Goal: Task Accomplishment & Management: Manage account settings

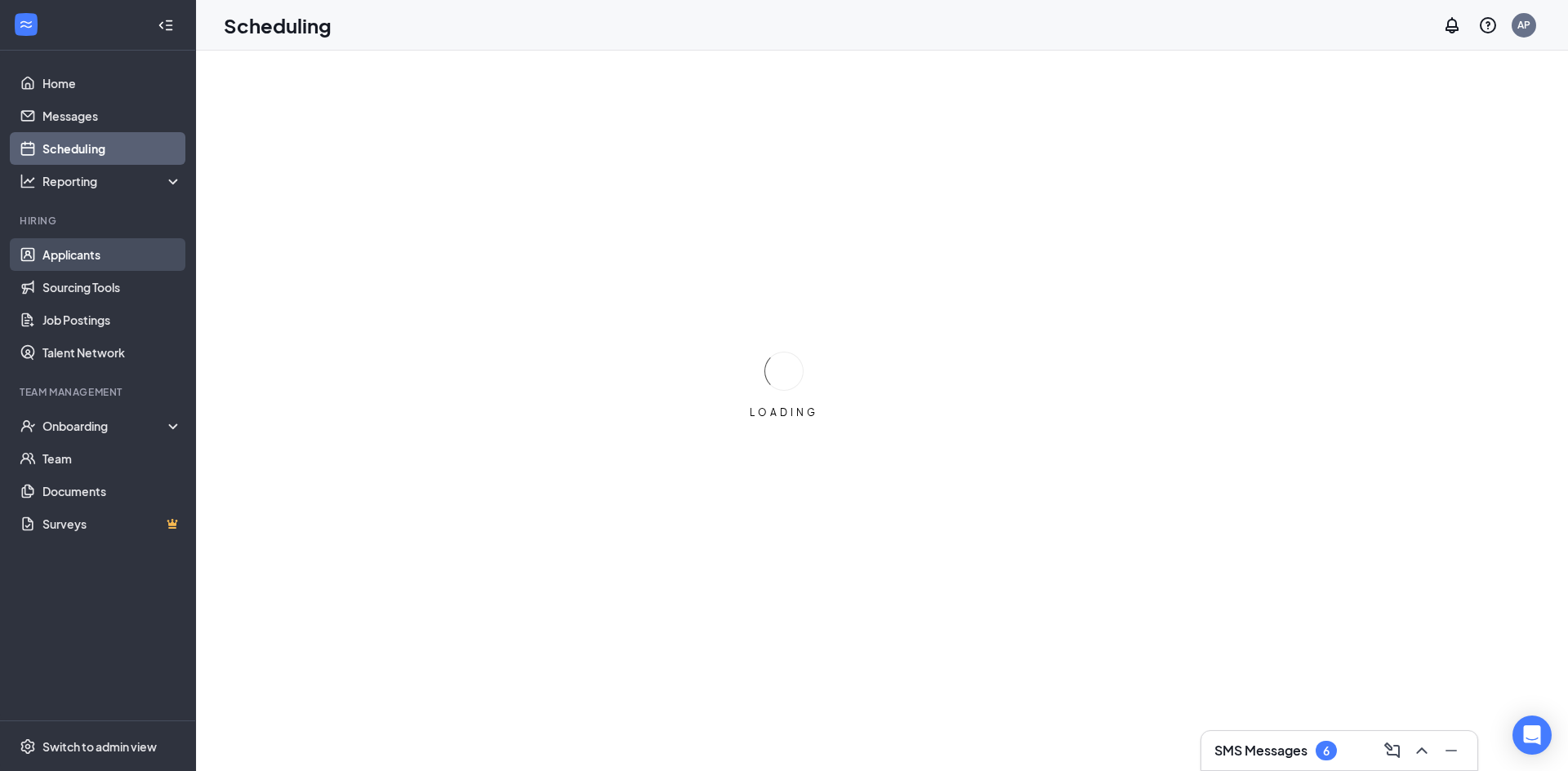
click at [95, 246] on link "Applicants" at bounding box center [113, 254] width 139 height 33
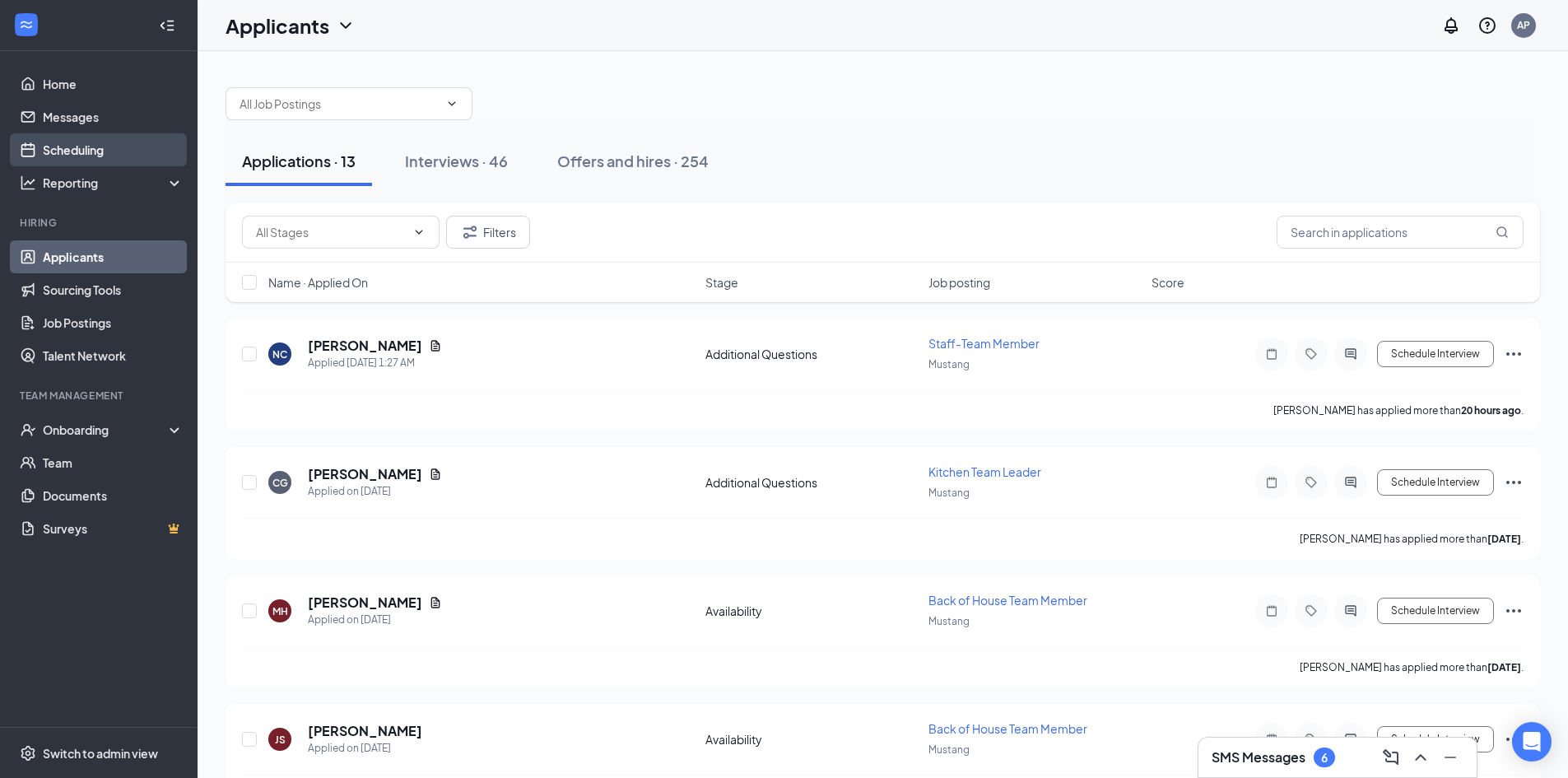
click at [91, 150] on link "Scheduling" at bounding box center [113, 149] width 140 height 33
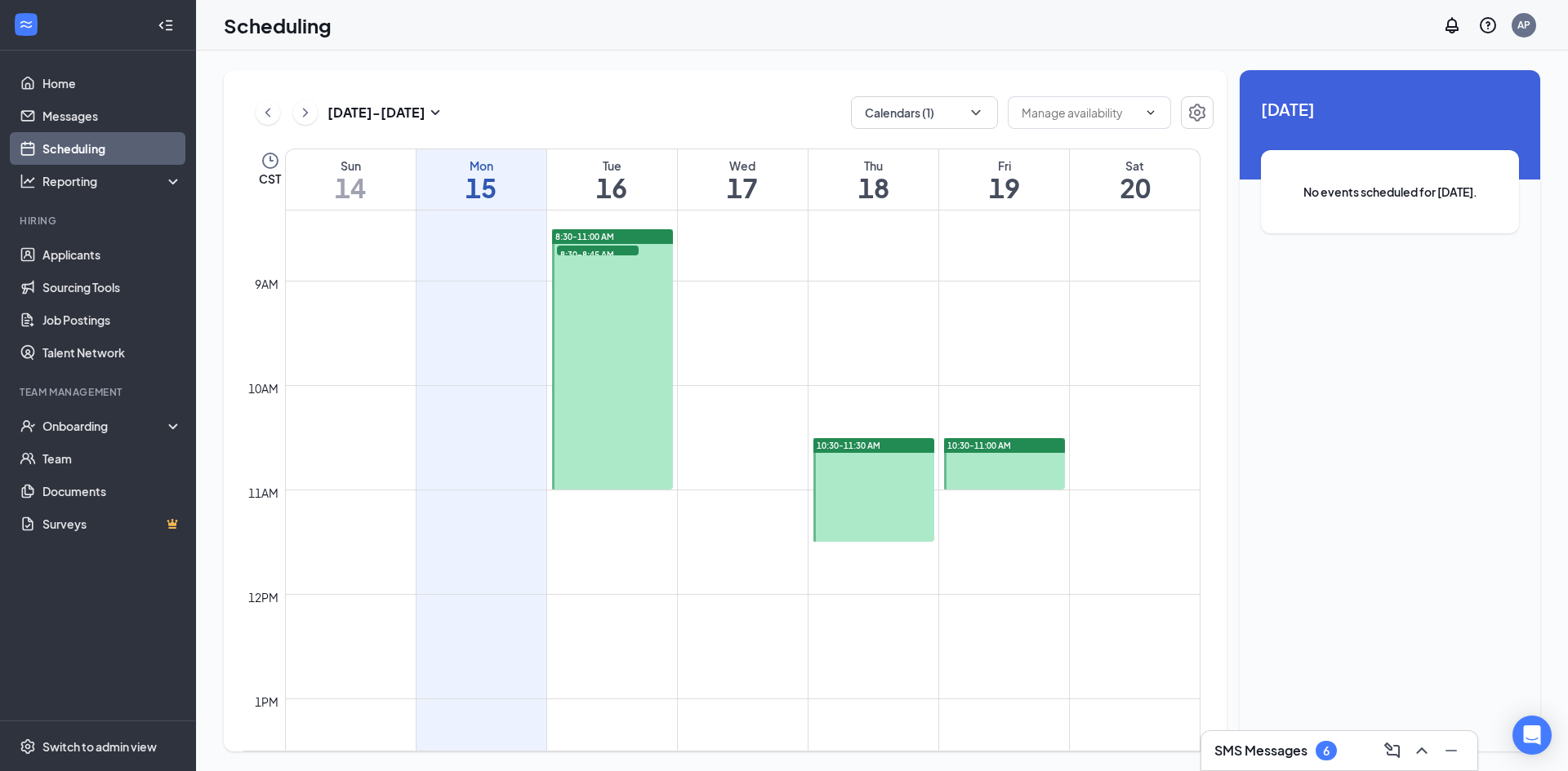
scroll to position [734, 0]
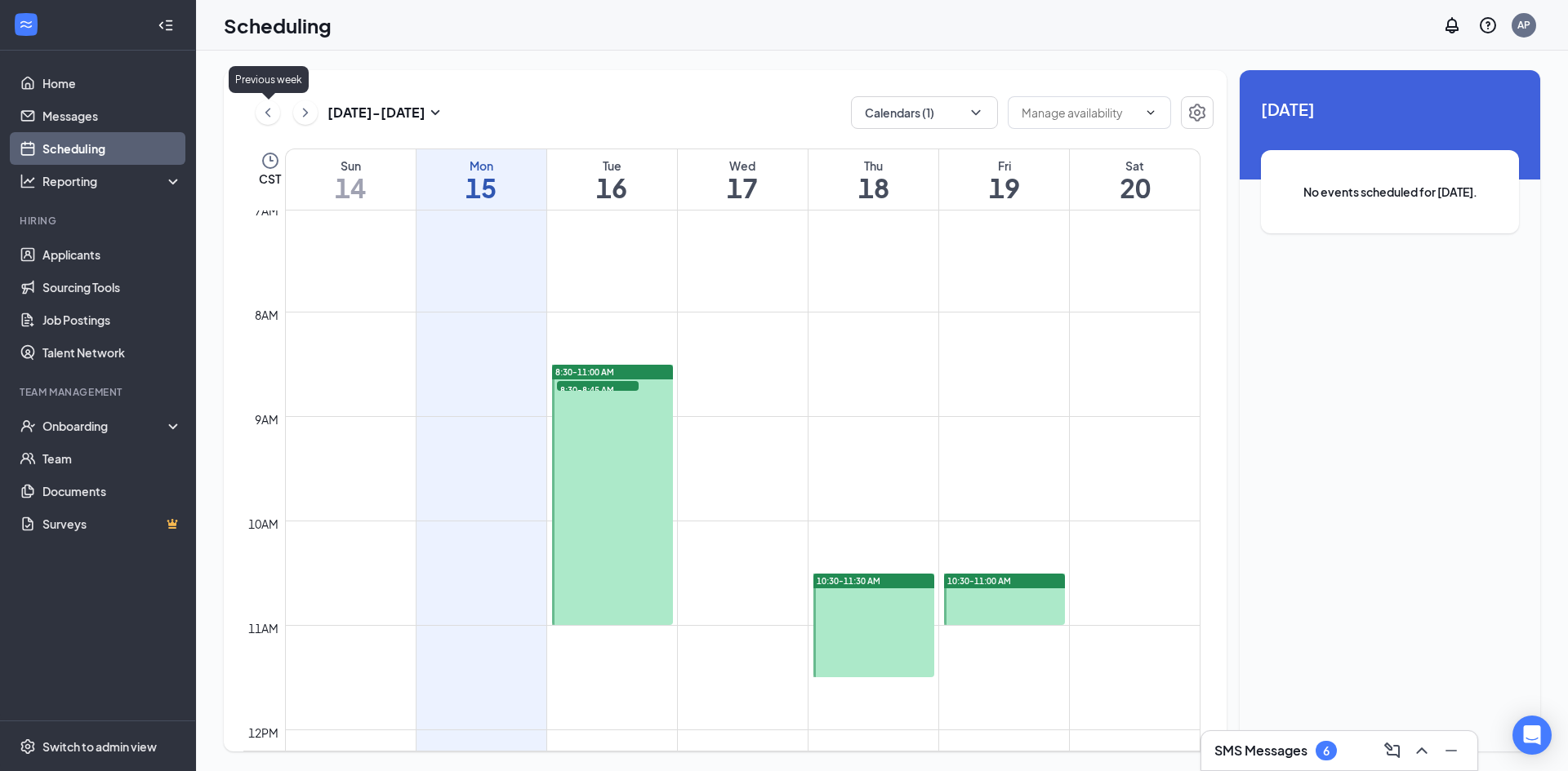
click at [267, 108] on icon "ChevronLeft" at bounding box center [268, 112] width 16 height 20
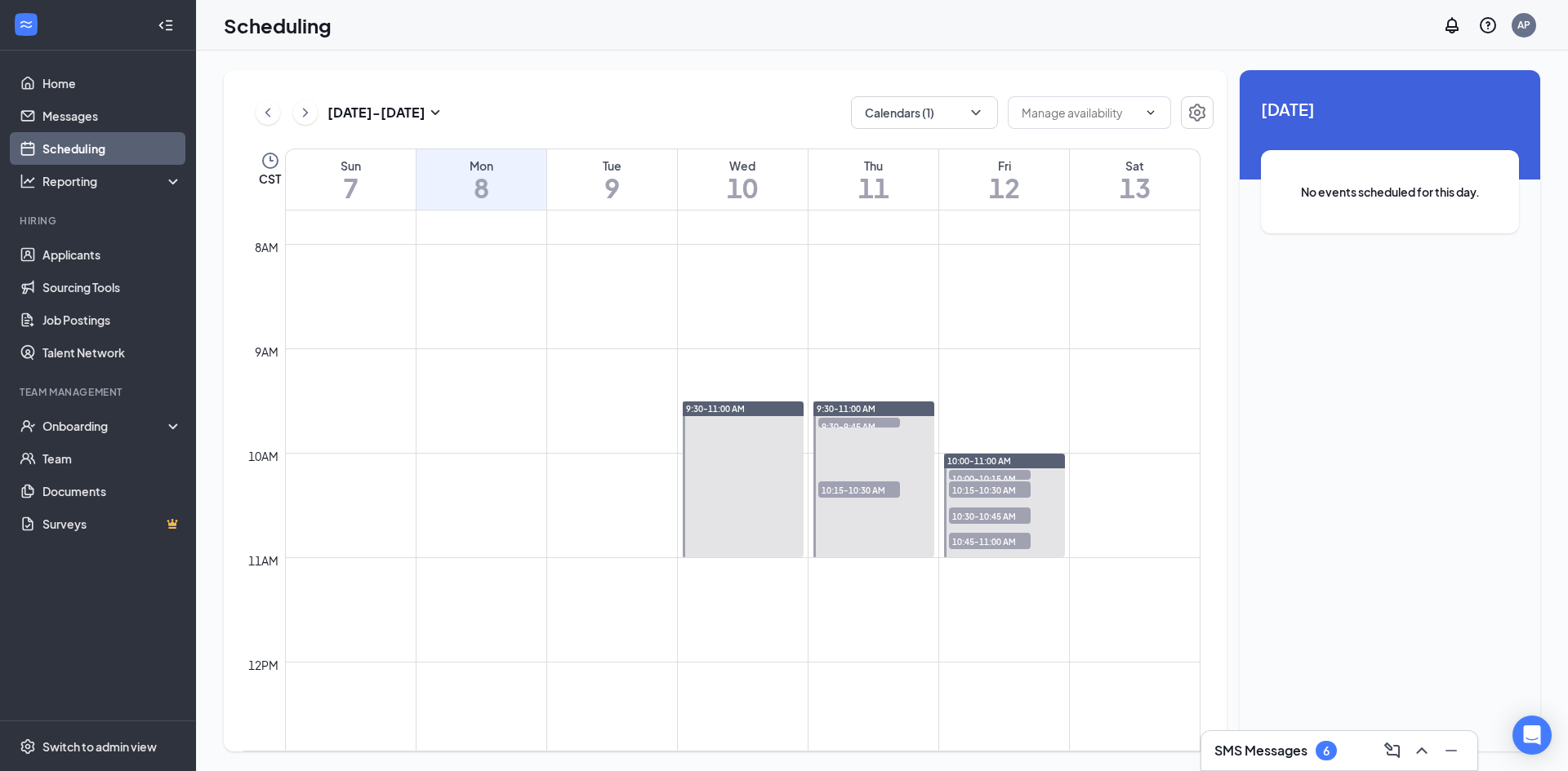
click at [876, 419] on span "9:30-9:45 AM" at bounding box center [858, 426] width 81 height 16
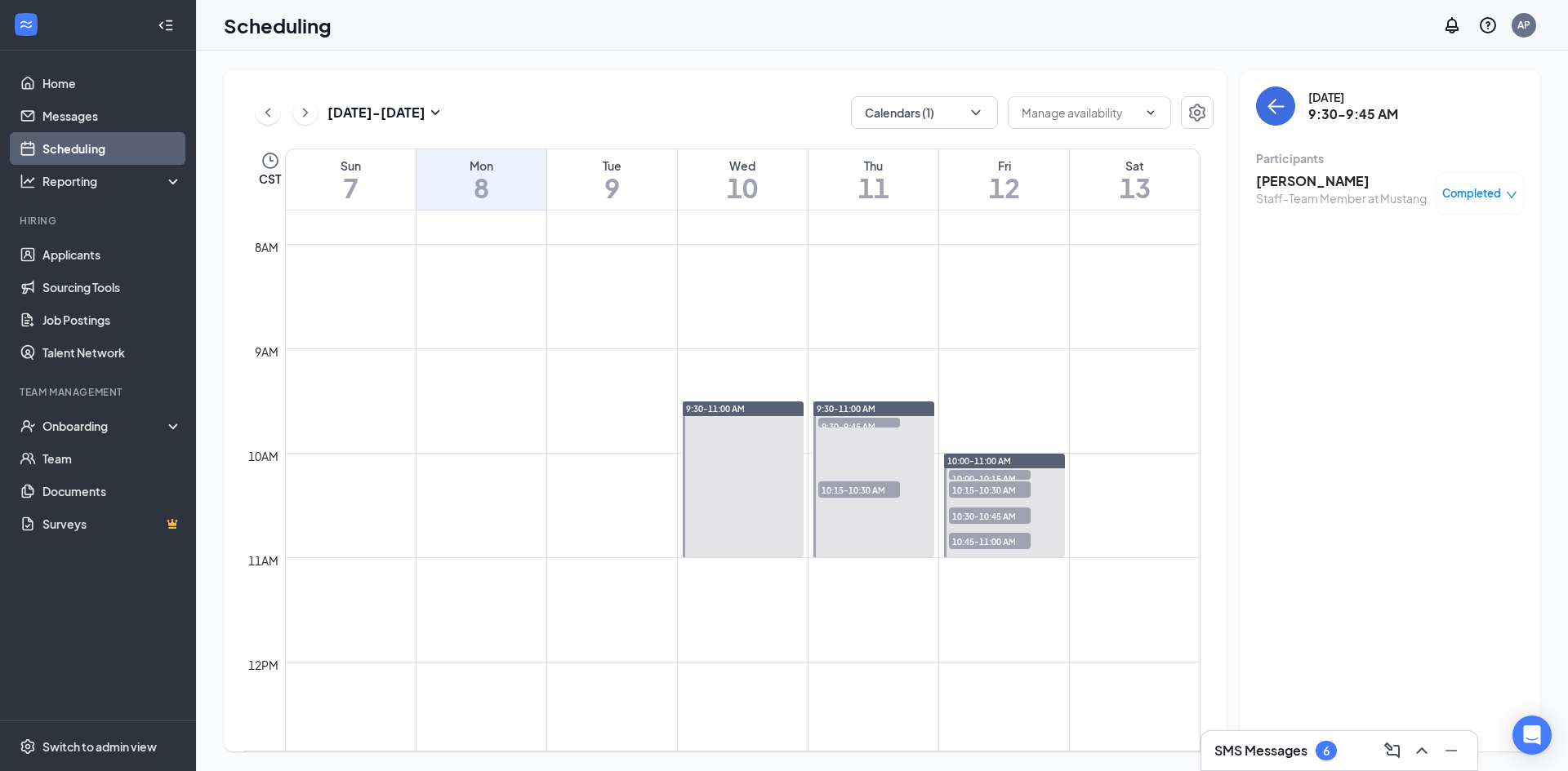
click at [845, 490] on span "10:15-10:30 AM" at bounding box center [858, 489] width 81 height 16
click at [1339, 175] on h3 "Matthew Mueller" at bounding box center [1341, 181] width 171 height 18
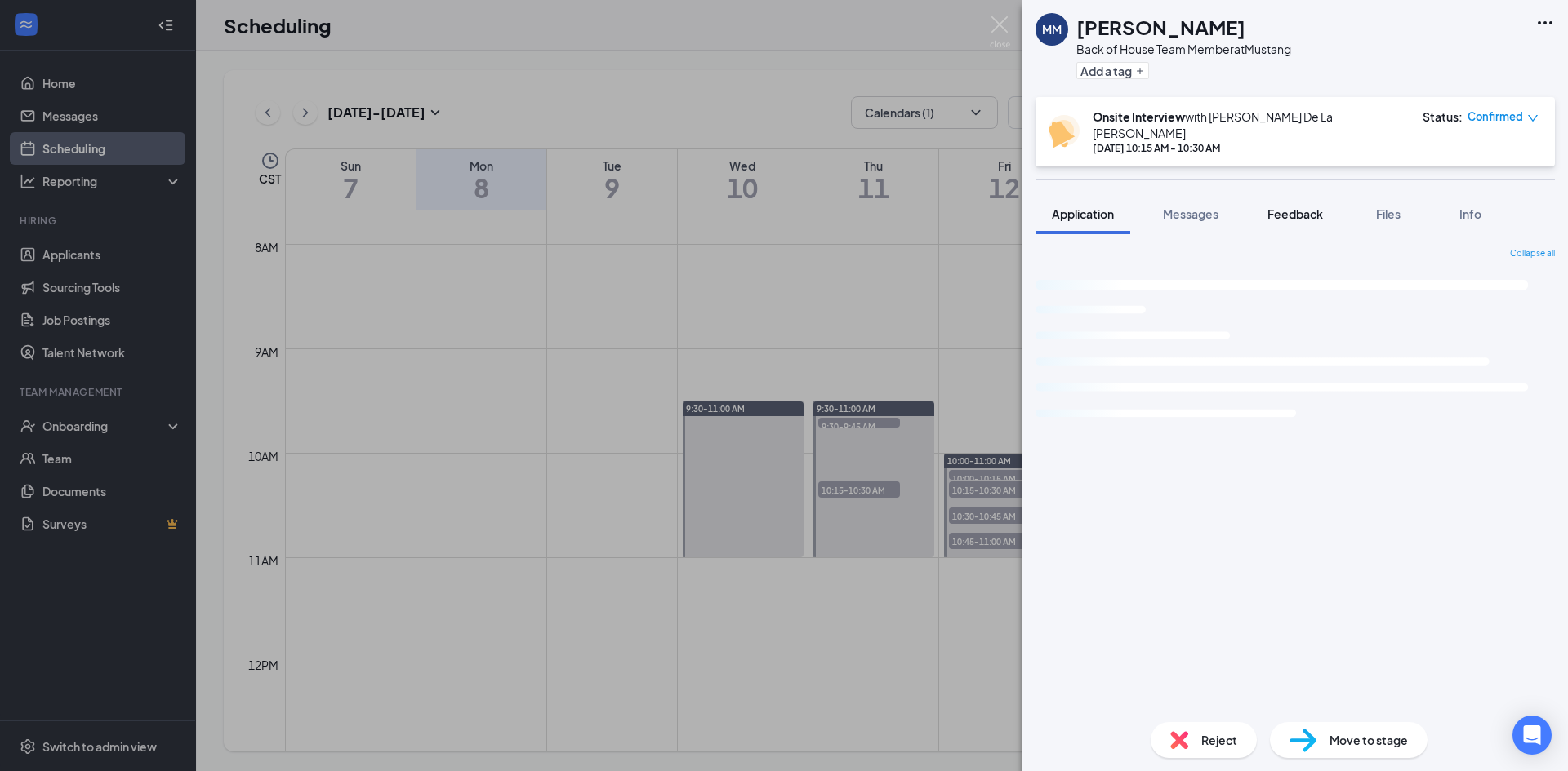
click at [1311, 206] on span "Feedback" at bounding box center [1295, 213] width 55 height 14
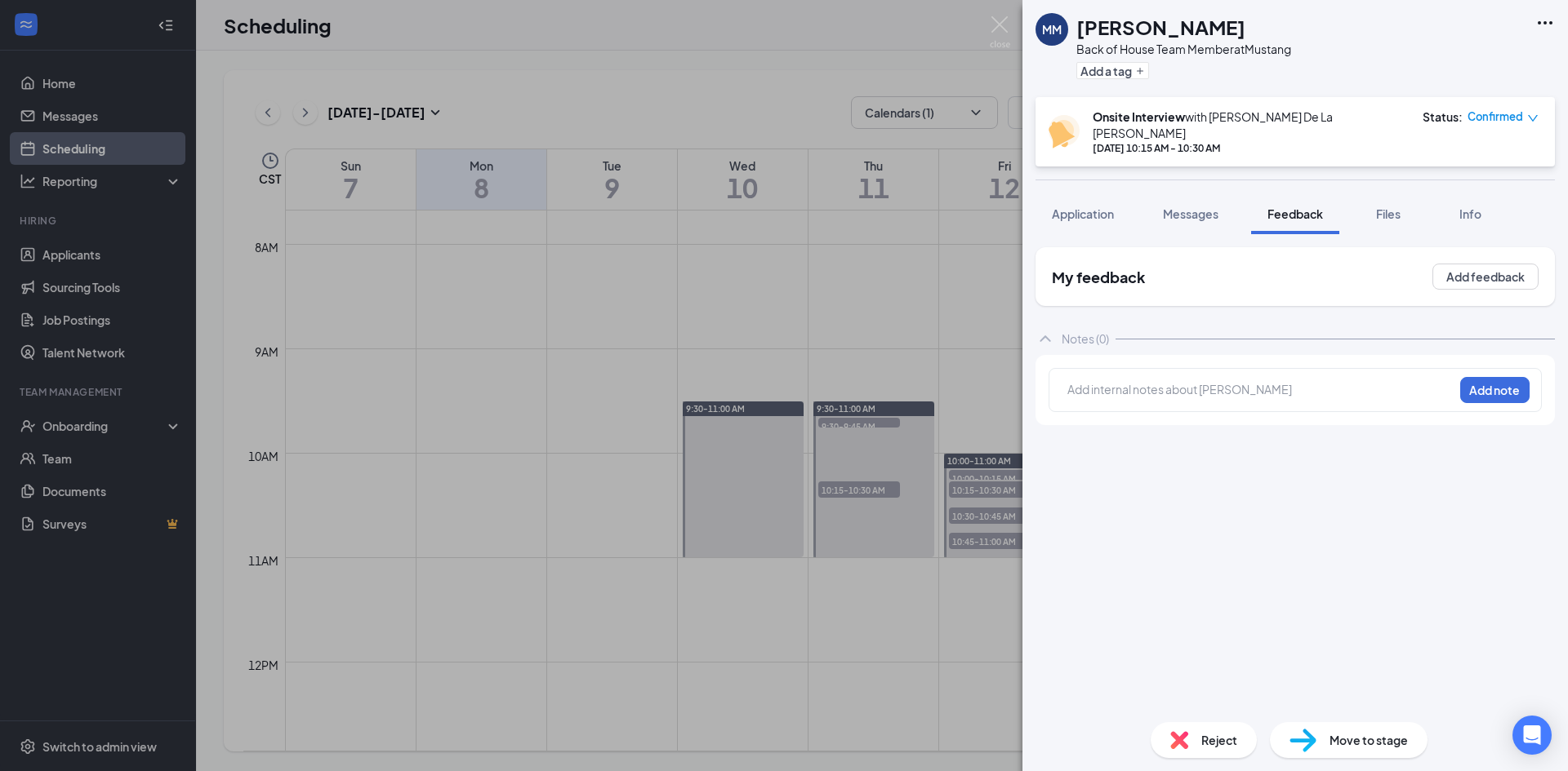
drag, startPoint x: 1090, startPoint y: 201, endPoint x: 1265, endPoint y: 208, distance: 175.1
click at [1092, 206] on span "Application" at bounding box center [1082, 213] width 62 height 14
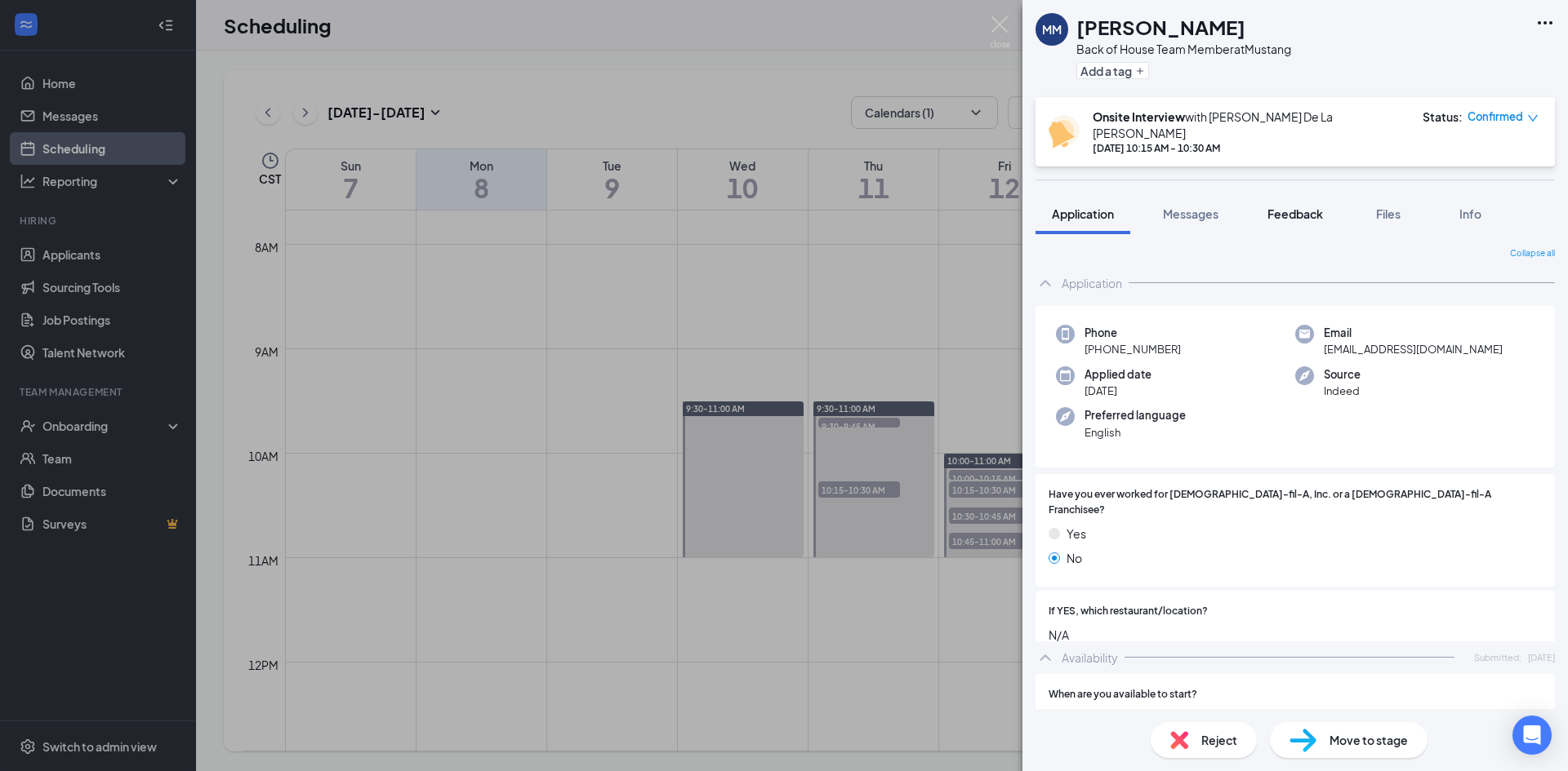
click at [1282, 210] on button "Feedback" at bounding box center [1295, 214] width 88 height 41
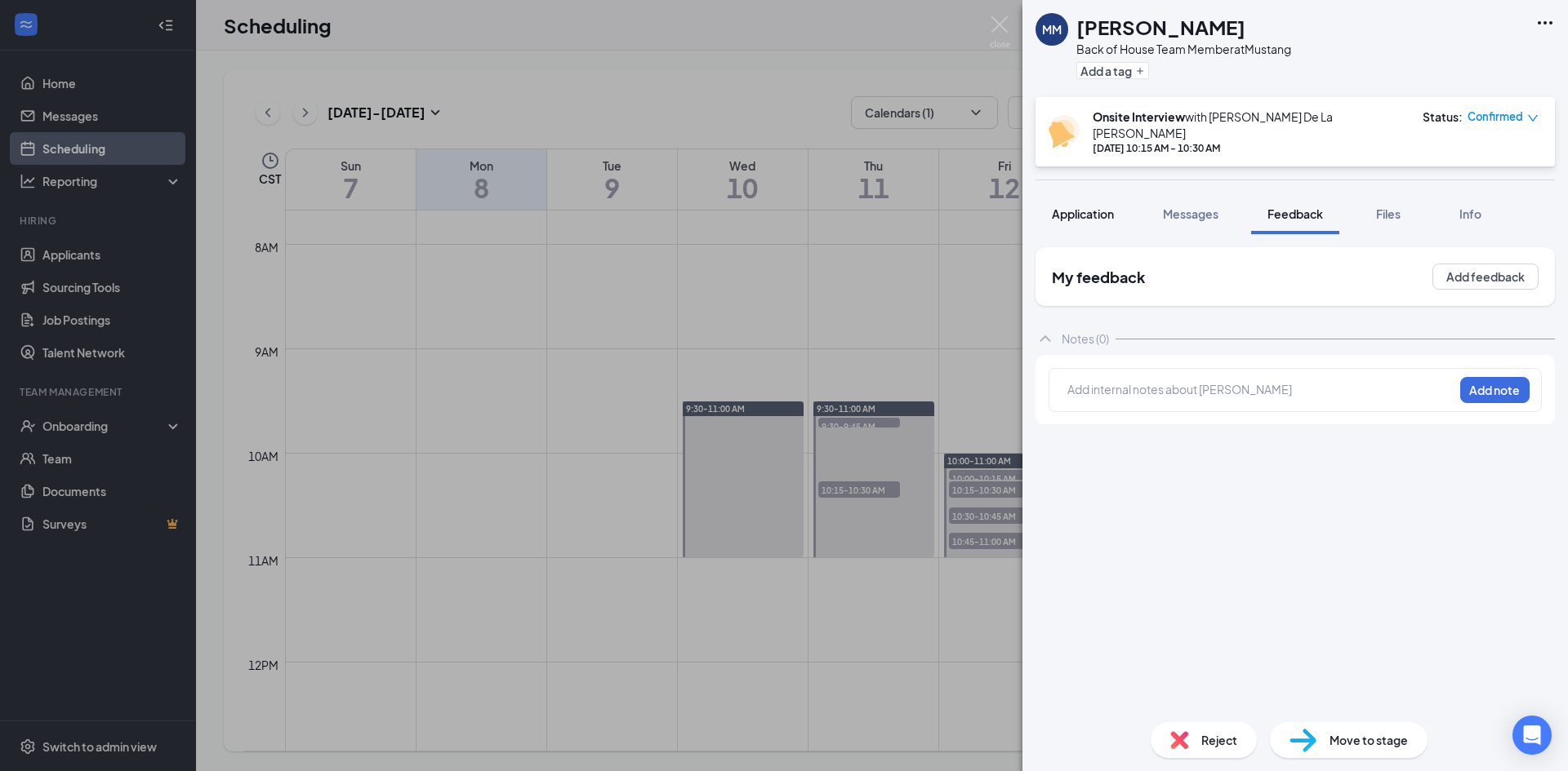
drag, startPoint x: 1088, startPoint y: 193, endPoint x: 1096, endPoint y: 195, distance: 8.2
click at [1089, 205] on div "Application" at bounding box center [1082, 213] width 62 height 16
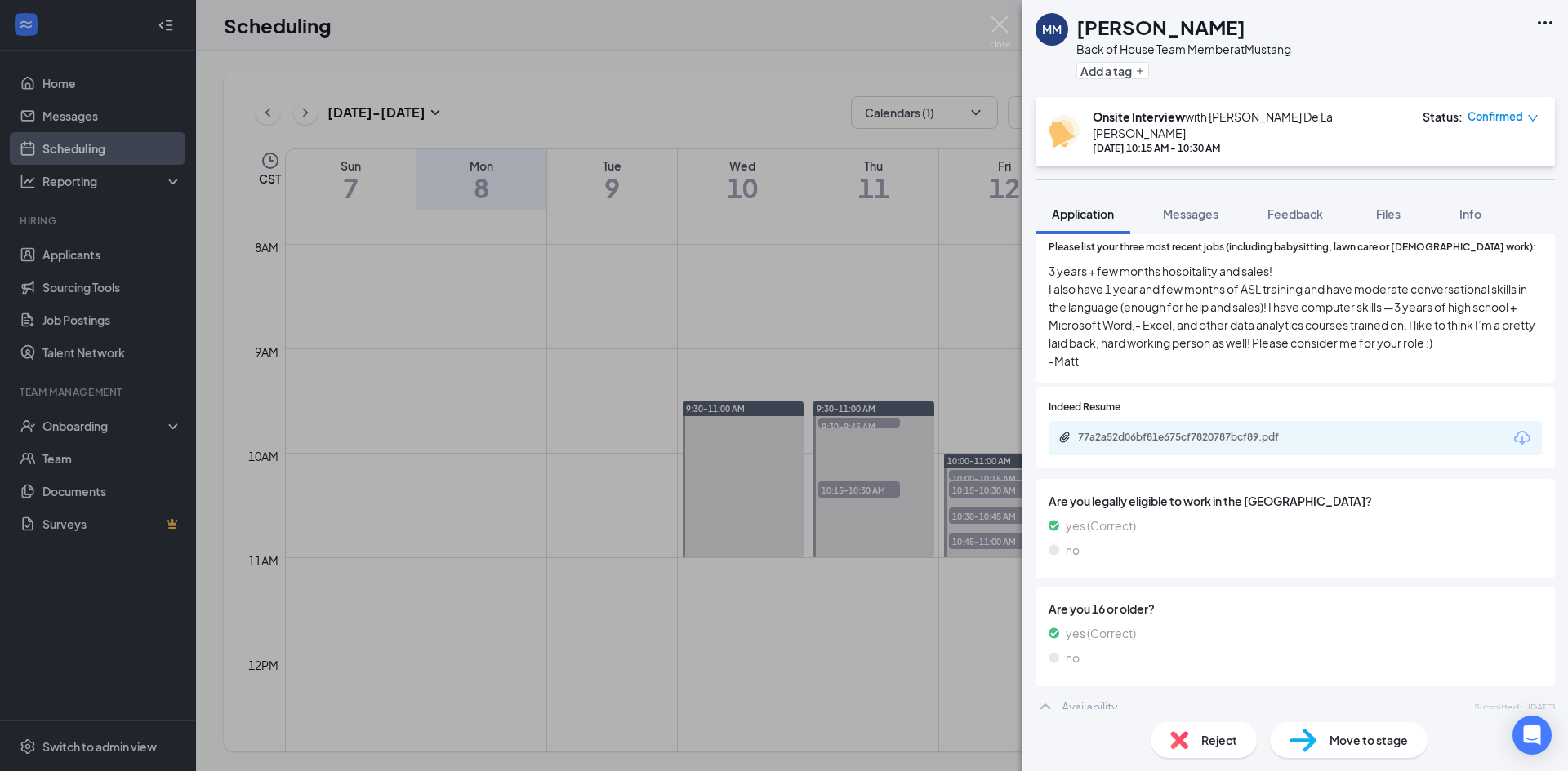
scroll to position [571, 0]
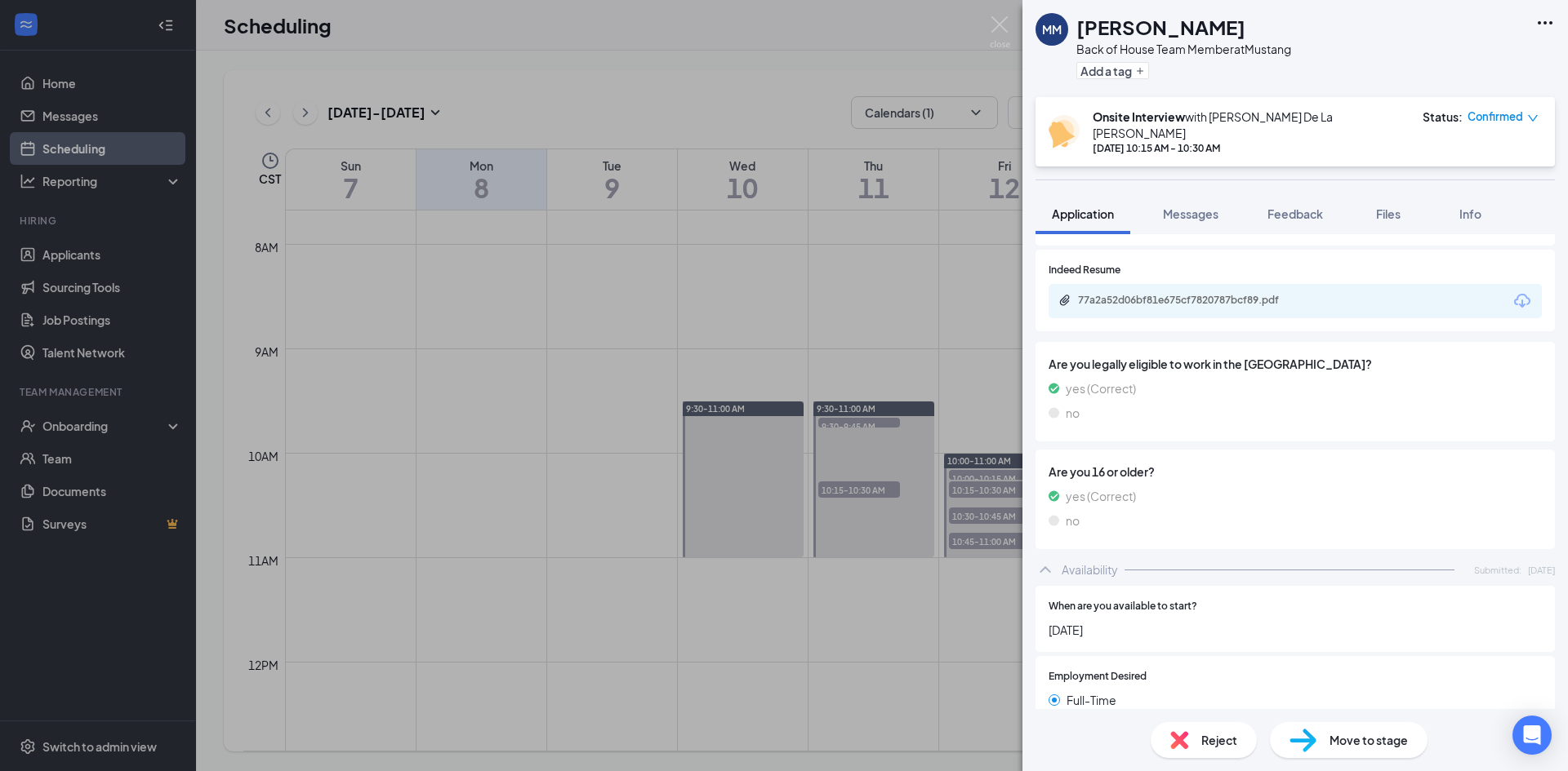
click at [1203, 742] on span "Reject" at bounding box center [1219, 740] width 36 height 18
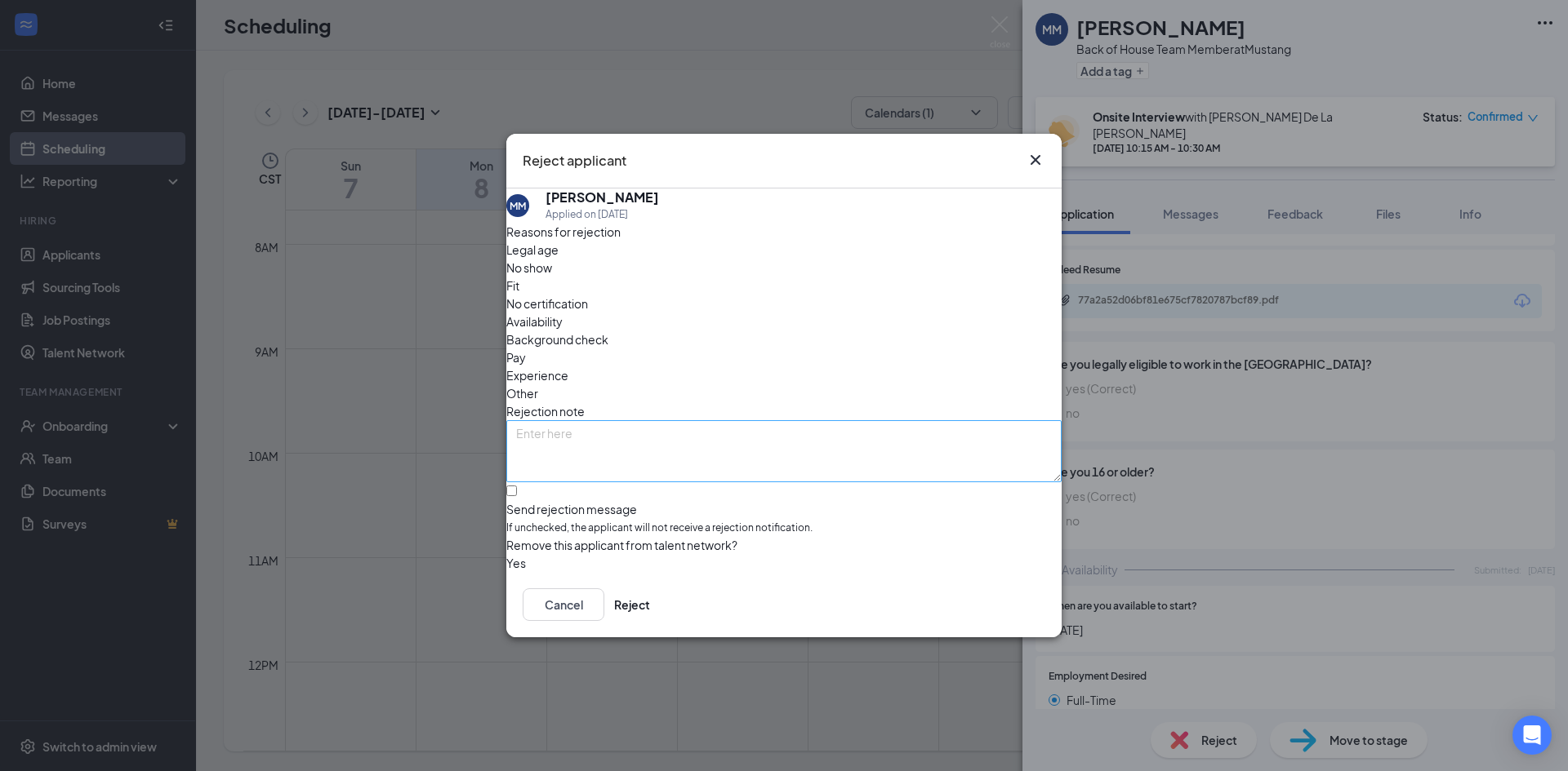
drag, startPoint x: 646, startPoint y: 286, endPoint x: 845, endPoint y: 437, distance: 249.8
click at [552, 277] on span "No show" at bounding box center [529, 268] width 46 height 18
click at [650, 596] on button "Reject" at bounding box center [632, 604] width 36 height 33
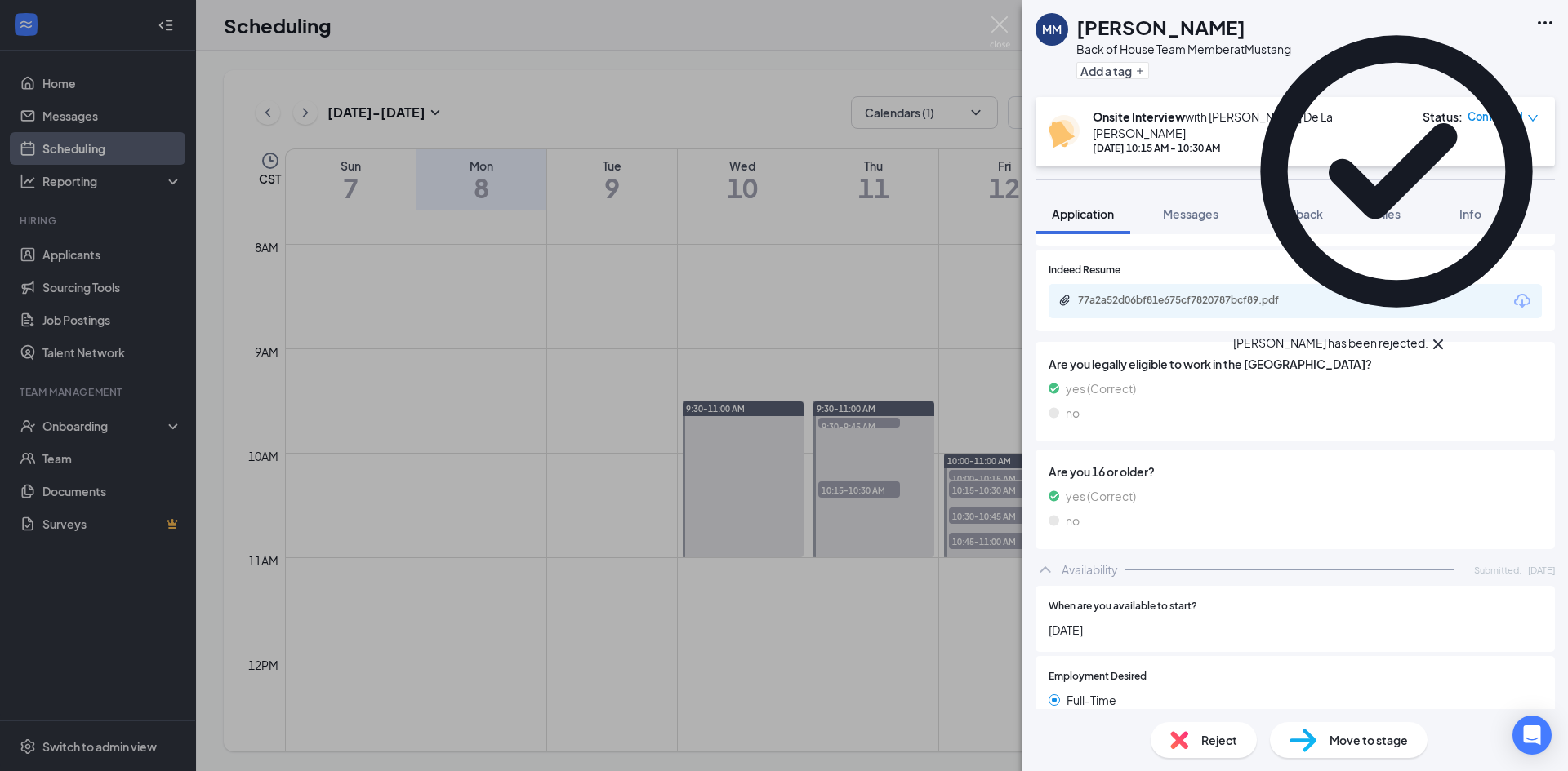
click at [827, 451] on div "MM Matthew Mueller Back of House Team Member at Mustang Add a tag Onsite Interv…" at bounding box center [784, 386] width 1568 height 771
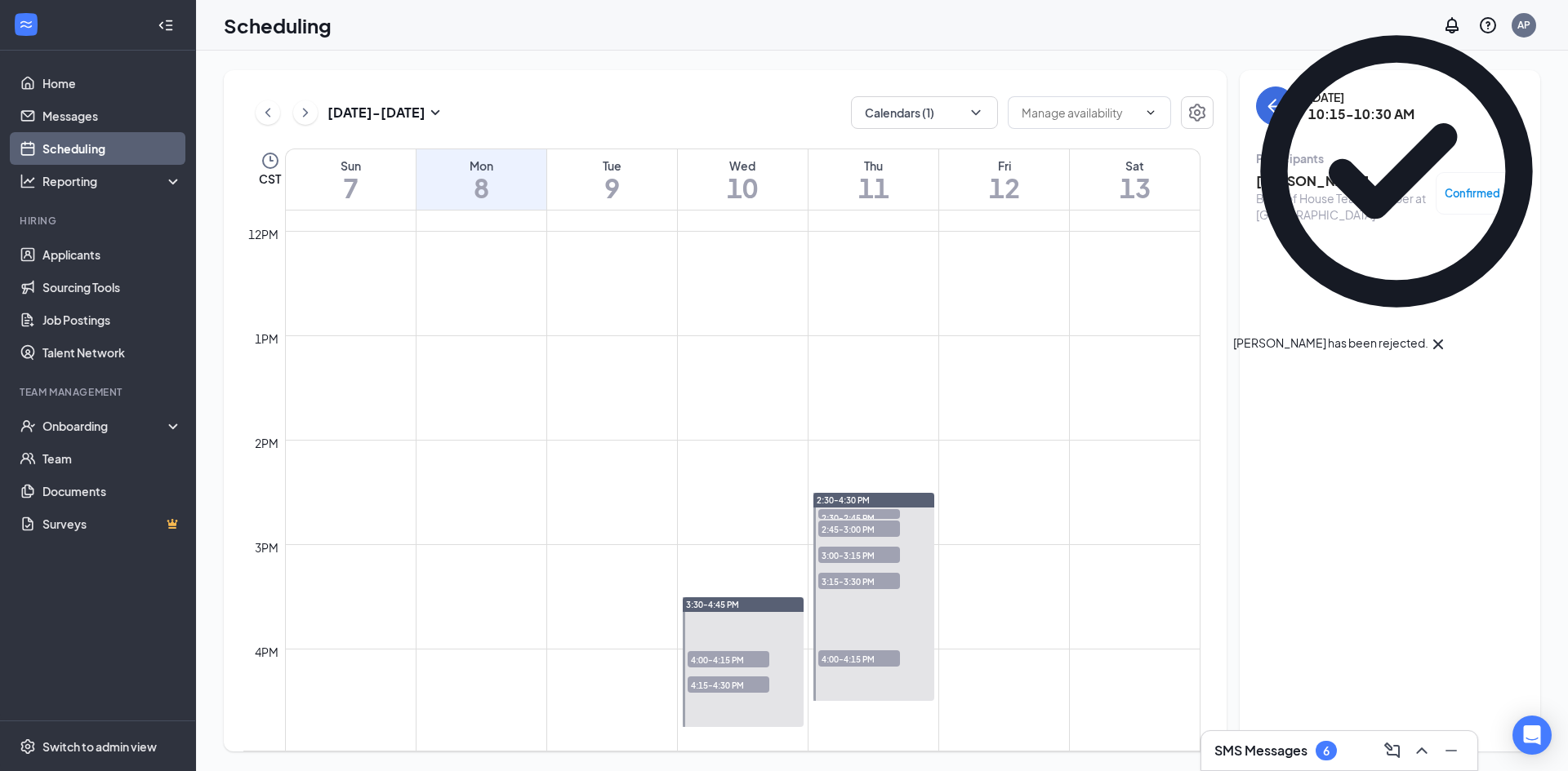
scroll to position [1291, 0]
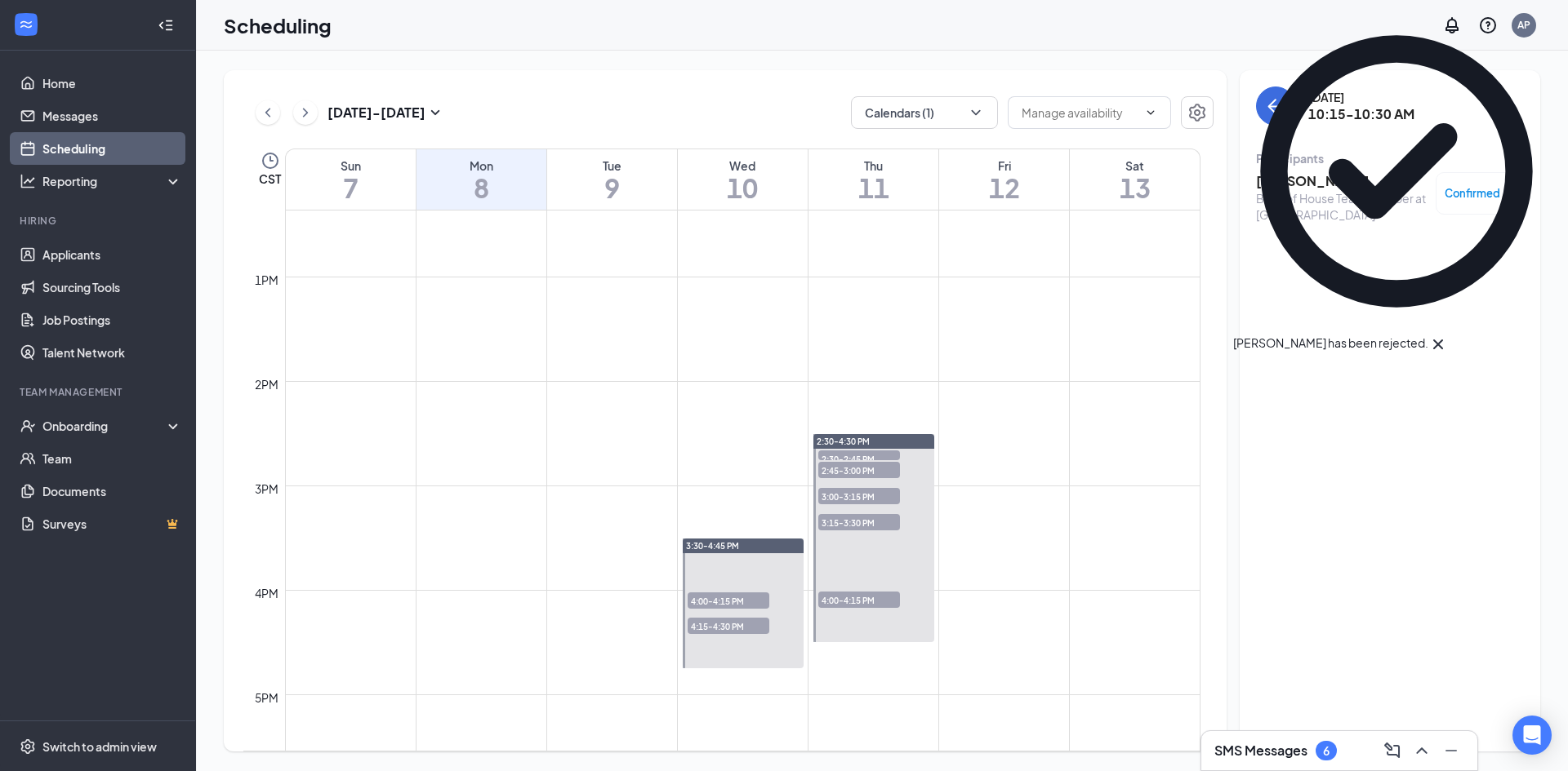
click at [726, 605] on span "4:00-4:15 PM" at bounding box center [728, 601] width 81 height 16
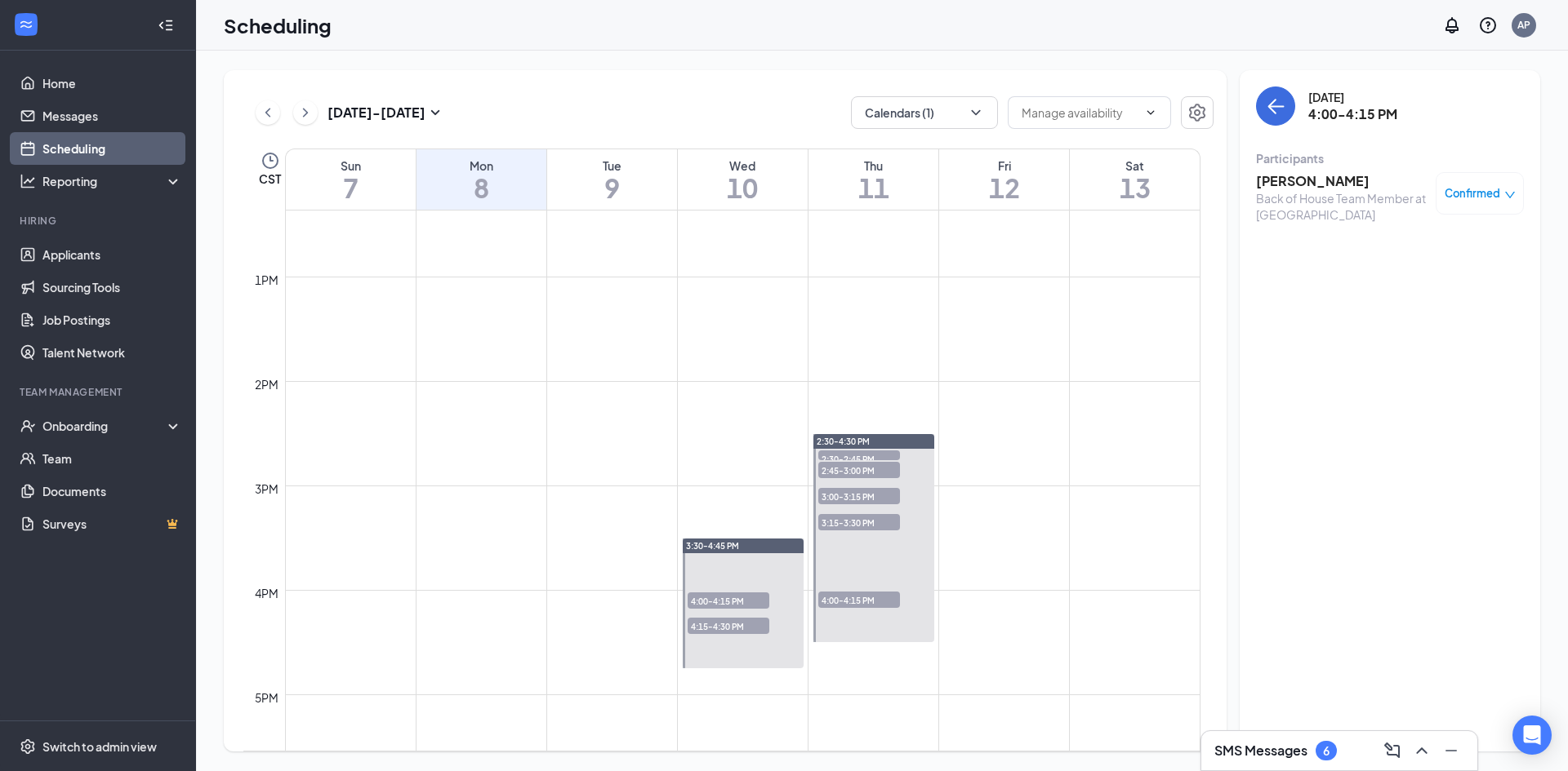
click at [753, 634] on span "4:15-4:30 PM" at bounding box center [728, 626] width 81 height 16
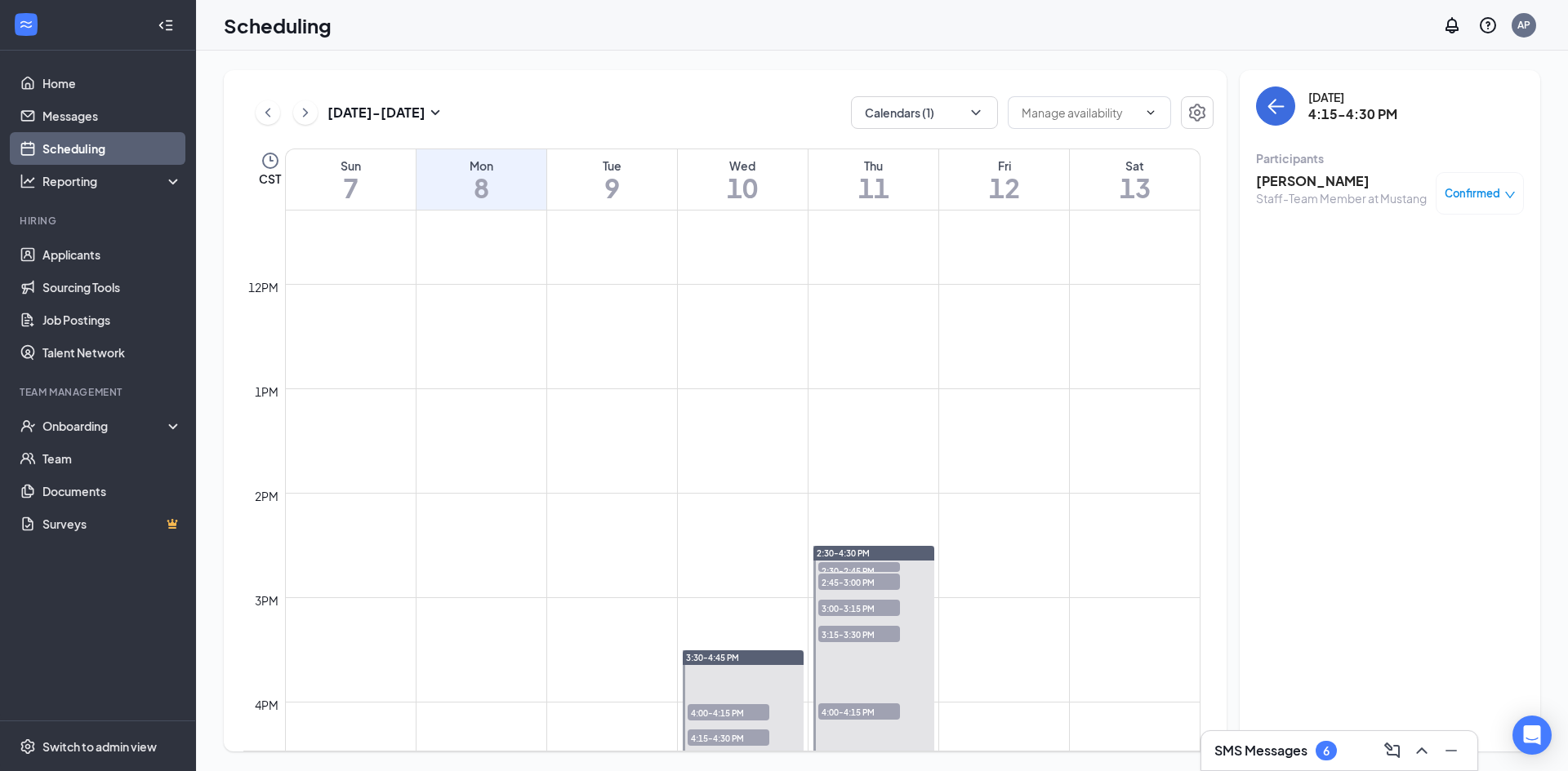
scroll to position [1291, 0]
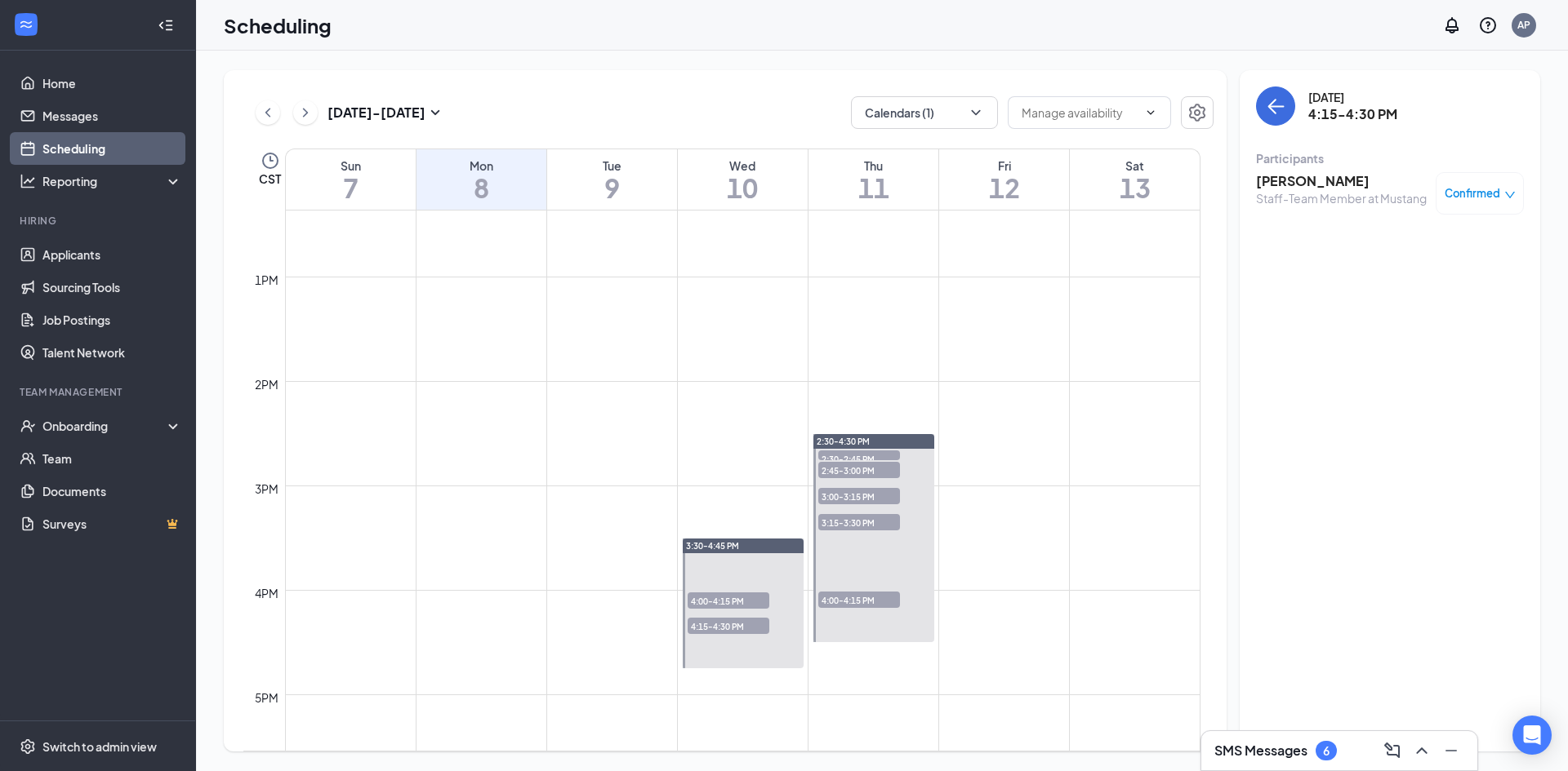
click at [881, 459] on span "2:30-2:45 PM" at bounding box center [858, 459] width 81 height 16
click at [1299, 181] on h3 "Chase Stephens" at bounding box center [1341, 181] width 171 height 18
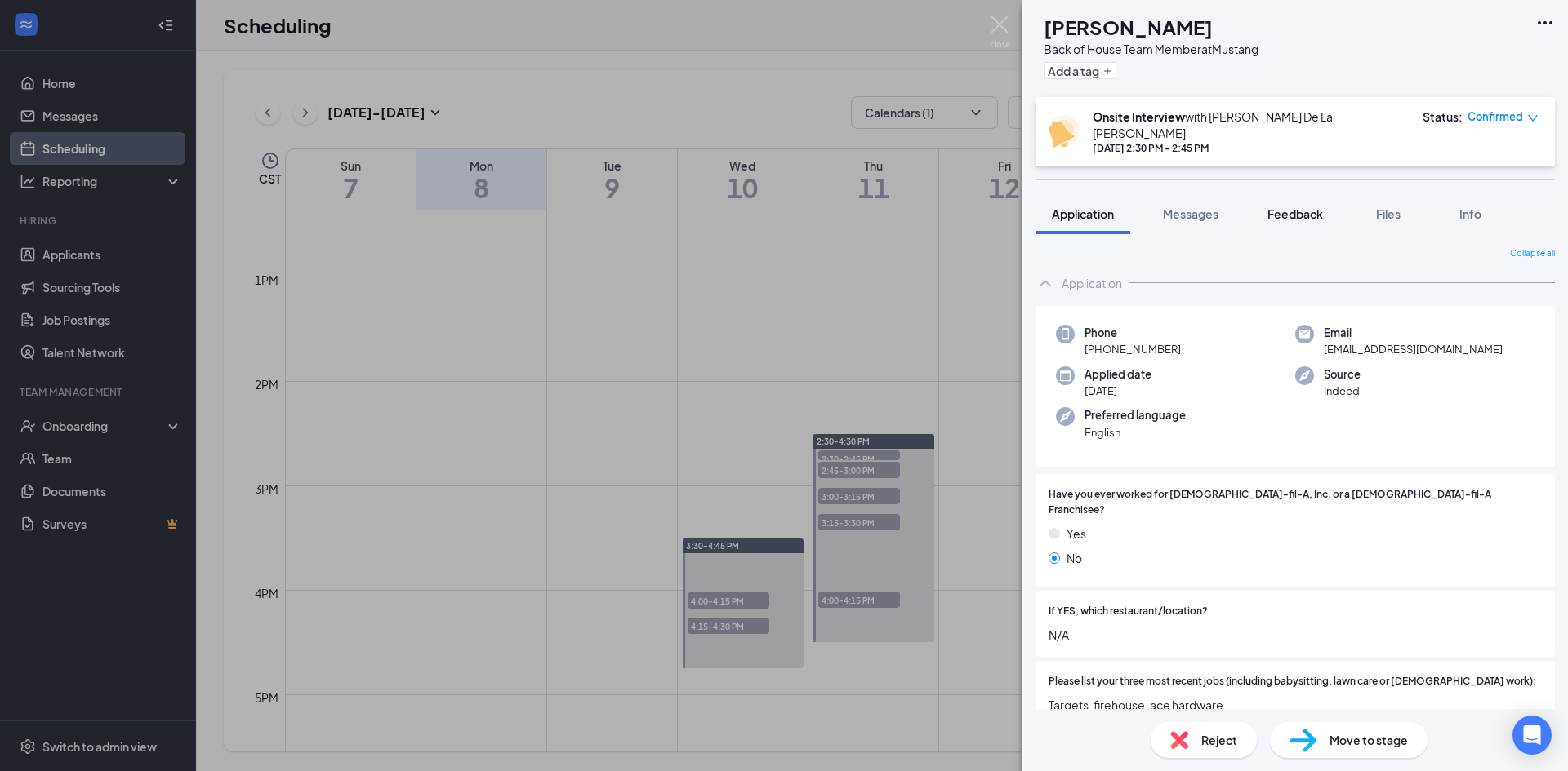
click at [1289, 206] on span "Feedback" at bounding box center [1295, 213] width 55 height 14
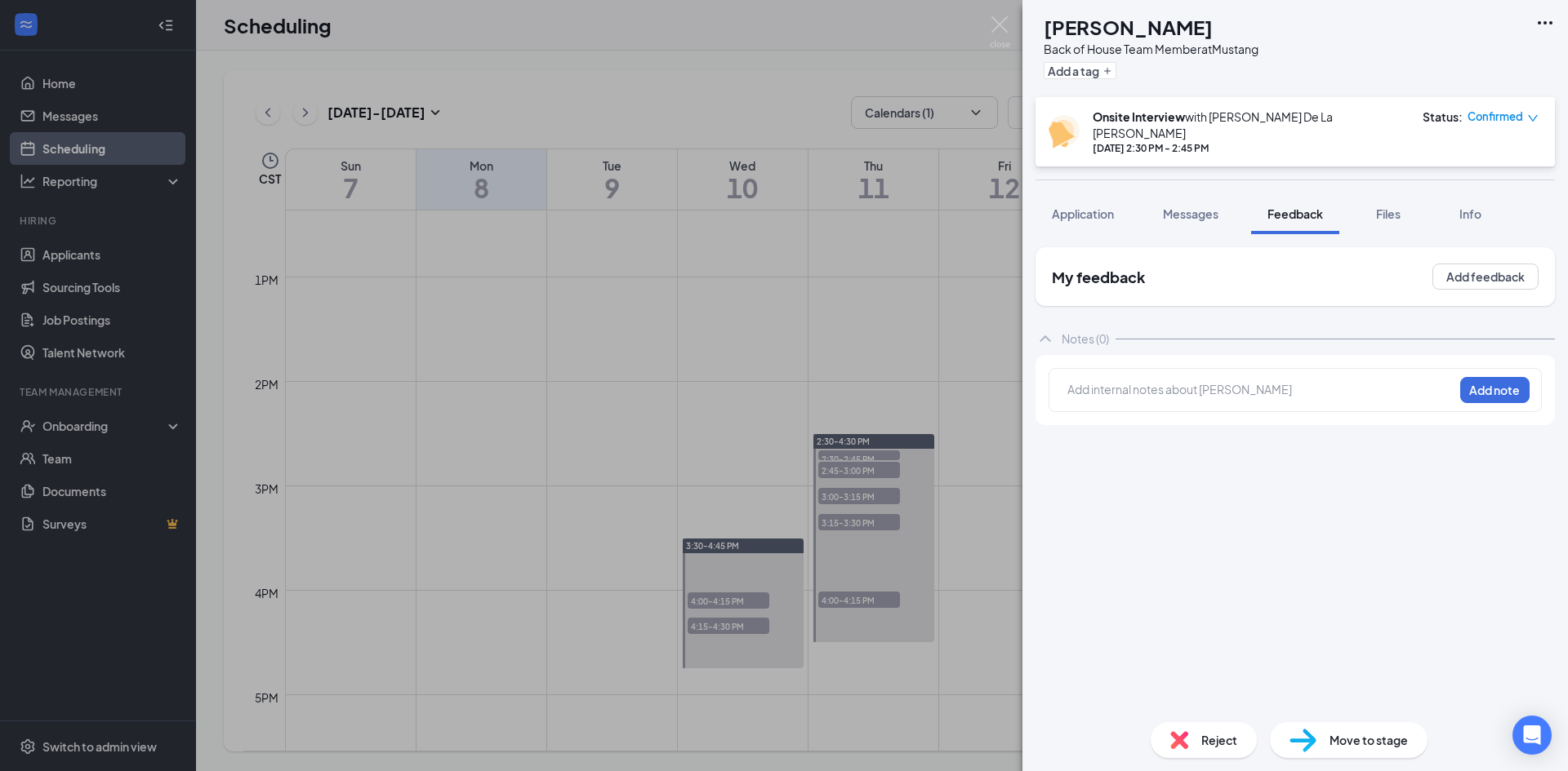
click at [1219, 732] on span "Reject" at bounding box center [1219, 740] width 36 height 18
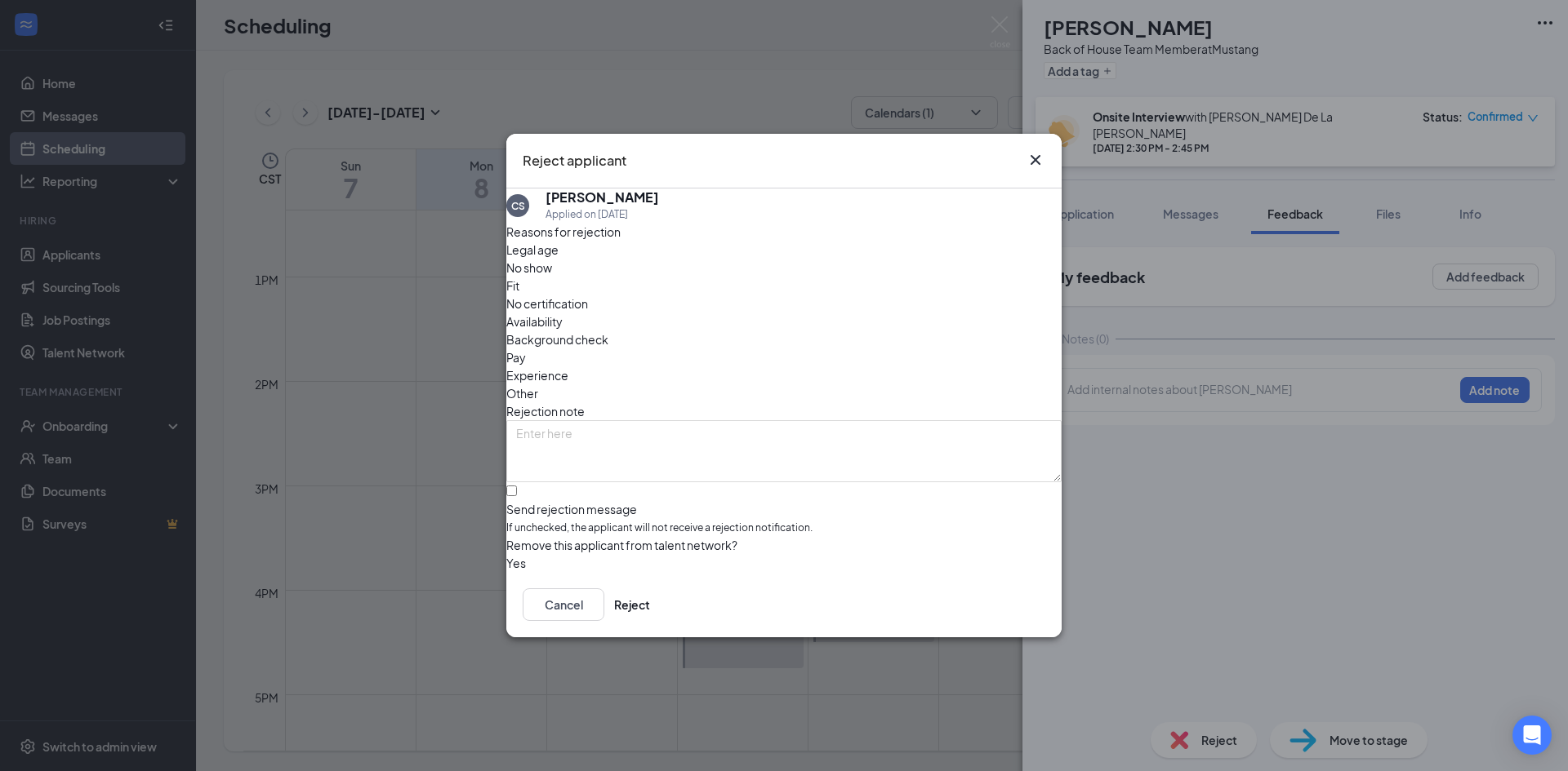
click at [552, 277] on span "No show" at bounding box center [529, 268] width 46 height 18
click at [517, 485] on input "Send rejection message If unchecked, the applicant will not receive a rejection…" at bounding box center [512, 491] width 11 height 11
checkbox input "true"
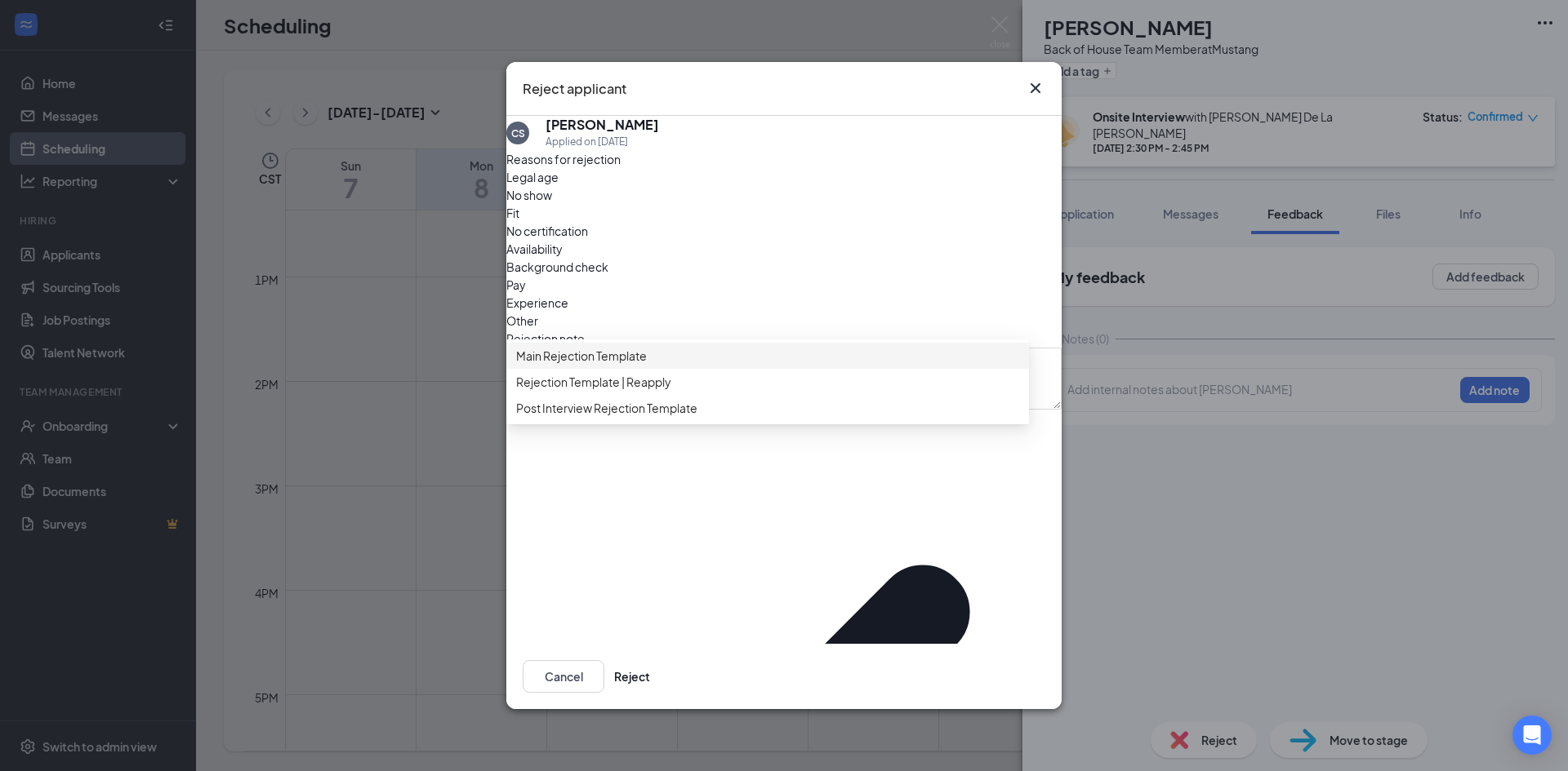
drag, startPoint x: 608, startPoint y: 383, endPoint x: 756, endPoint y: 485, distance: 179.7
click at [609, 365] on span "Main Rejection Template" at bounding box center [581, 356] width 130 height 18
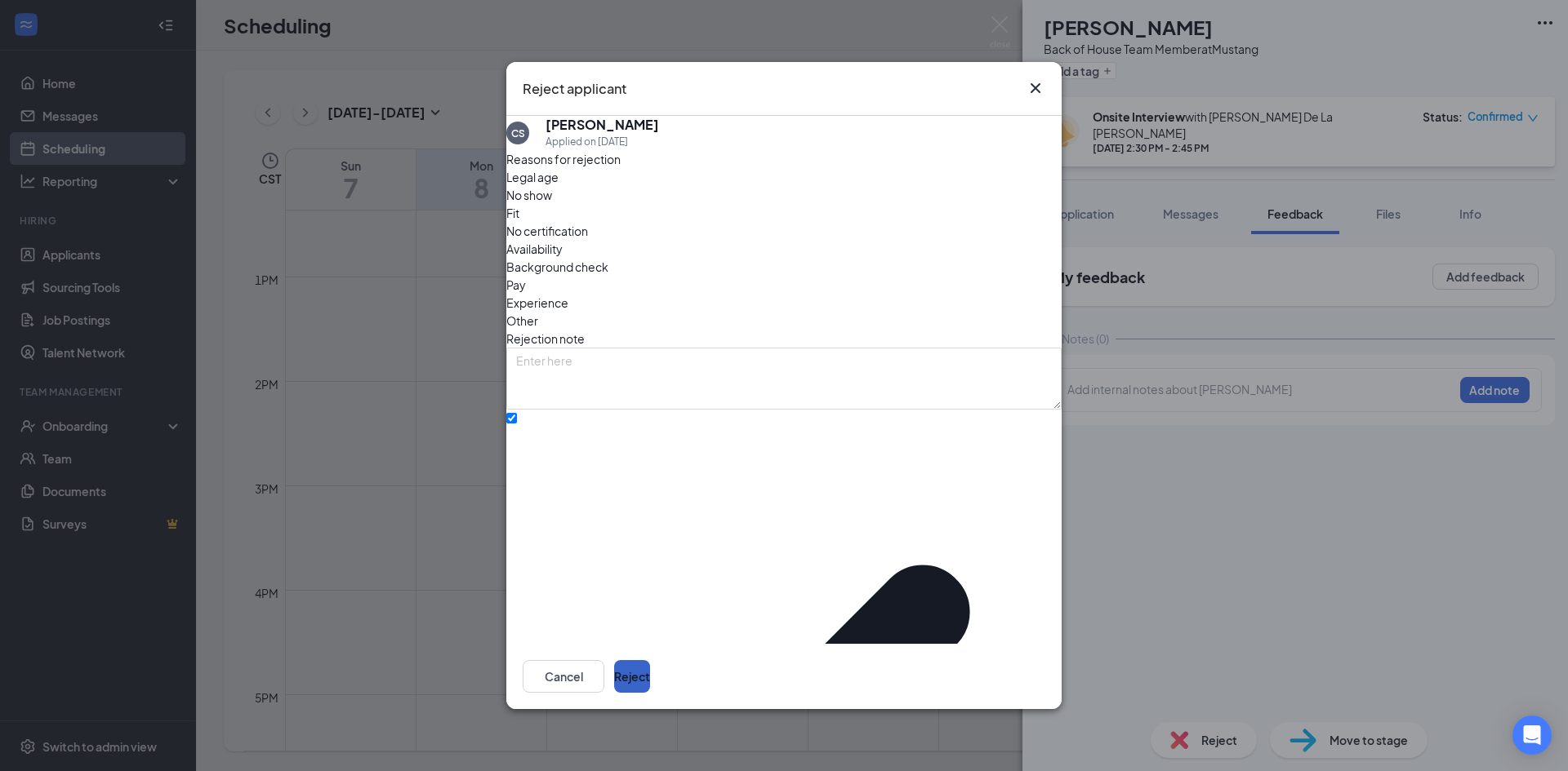
click at [650, 660] on button "Reject" at bounding box center [632, 676] width 36 height 33
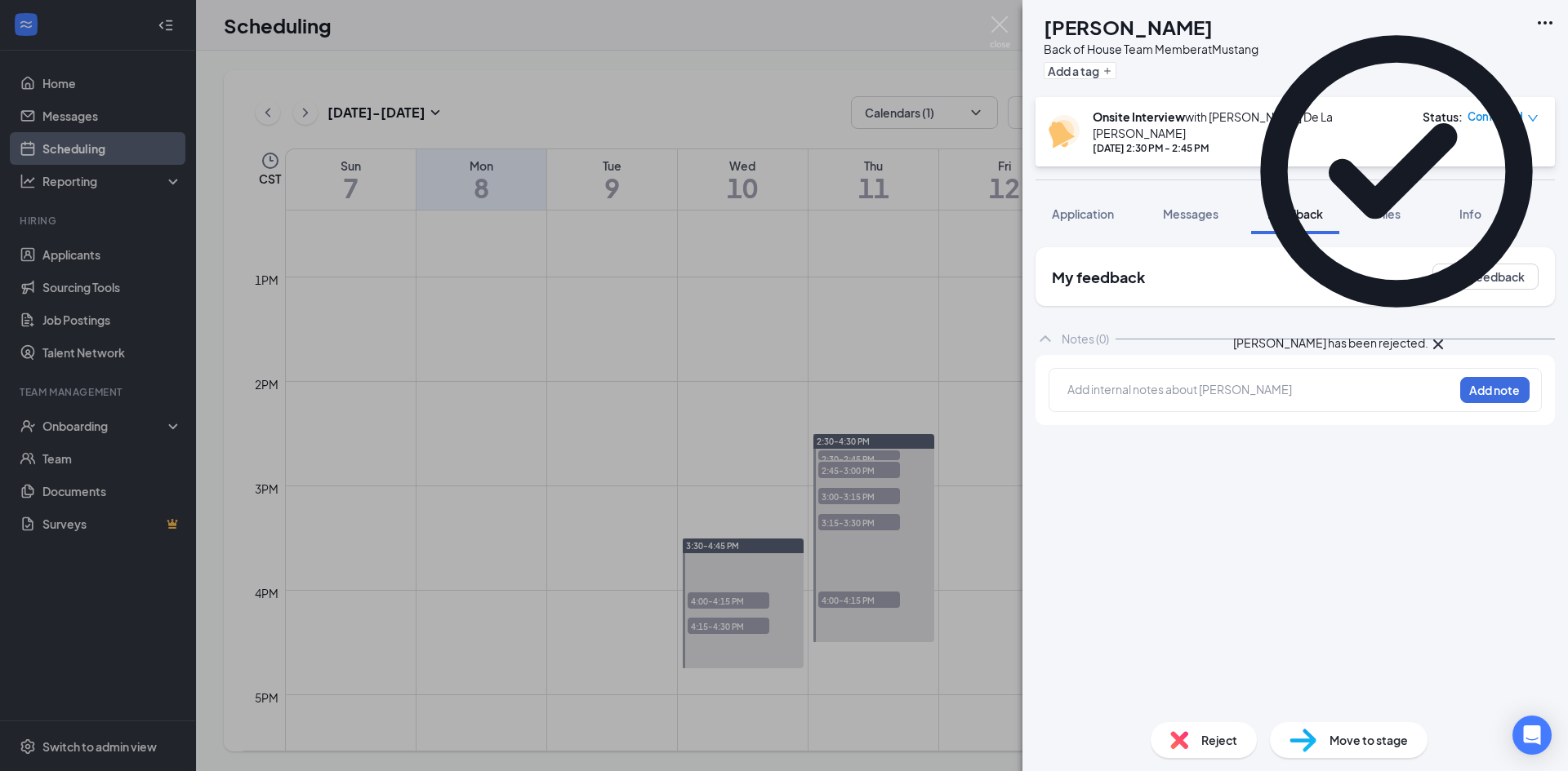
drag, startPoint x: 748, startPoint y: 539, endPoint x: 749, endPoint y: 550, distance: 11.0
click at [748, 541] on div "CS Chase Stephens Back of House Team Member at Mustang Add a tag Onsite Intervi…" at bounding box center [784, 386] width 1568 height 771
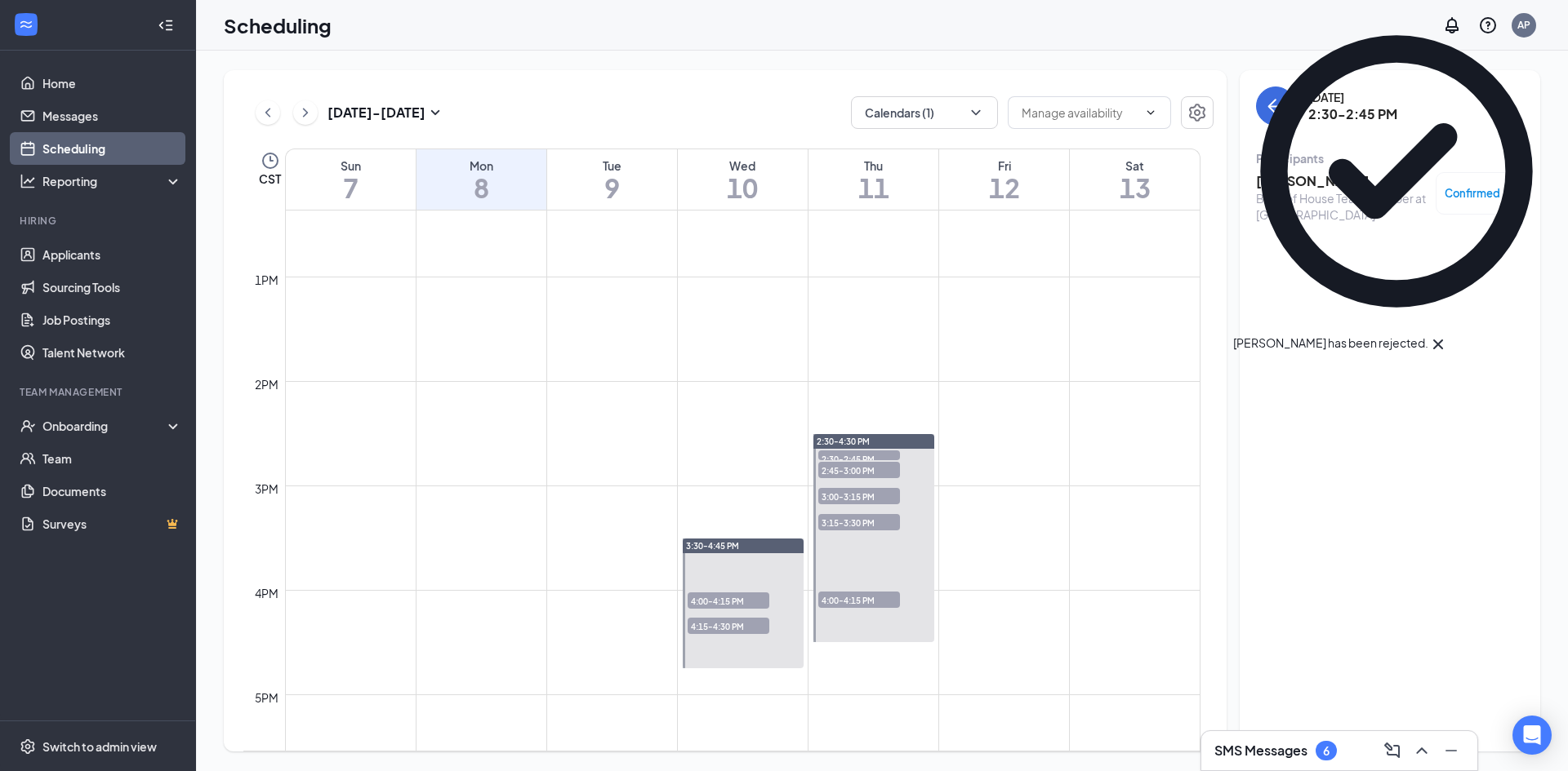
click at [832, 469] on span "2:45-3:00 PM" at bounding box center [858, 470] width 81 height 16
click at [1281, 183] on h3 "Noah Chase" at bounding box center [1340, 181] width 171 height 18
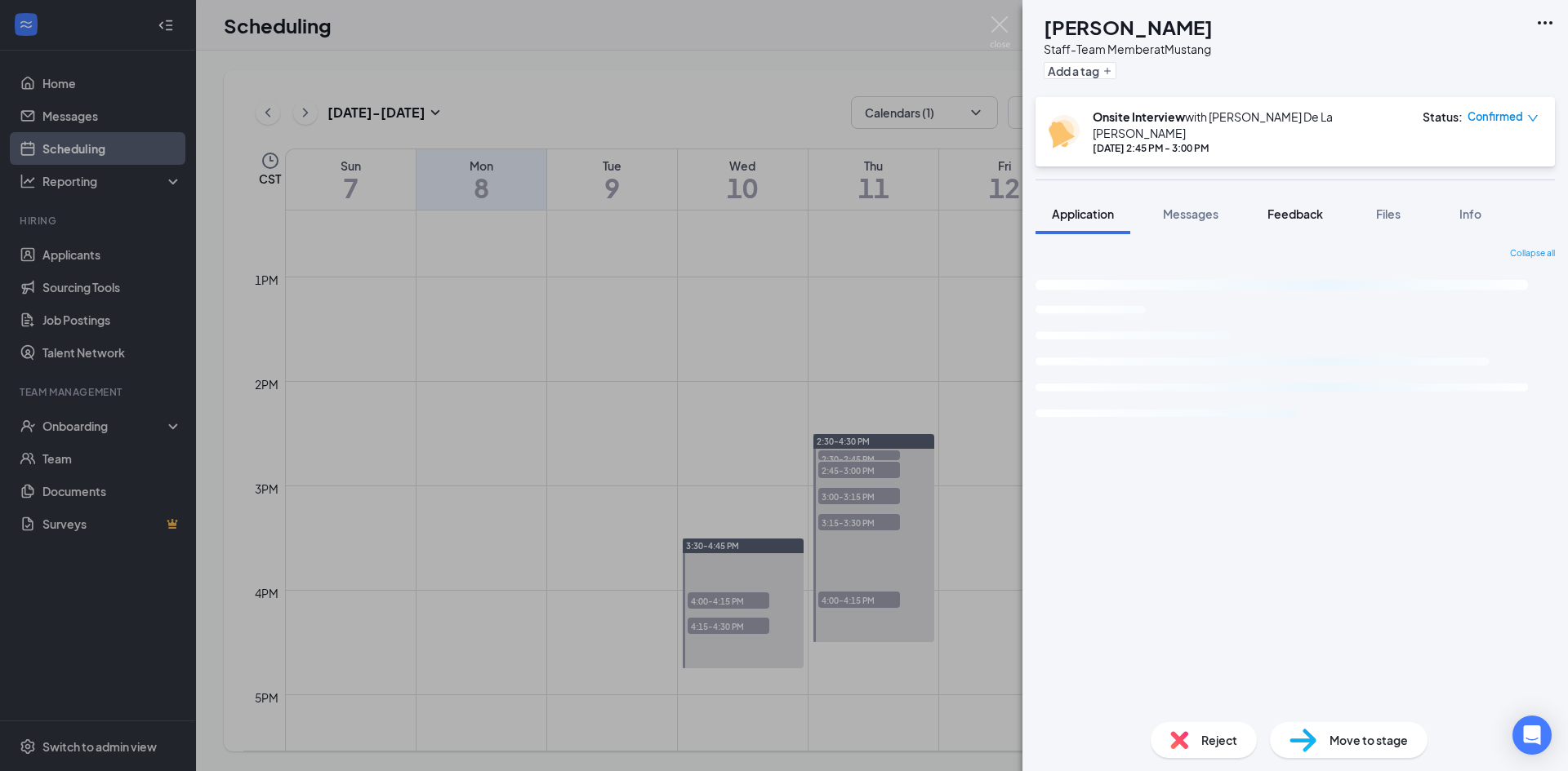
click at [1195, 206] on span "Messages" at bounding box center [1190, 213] width 55 height 14
click at [1274, 206] on span "Feedback" at bounding box center [1295, 213] width 55 height 14
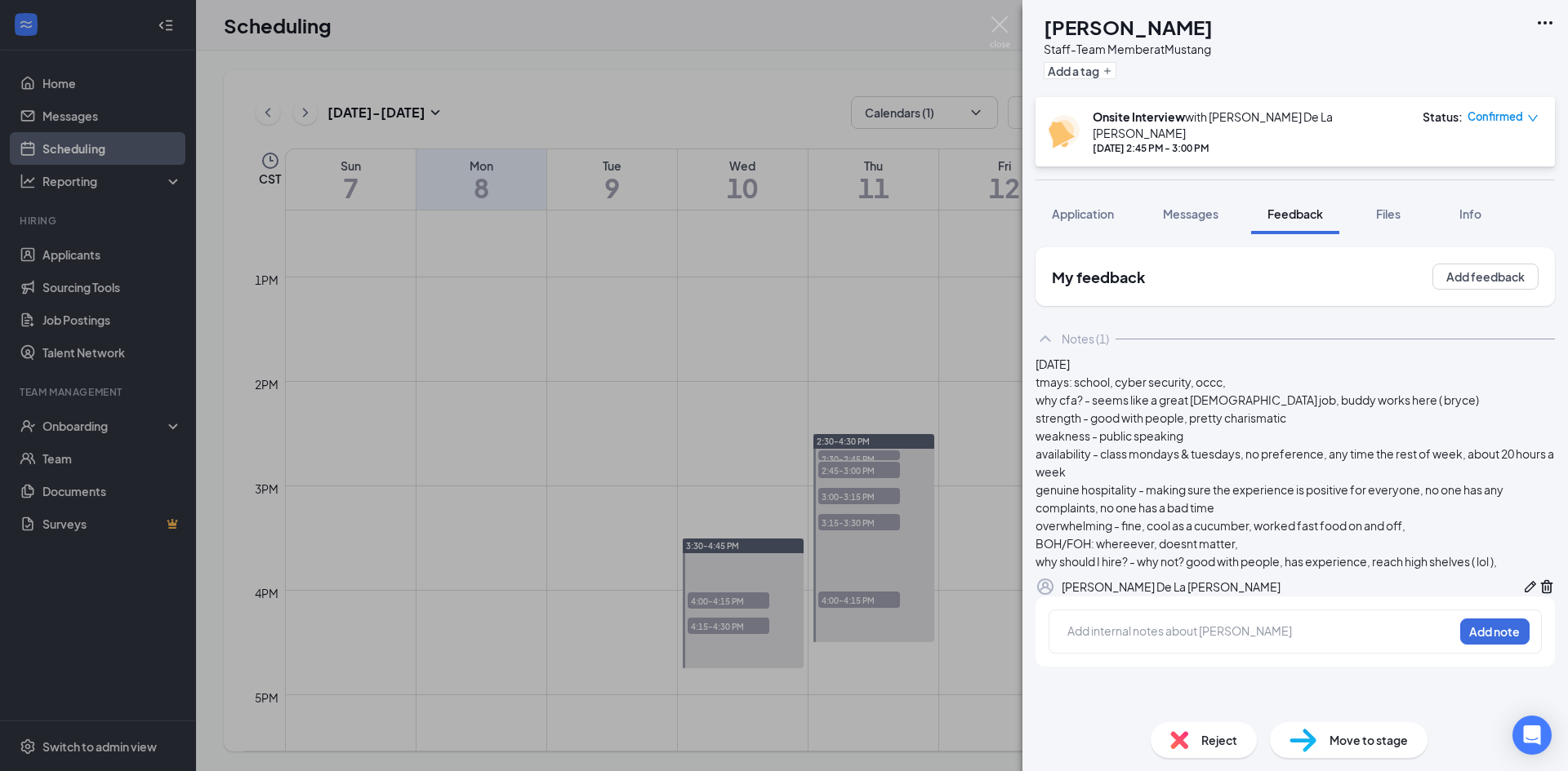
click at [1214, 741] on span "Reject" at bounding box center [1219, 740] width 36 height 18
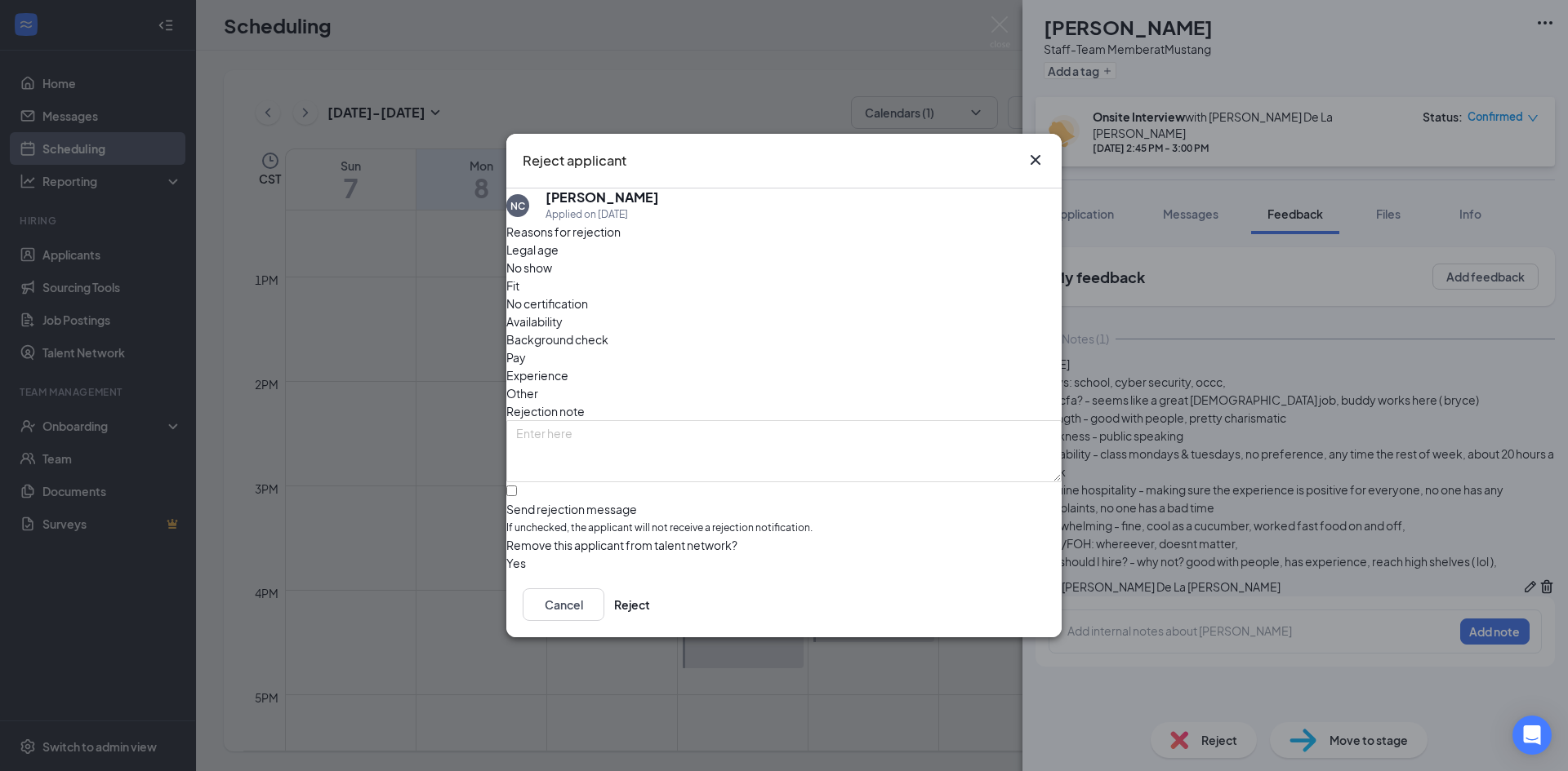
click at [718, 287] on div "Fit" at bounding box center [784, 286] width 555 height 18
click at [517, 485] on input "Send rejection message If unchecked, the applicant will not receive a rejection…" at bounding box center [512, 491] width 11 height 11
checkbox input "true"
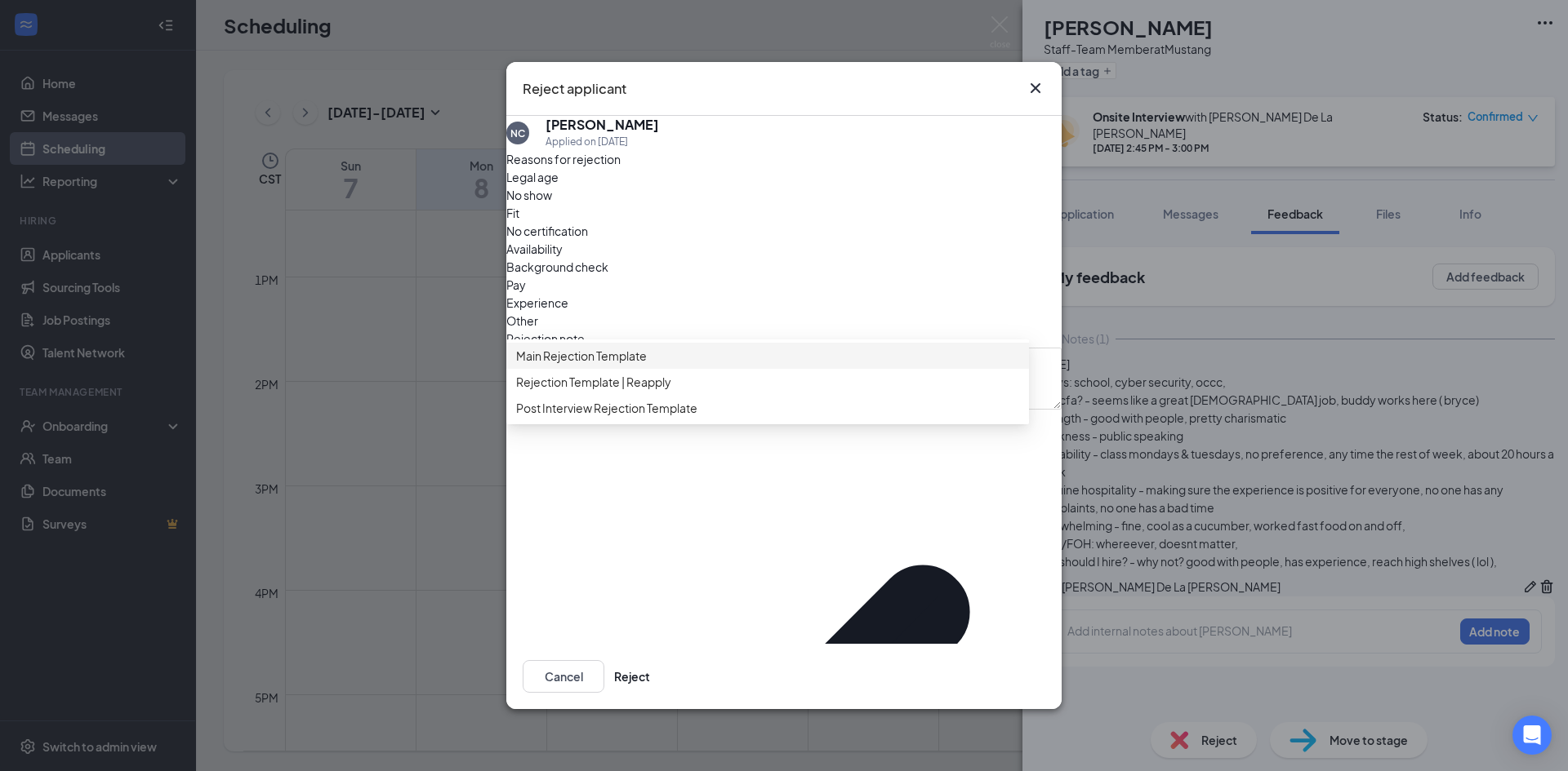
drag, startPoint x: 579, startPoint y: 396, endPoint x: 705, endPoint y: 469, distance: 145.6
click at [580, 369] on div "Main Rejection Template" at bounding box center [767, 355] width 522 height 26
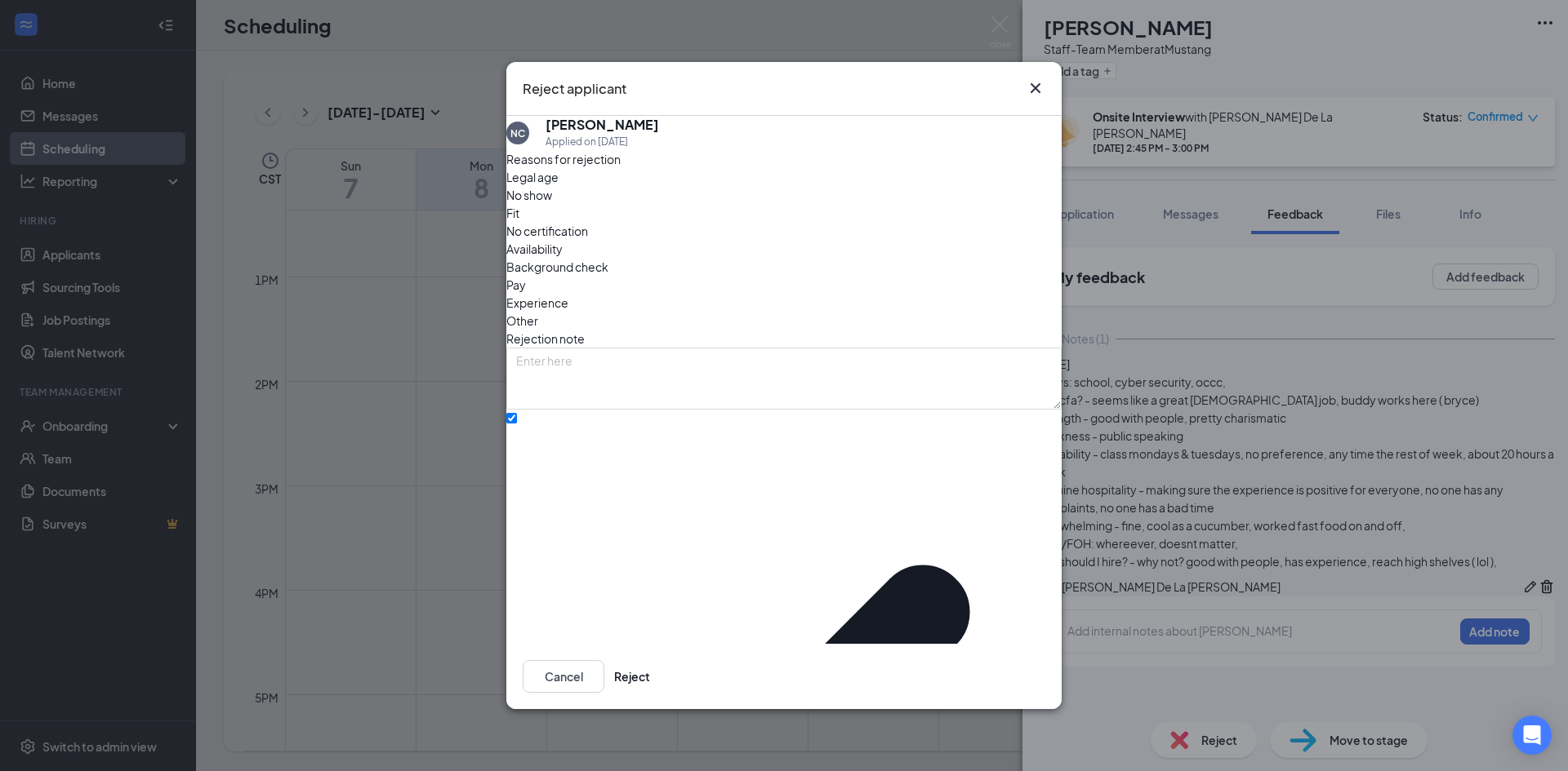
click at [1017, 675] on div "Cancel Reject" at bounding box center [784, 676] width 555 height 65
click at [650, 660] on button "Reject" at bounding box center [632, 676] width 36 height 33
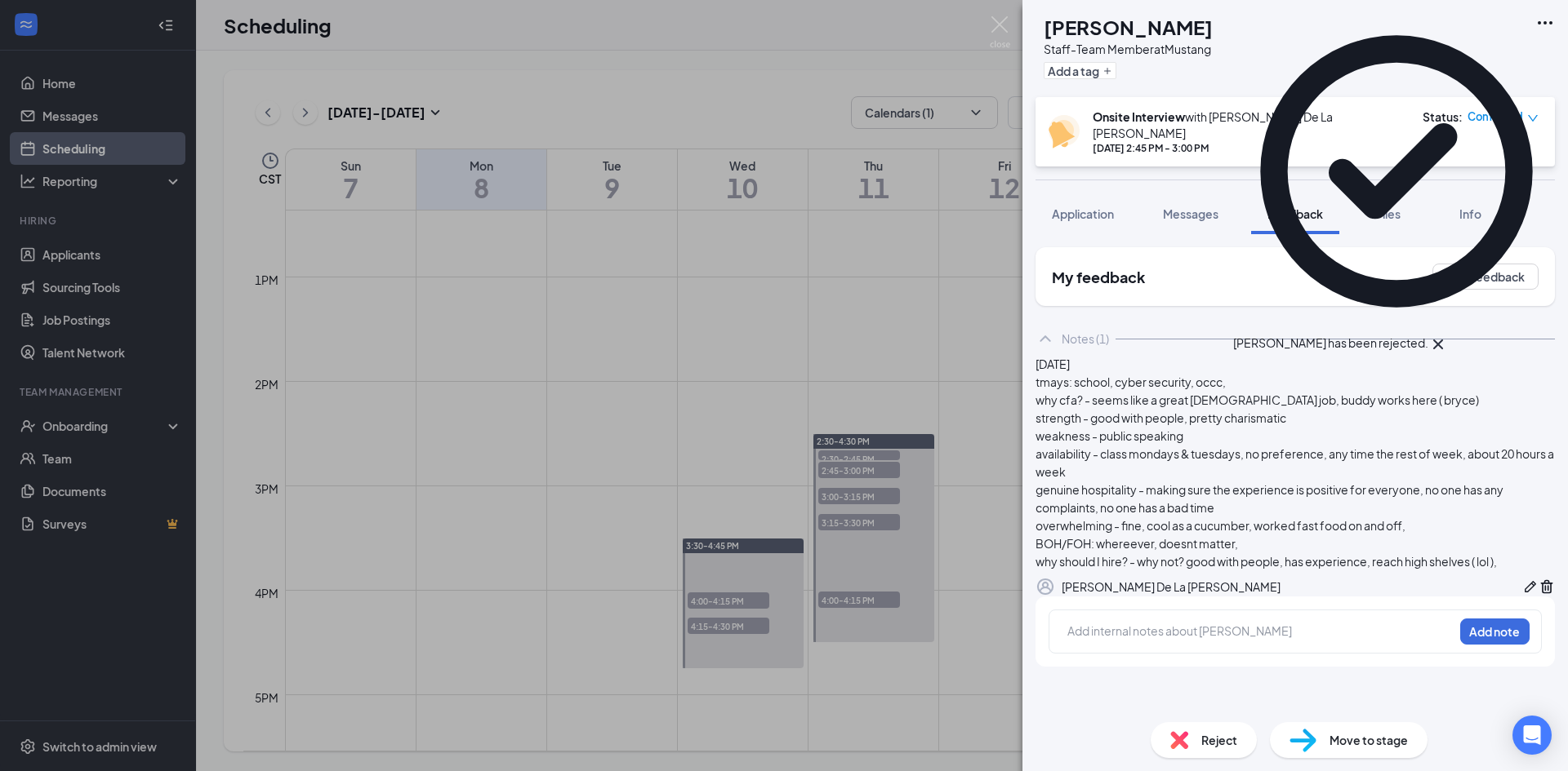
drag, startPoint x: 836, startPoint y: 551, endPoint x: 846, endPoint y: 482, distance: 69.7
click at [836, 553] on div "NC Noah Chase Staff-Team Member at Mustang Add a tag Onsite Interview with Ange…" at bounding box center [784, 386] width 1568 height 771
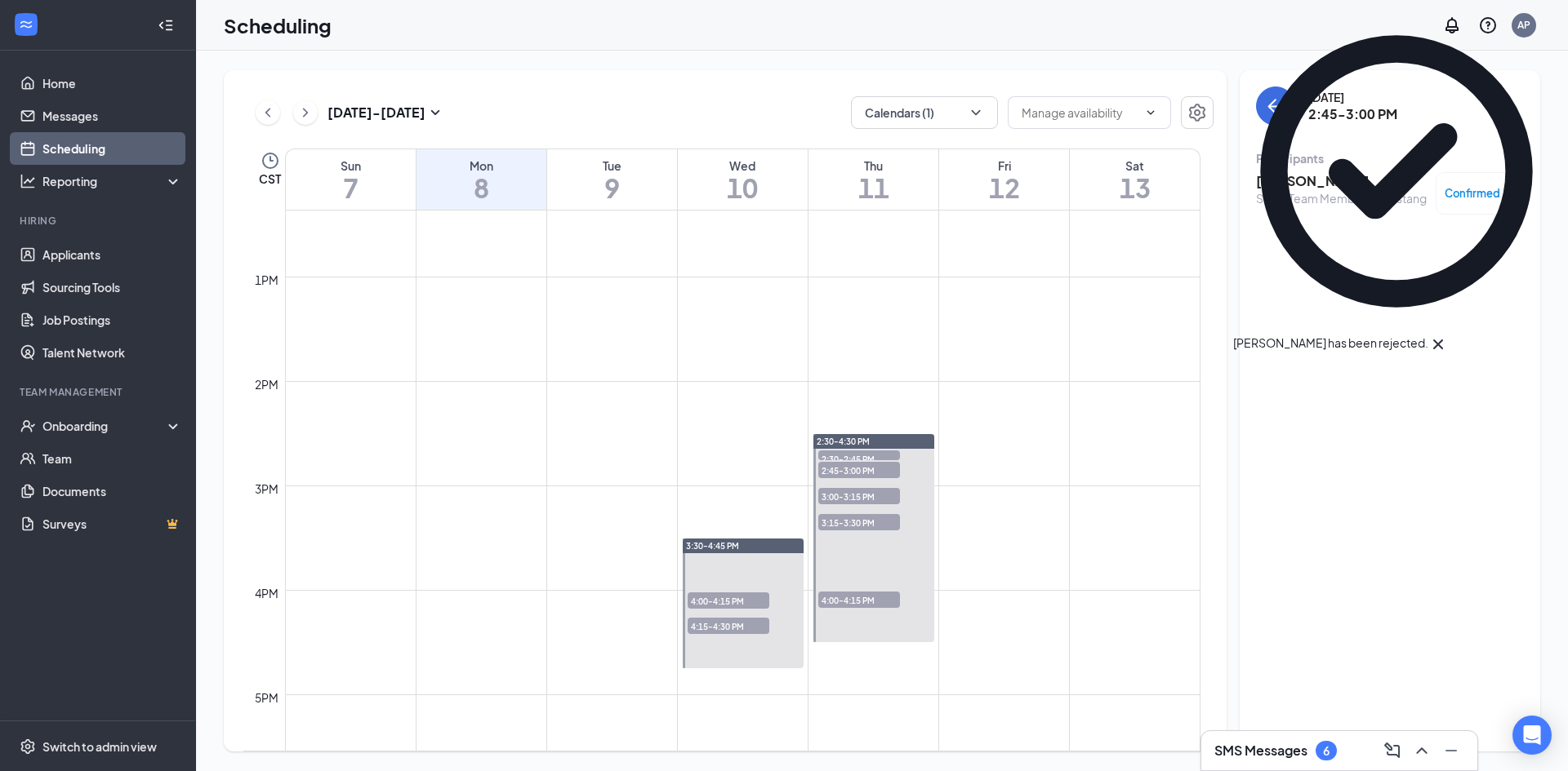
click at [850, 492] on span "3:00-3:15 PM" at bounding box center [858, 496] width 81 height 16
click at [1305, 174] on h3 "Juanita Perez" at bounding box center [1340, 181] width 171 height 18
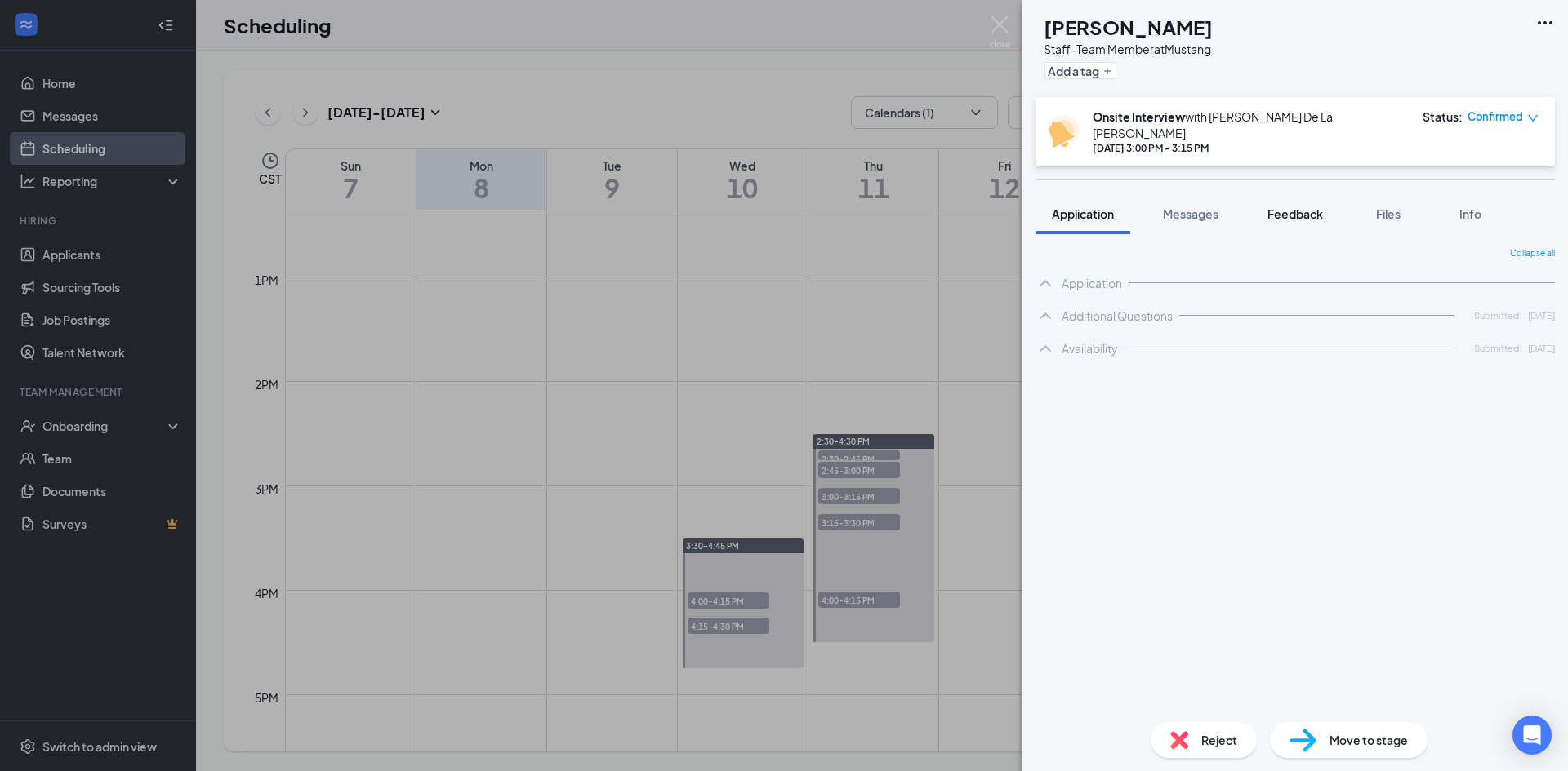
click at [1267, 195] on button "Feedback" at bounding box center [1295, 214] width 88 height 41
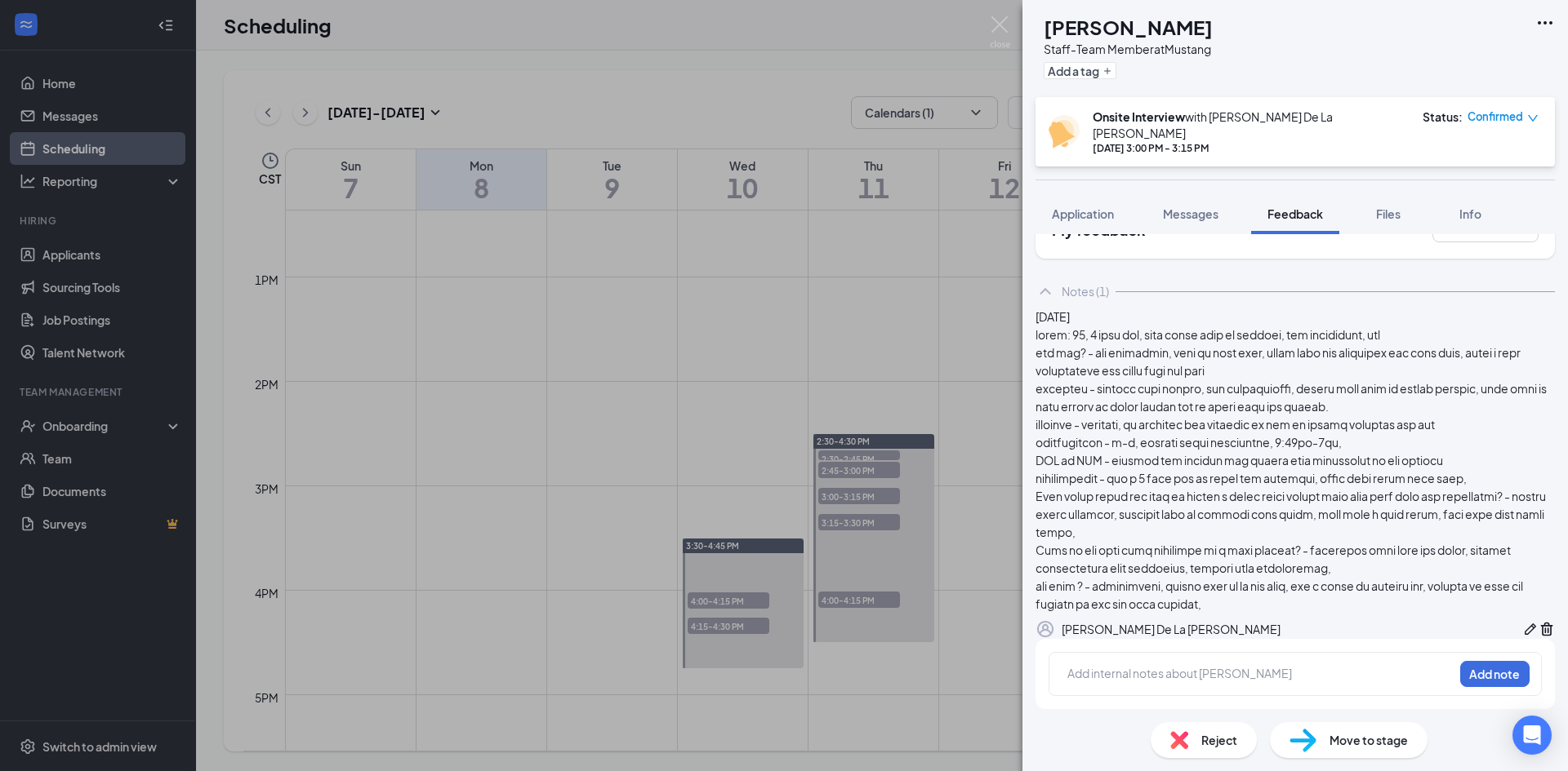
scroll to position [81, 0]
click at [1201, 736] on span "Reject" at bounding box center [1219, 740] width 36 height 18
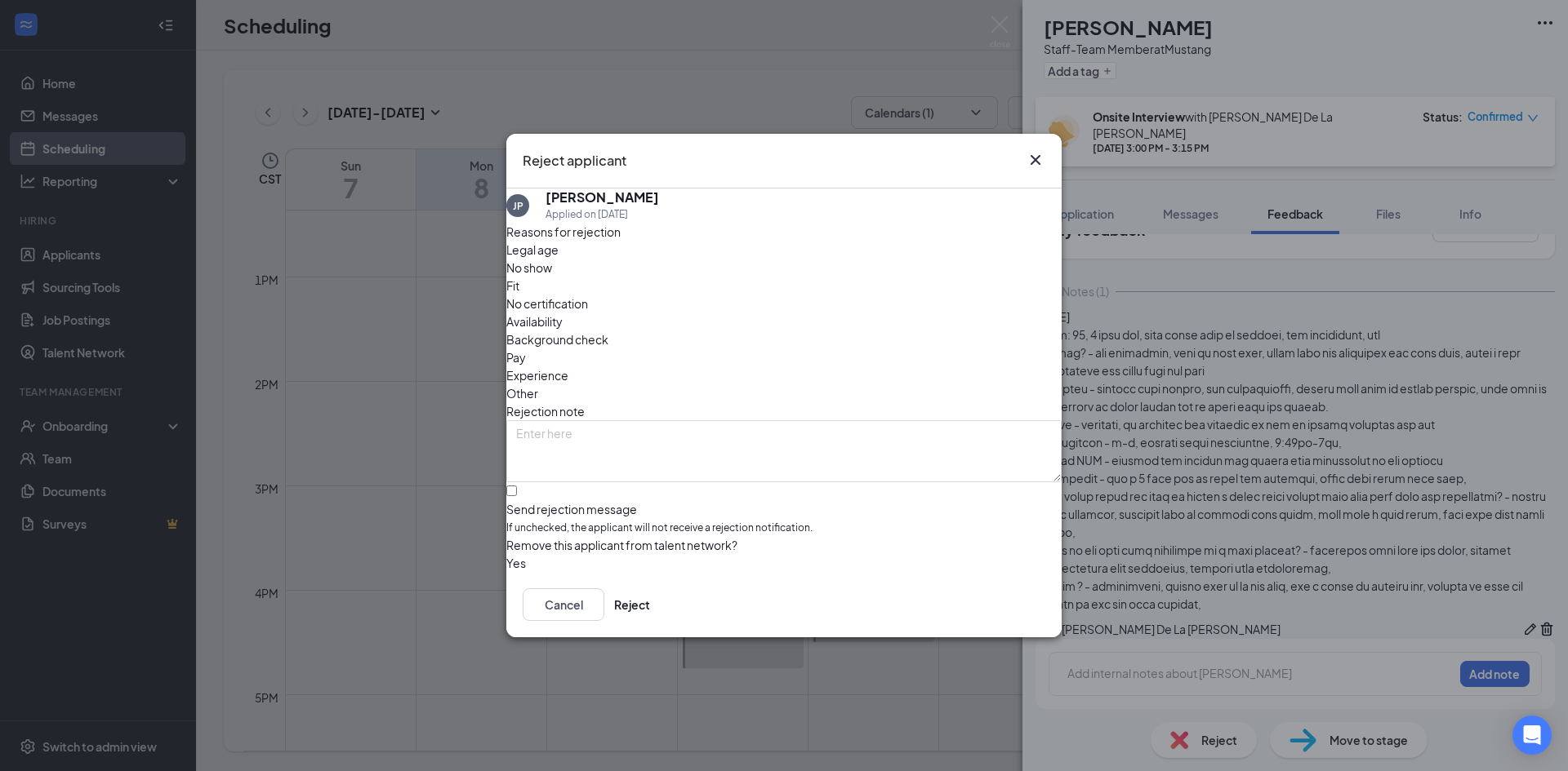
click at [520, 288] on span "Fit" at bounding box center [513, 286] width 13 height 18
click at [517, 485] on input "Send rejection message If unchecked, the applicant will not receive a rejection…" at bounding box center [512, 491] width 11 height 11
checkbox input "true"
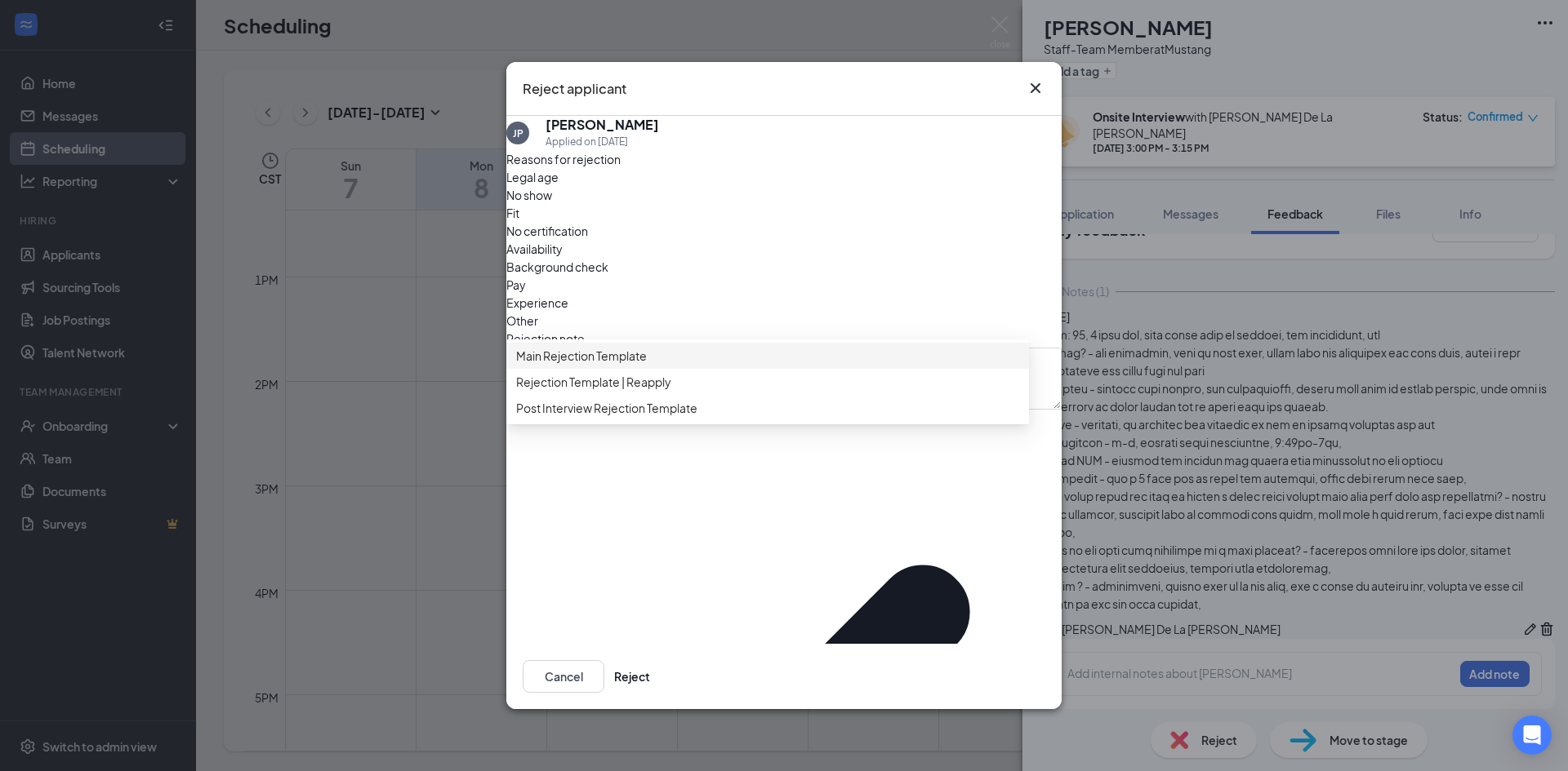
click at [591, 365] on span "Main Rejection Template" at bounding box center [581, 356] width 130 height 18
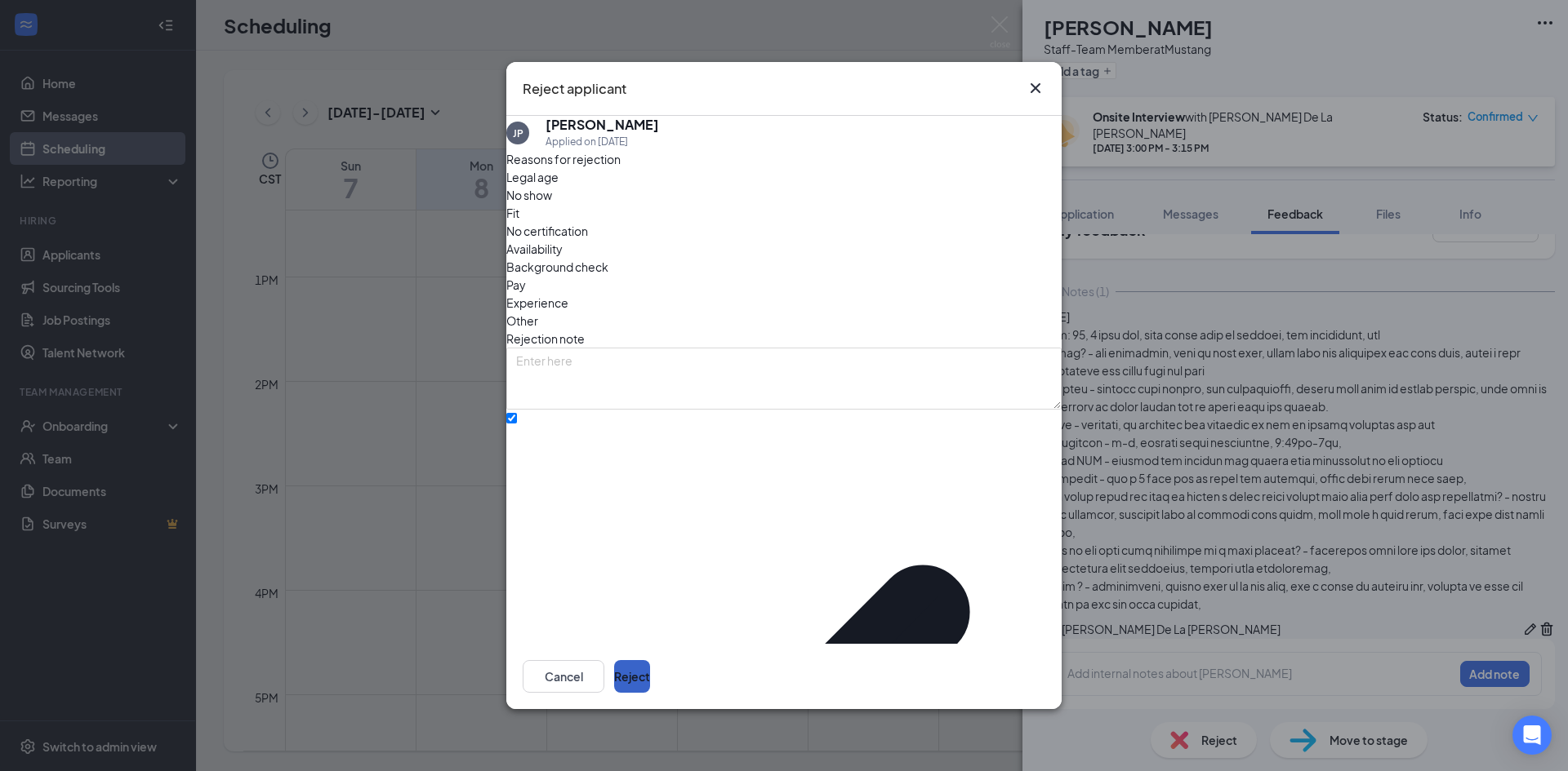
click at [650, 660] on button "Reject" at bounding box center [632, 676] width 36 height 33
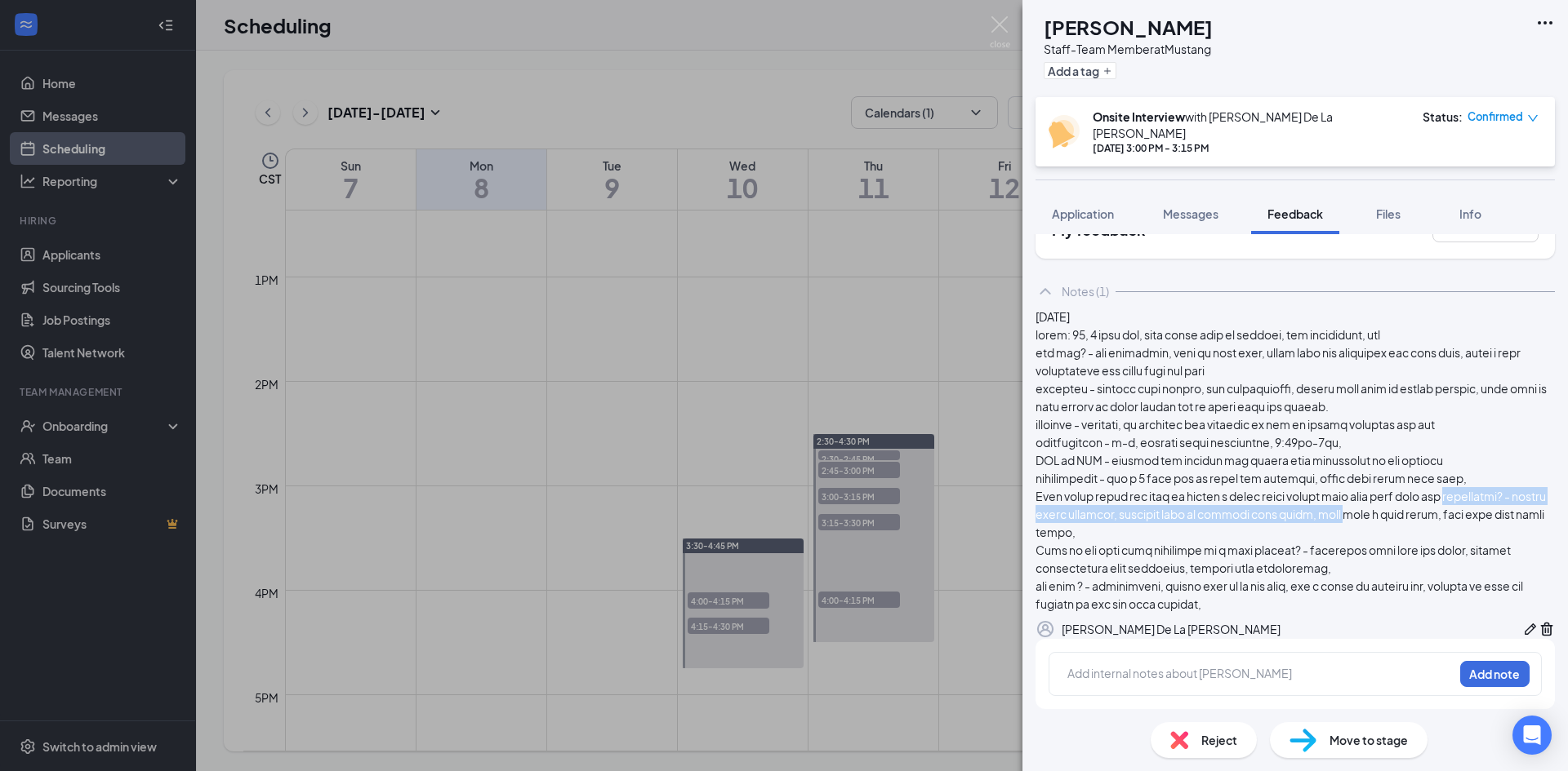
drag, startPoint x: 941, startPoint y: 502, endPoint x: 912, endPoint y: 497, distance: 29.4
click at [939, 502] on div "JP Juanita Perez Staff-Team Member at Mustang Add a tag Onsite Interview with A…" at bounding box center [784, 386] width 1568 height 771
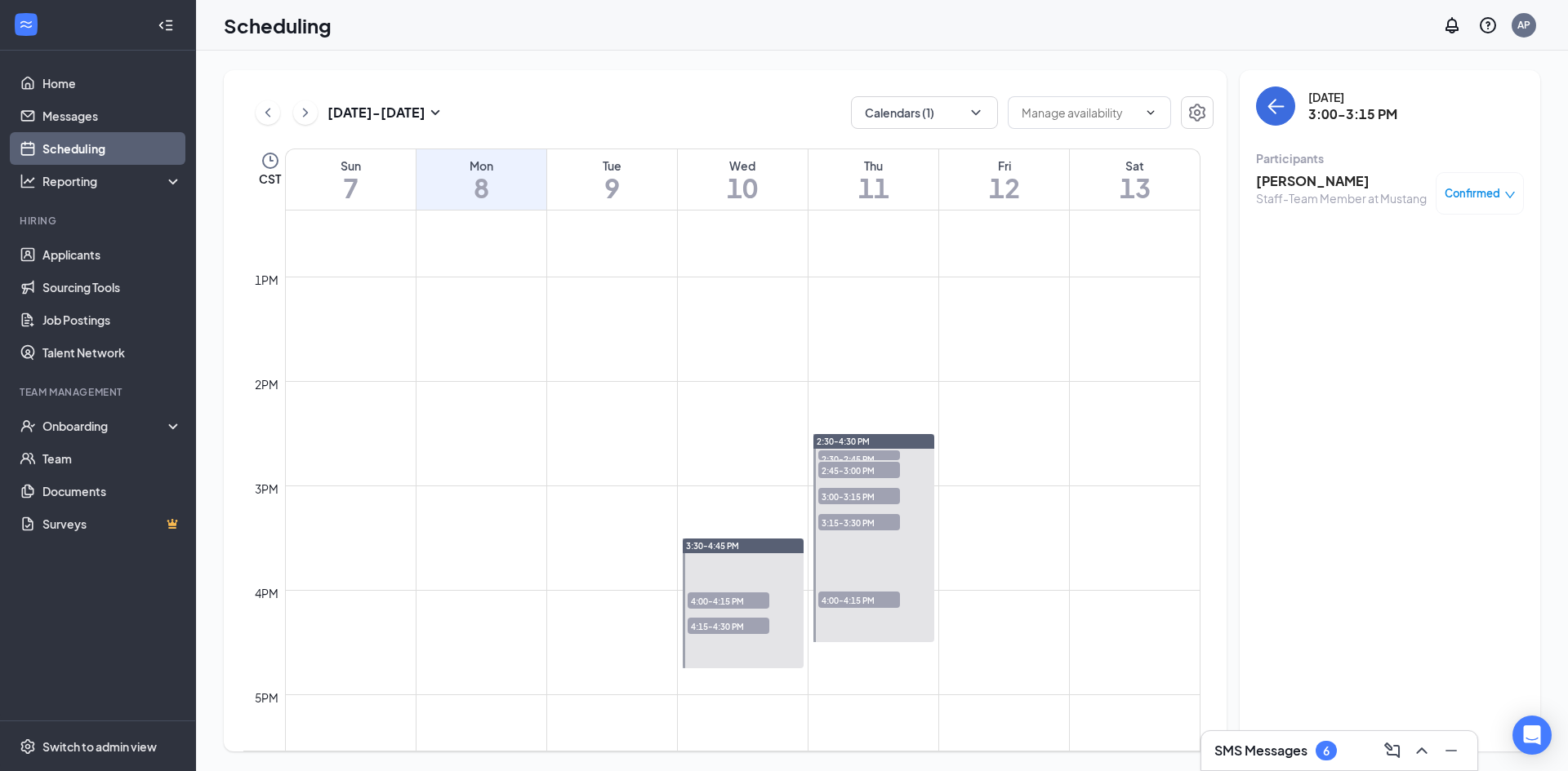
click at [835, 498] on span "3:00-3:15 PM" at bounding box center [858, 496] width 81 height 16
click at [832, 519] on span "3:15-3:30 PM" at bounding box center [858, 522] width 81 height 16
click at [1289, 189] on h3 "Glenn Kellum" at bounding box center [1340, 181] width 171 height 18
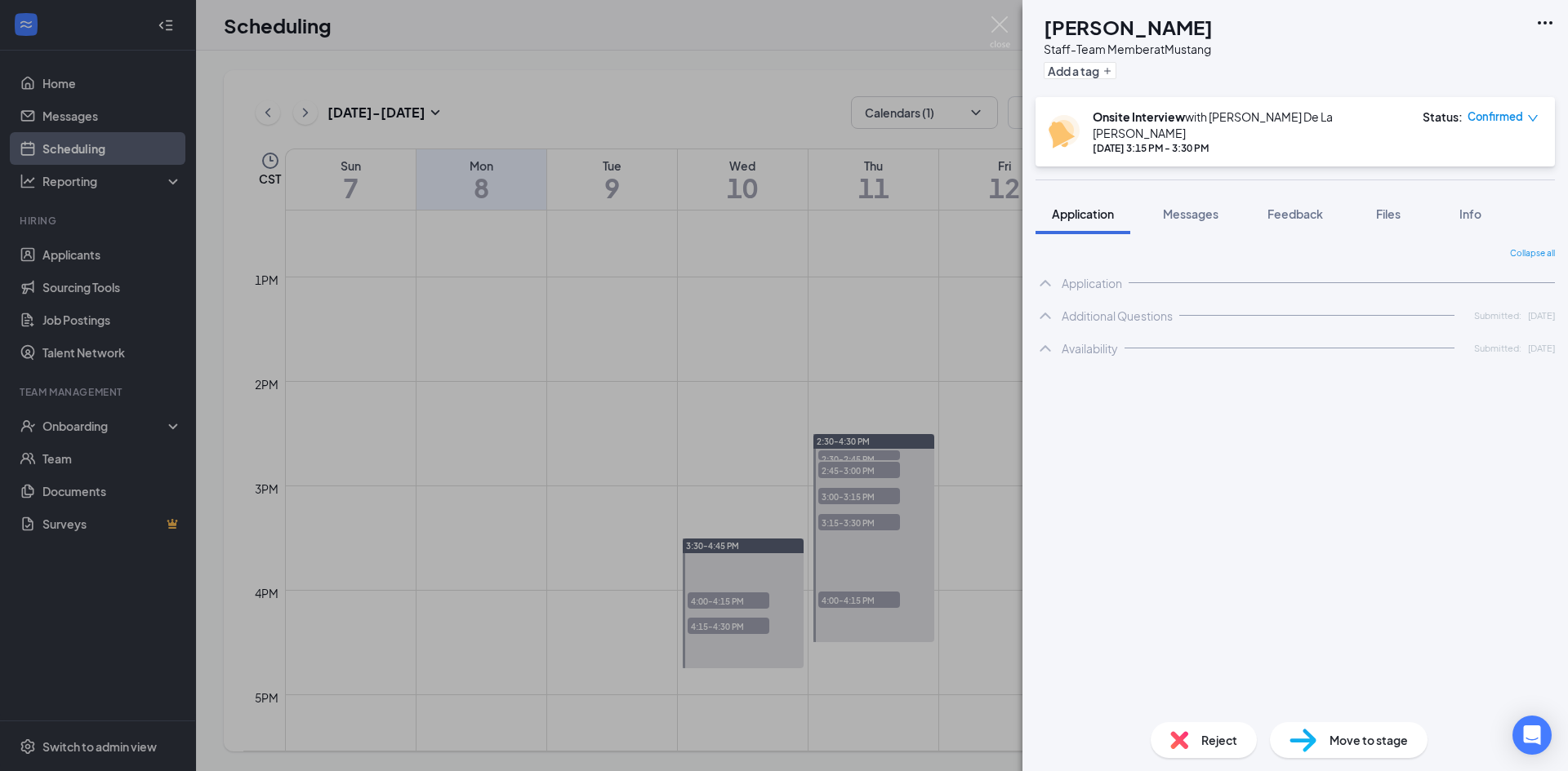
click at [1201, 734] on span "Reject" at bounding box center [1219, 740] width 36 height 18
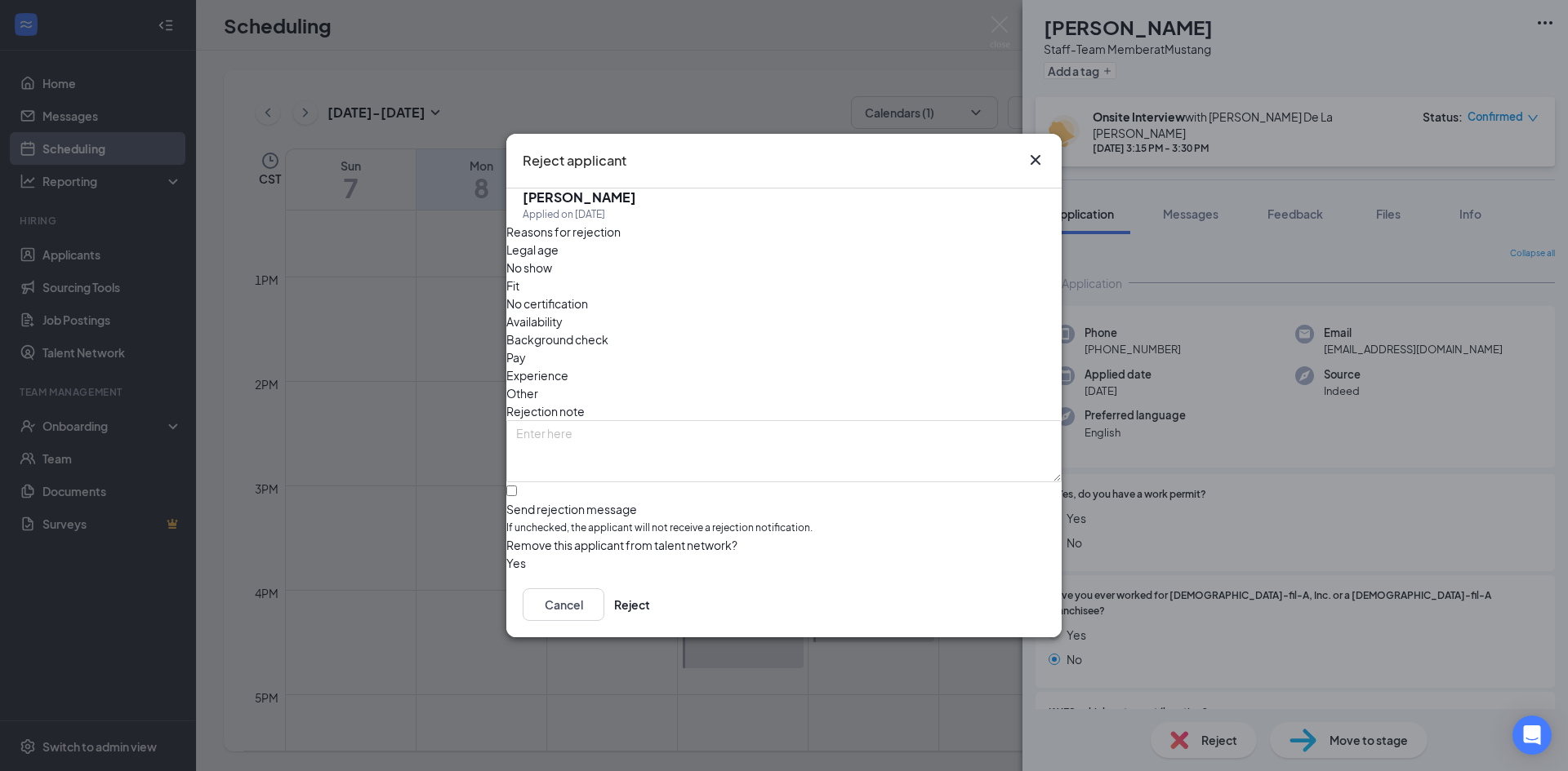
drag, startPoint x: 1178, startPoint y: 354, endPoint x: 1111, endPoint y: 266, distance: 110.6
click at [1177, 348] on div "Reject applicant GK Glenn Kellum Applied on Sep 10 Reasons for rejection Legal …" at bounding box center [784, 386] width 1568 height 771
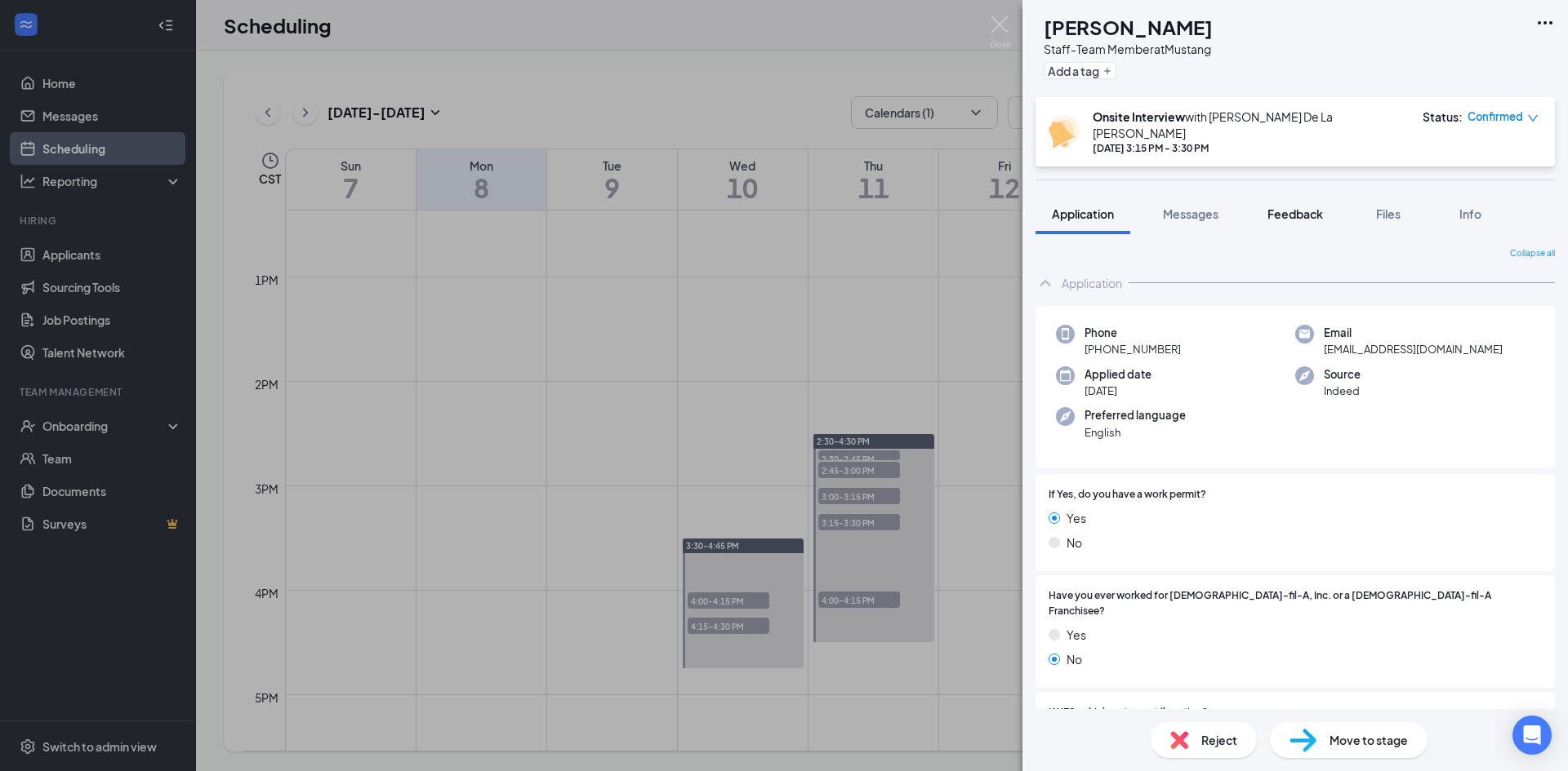
click at [1276, 211] on button "Feedback" at bounding box center [1295, 214] width 88 height 41
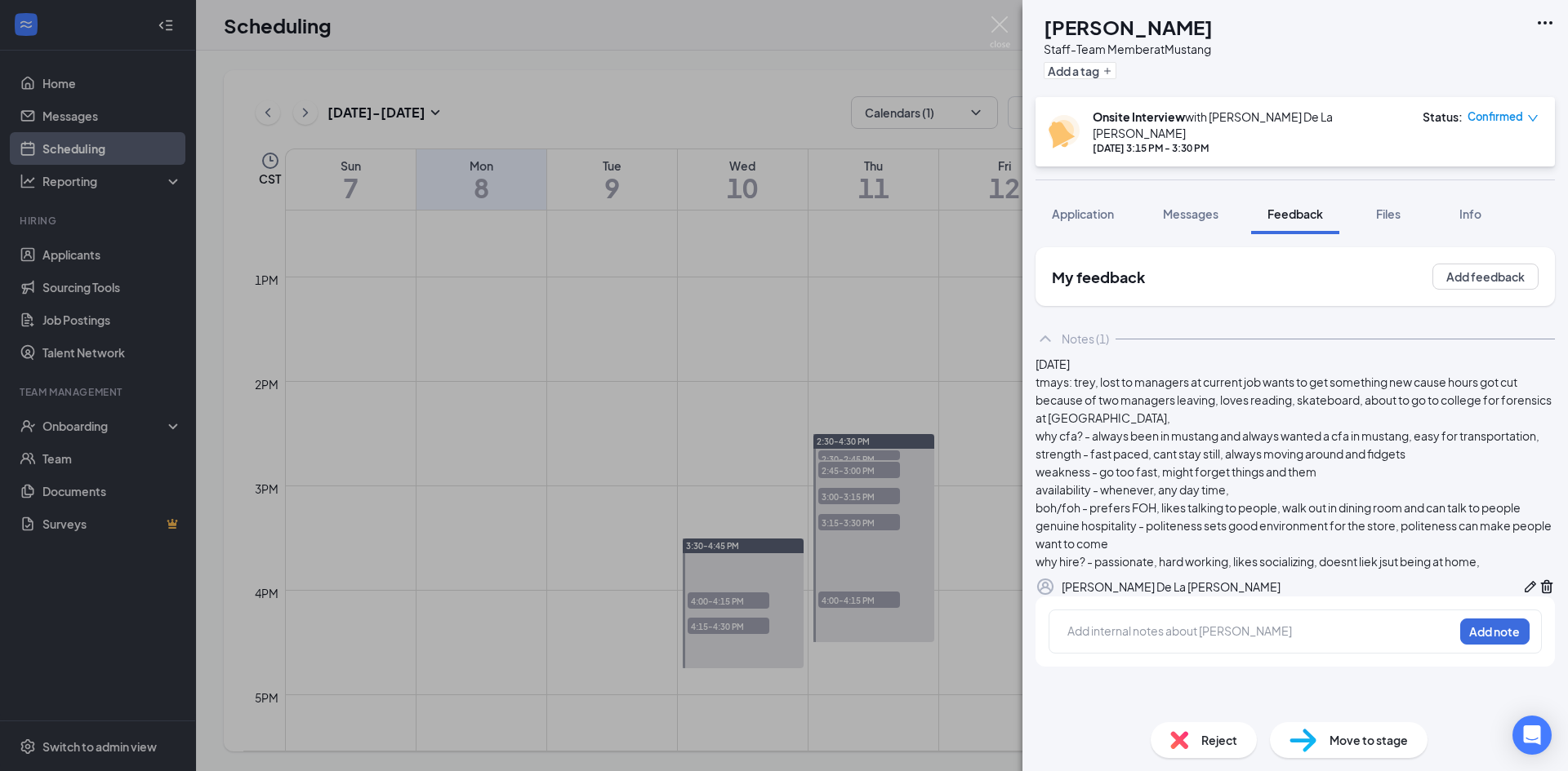
click at [1189, 729] on div "Reject" at bounding box center [1203, 740] width 106 height 36
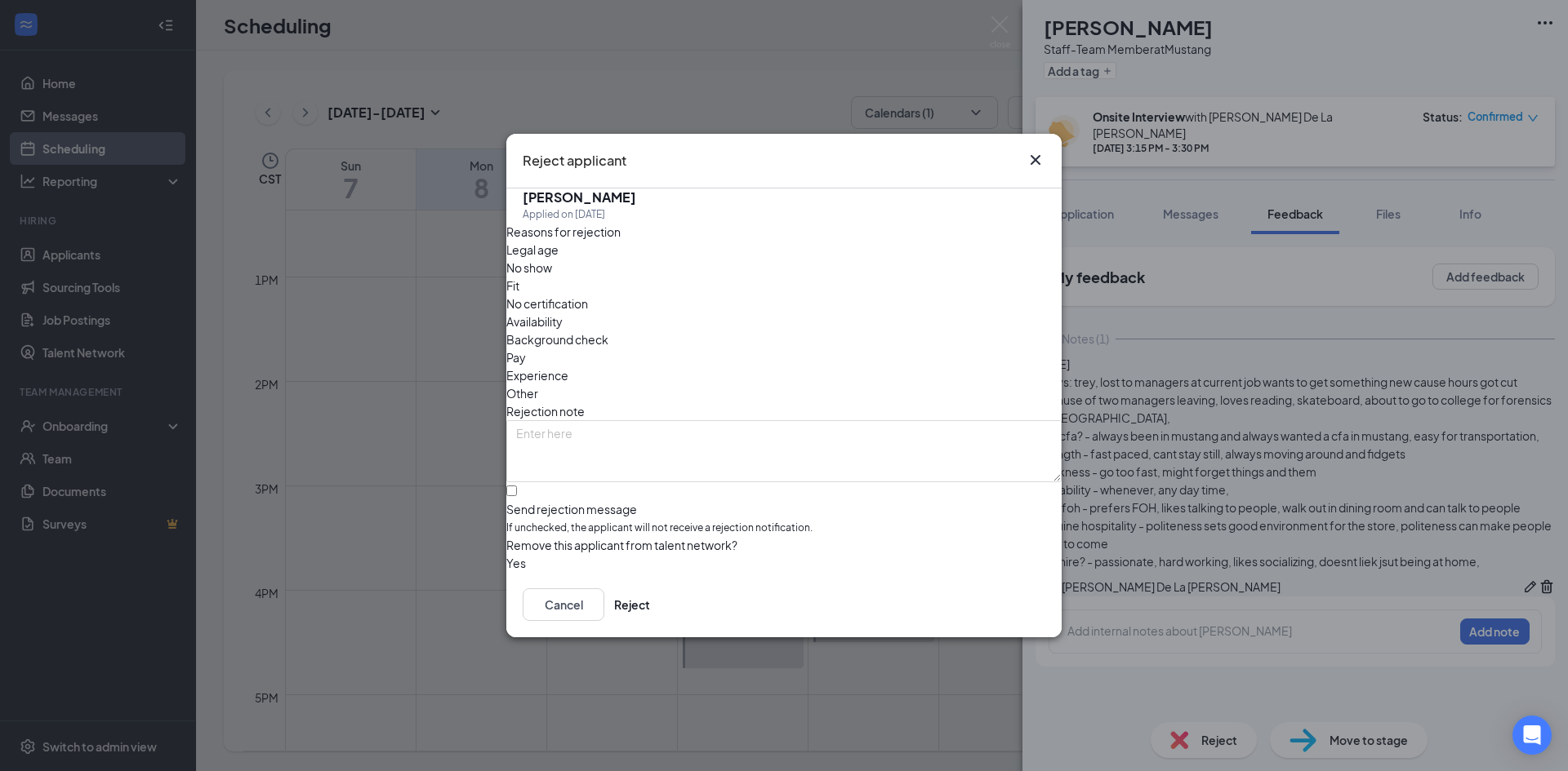
click at [520, 290] on span "Fit" at bounding box center [513, 286] width 13 height 18
click at [577, 455] on div "Reasons for rejection Legal age No show Fit No certification Availability Backg…" at bounding box center [784, 397] width 555 height 349
click at [517, 485] on input "Send rejection message If unchecked, the applicant will not receive a rejection…" at bounding box center [512, 491] width 11 height 11
checkbox input "true"
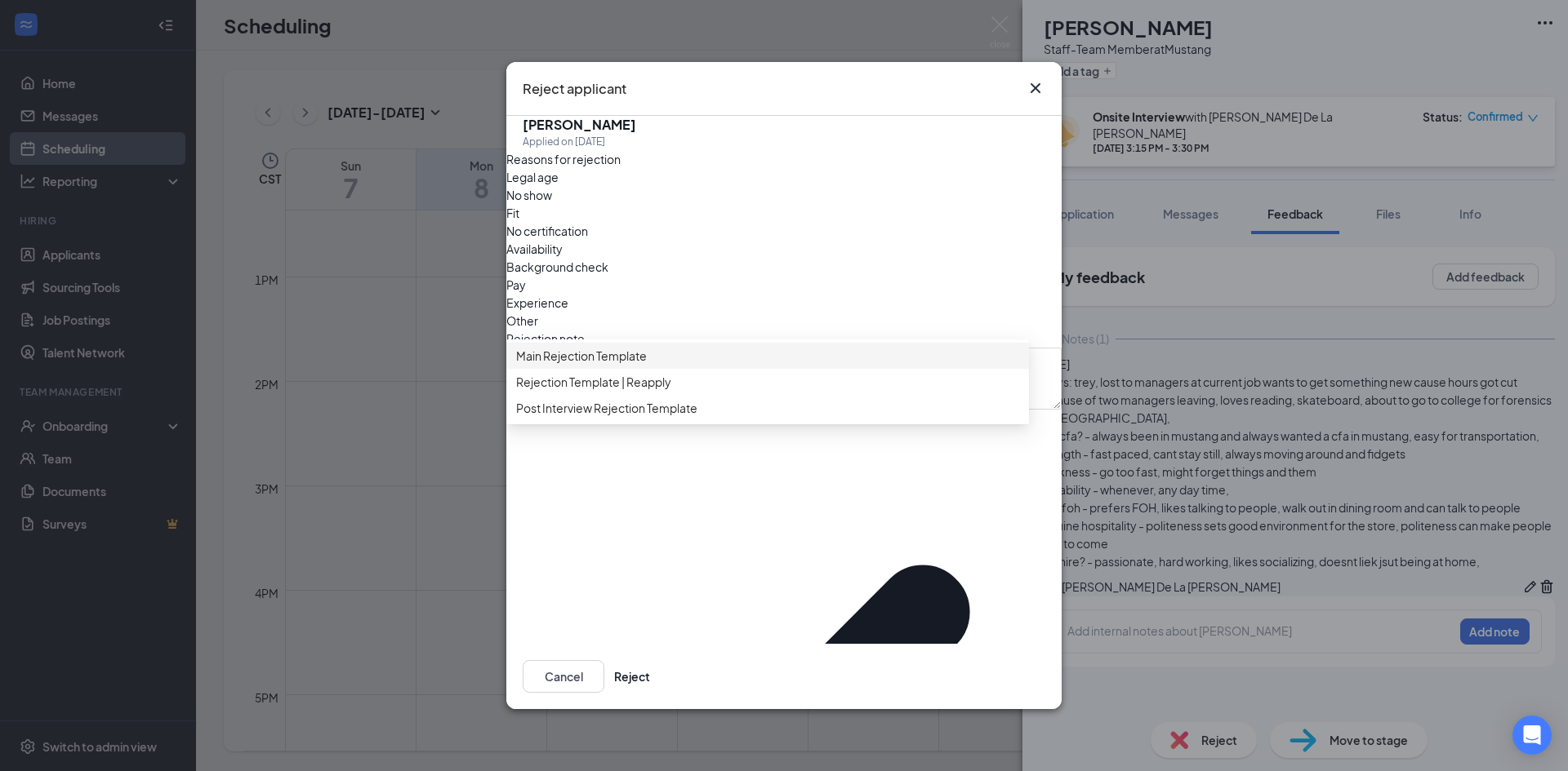
drag, startPoint x: 576, startPoint y: 386, endPoint x: 630, endPoint y: 428, distance: 68.4
click at [577, 365] on span "Main Rejection Template" at bounding box center [581, 356] width 130 height 18
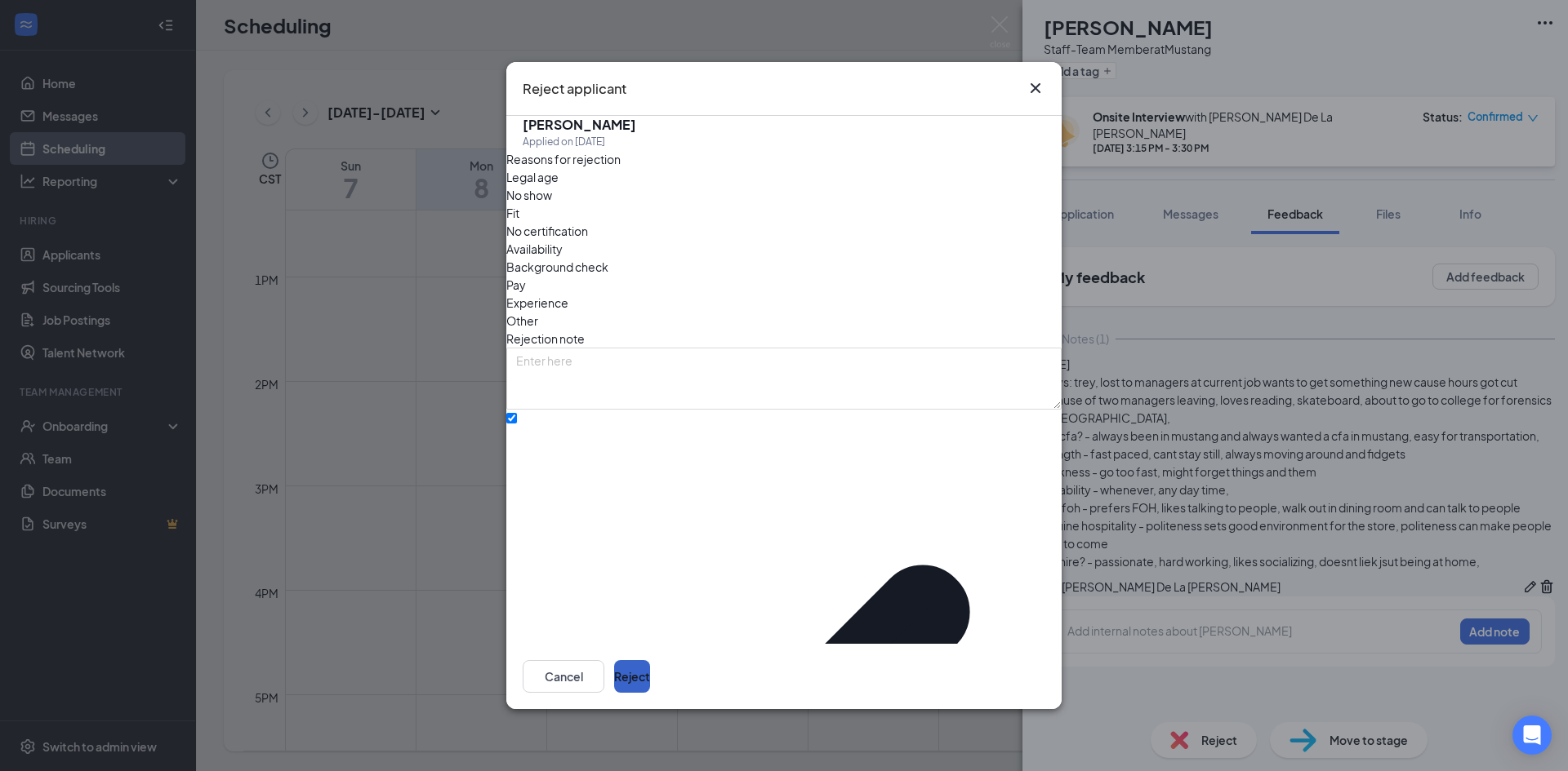
click at [650, 660] on button "Reject" at bounding box center [632, 676] width 36 height 33
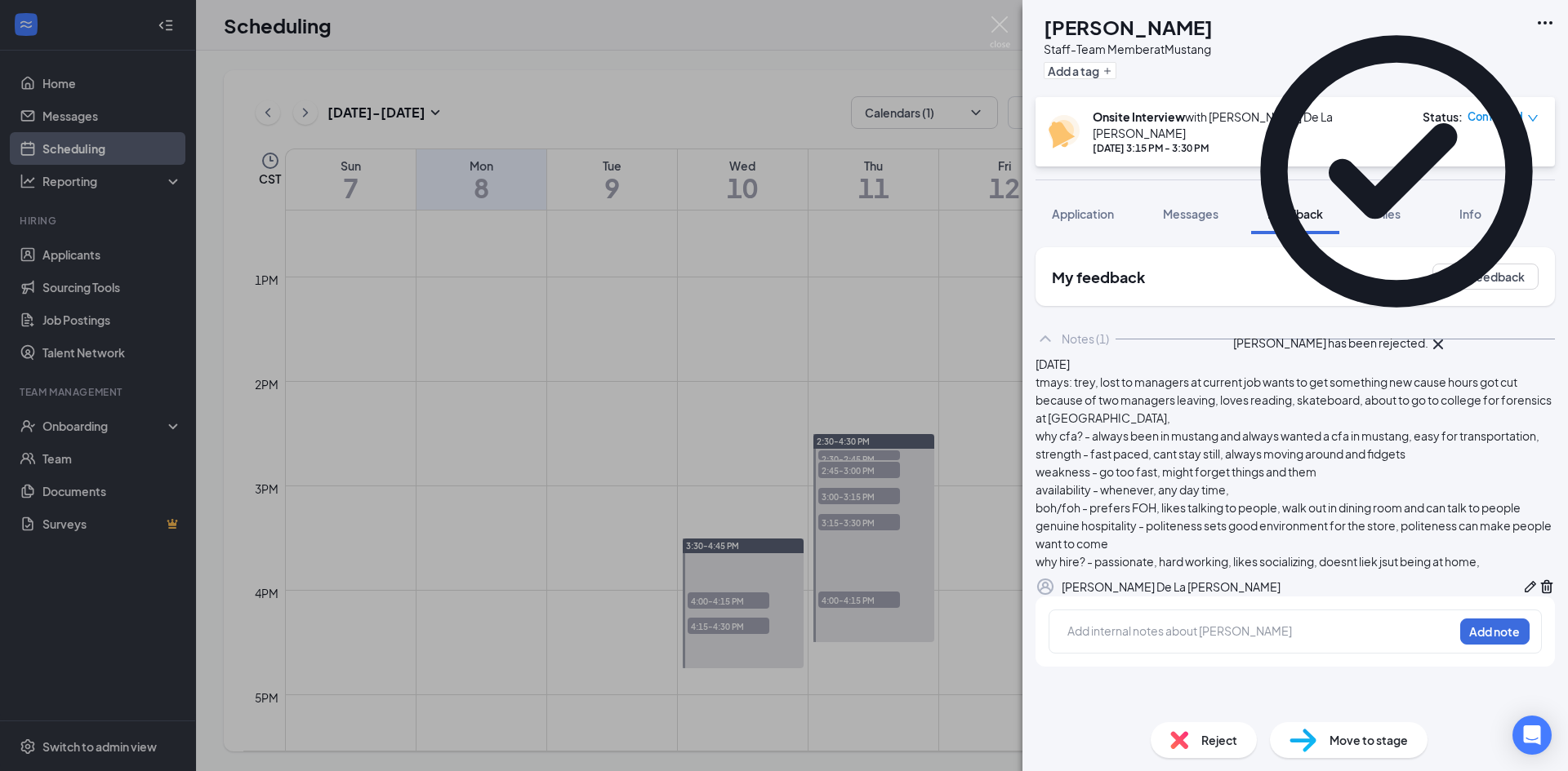
click at [870, 519] on div "GK Glenn Kellum Staff-Team Member at Mustang Add a tag Onsite Interview with An…" at bounding box center [784, 386] width 1568 height 771
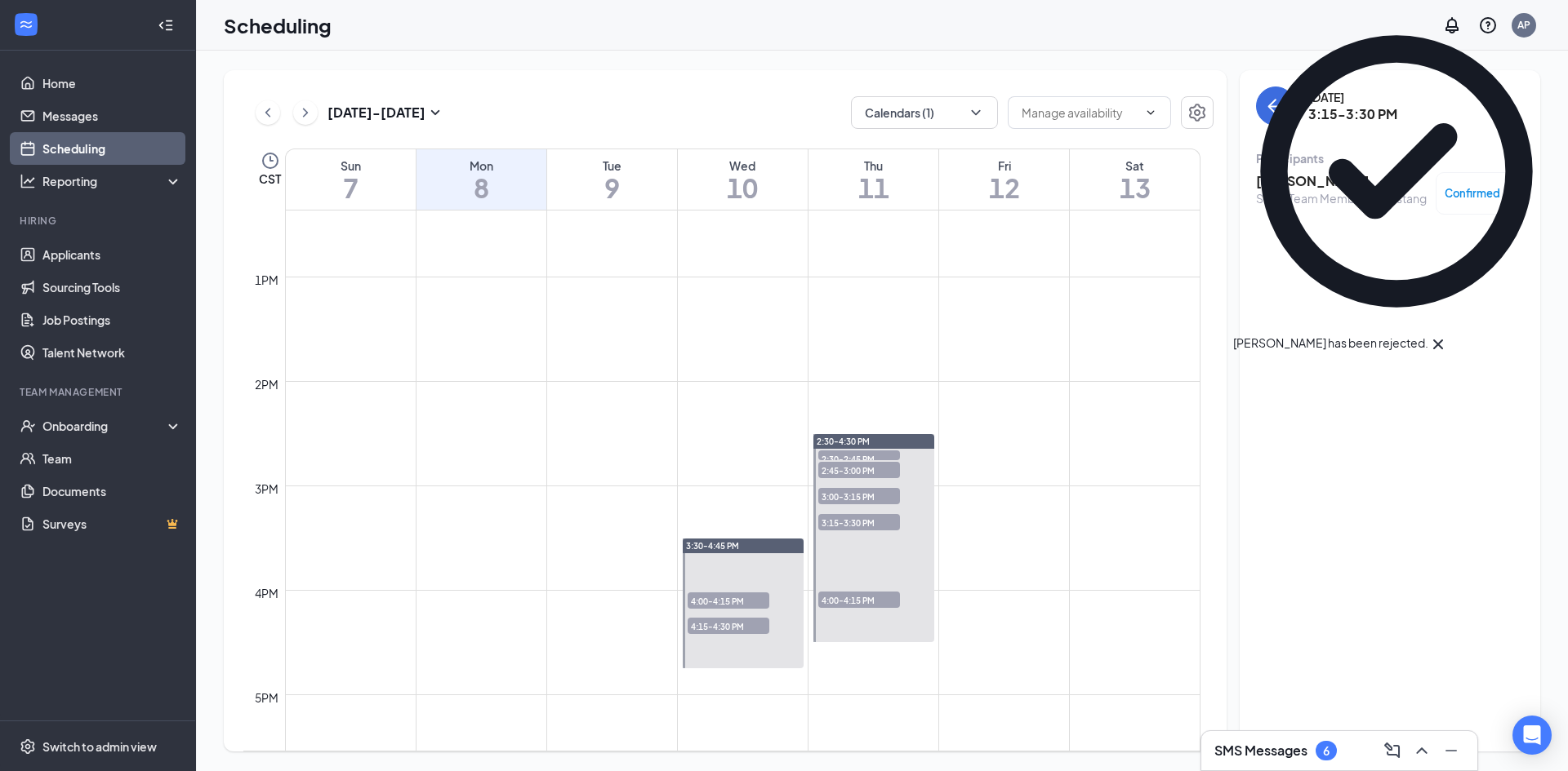
click at [861, 524] on span "3:15-3:30 PM" at bounding box center [858, 522] width 81 height 16
click at [877, 601] on span "4:00-4:15 PM" at bounding box center [858, 600] width 81 height 16
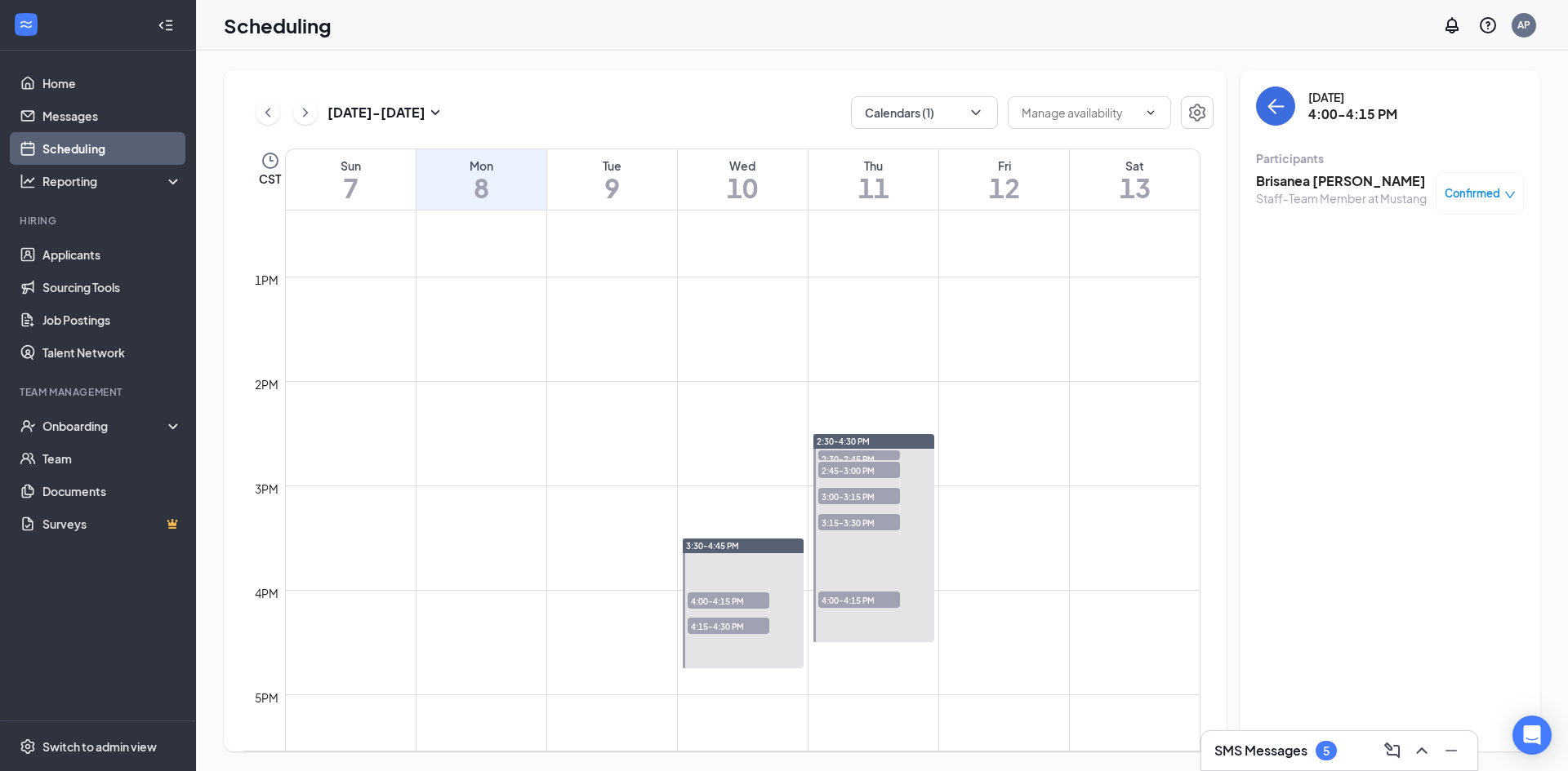
click at [1301, 186] on h3 "Brisanea Escamilla" at bounding box center [1340, 181] width 171 height 18
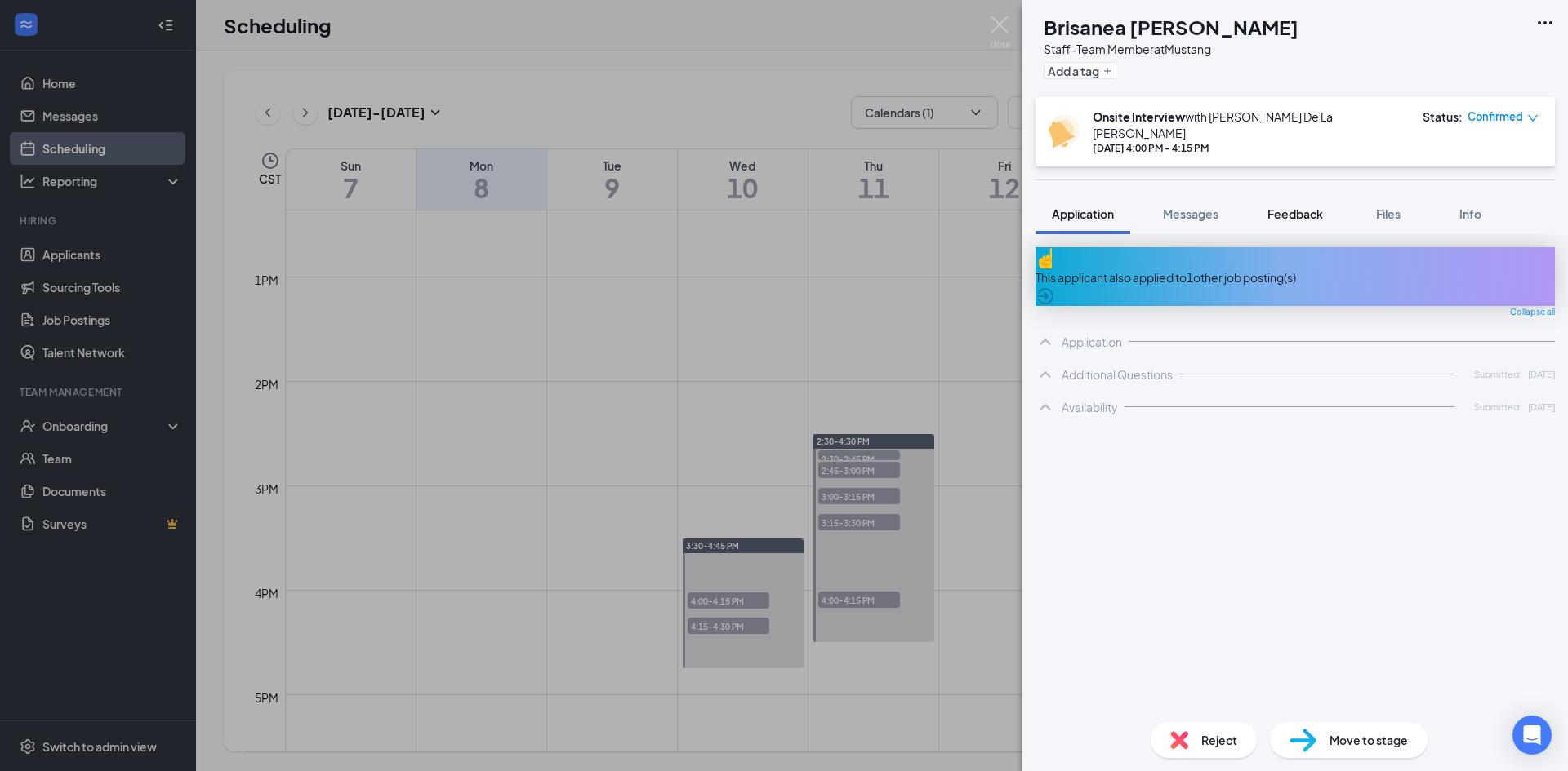
click at [1282, 194] on button "Feedback" at bounding box center [1295, 214] width 88 height 41
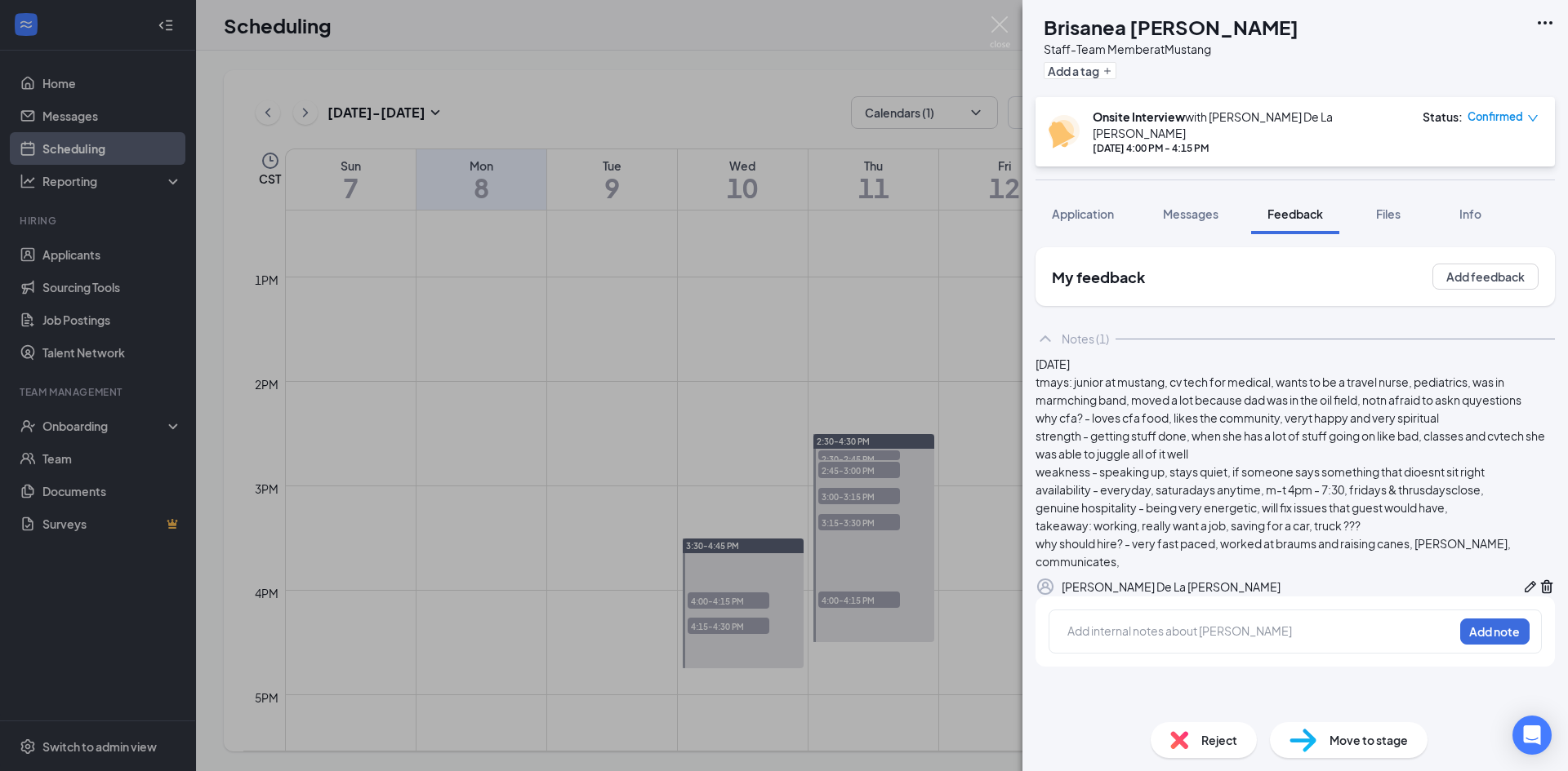
click at [1192, 733] on div "Reject" at bounding box center [1203, 740] width 106 height 36
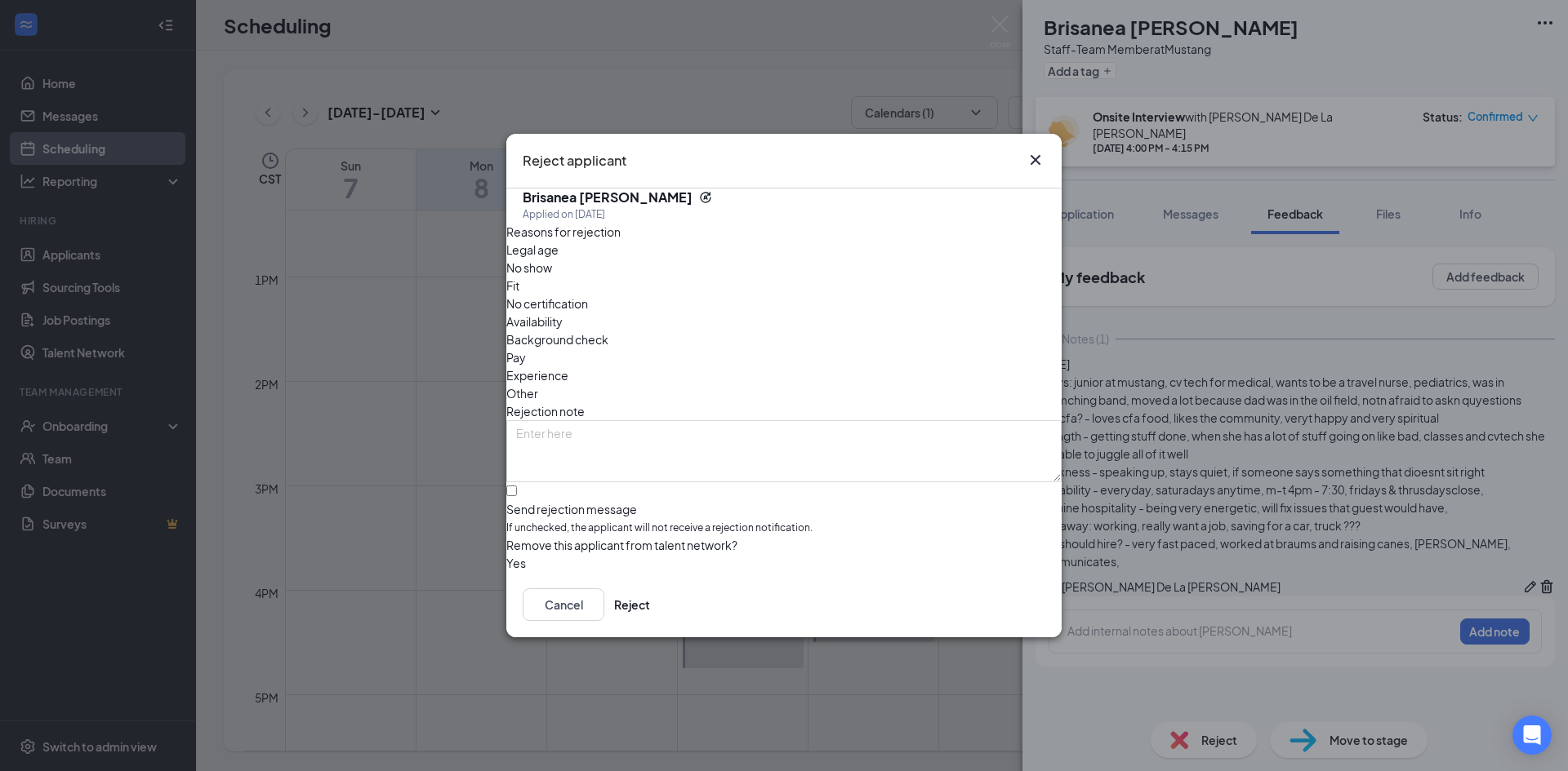
click at [563, 312] on span "Availability" at bounding box center [534, 321] width 56 height 18
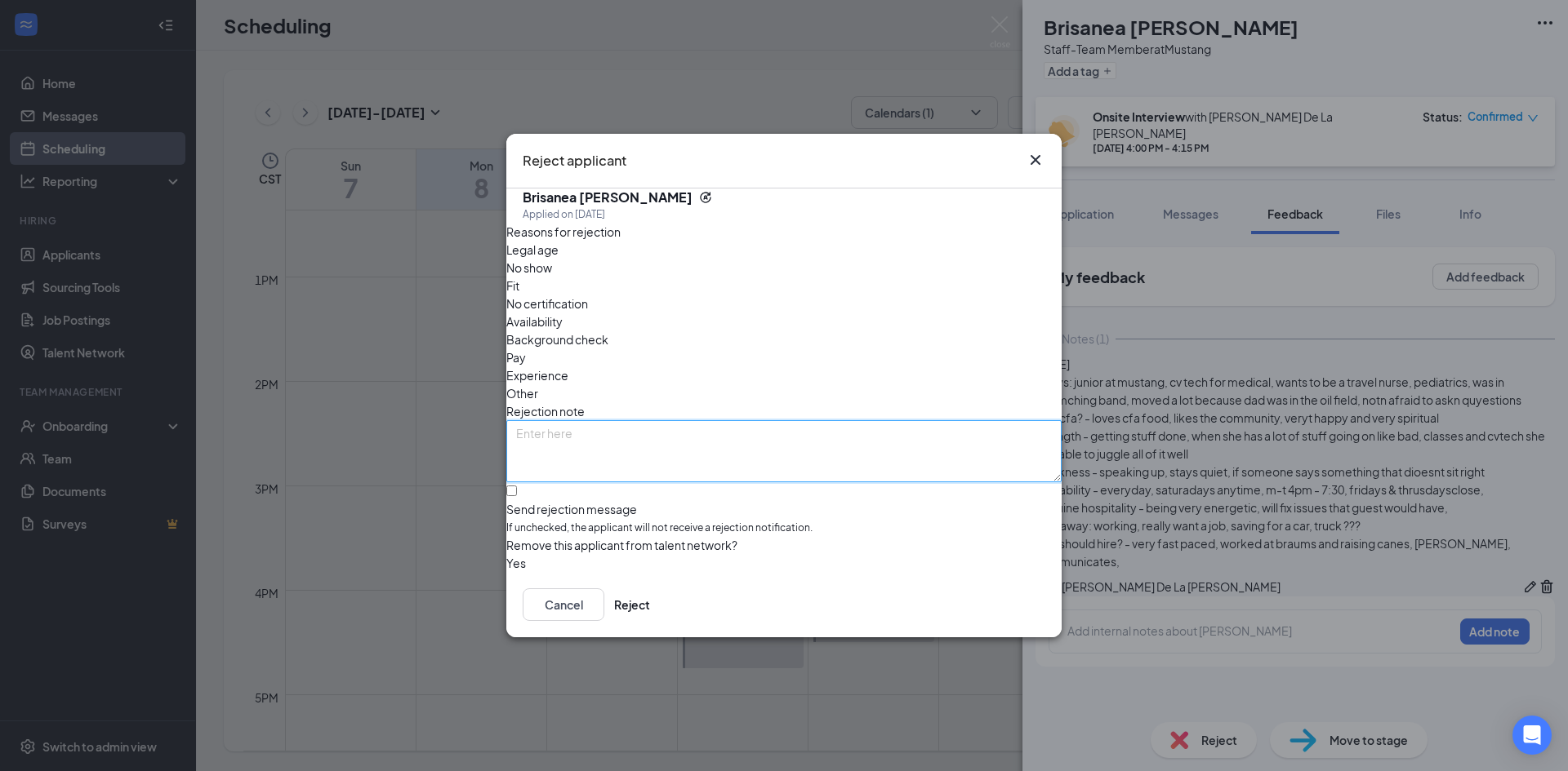
click at [638, 420] on textarea at bounding box center [784, 451] width 555 height 62
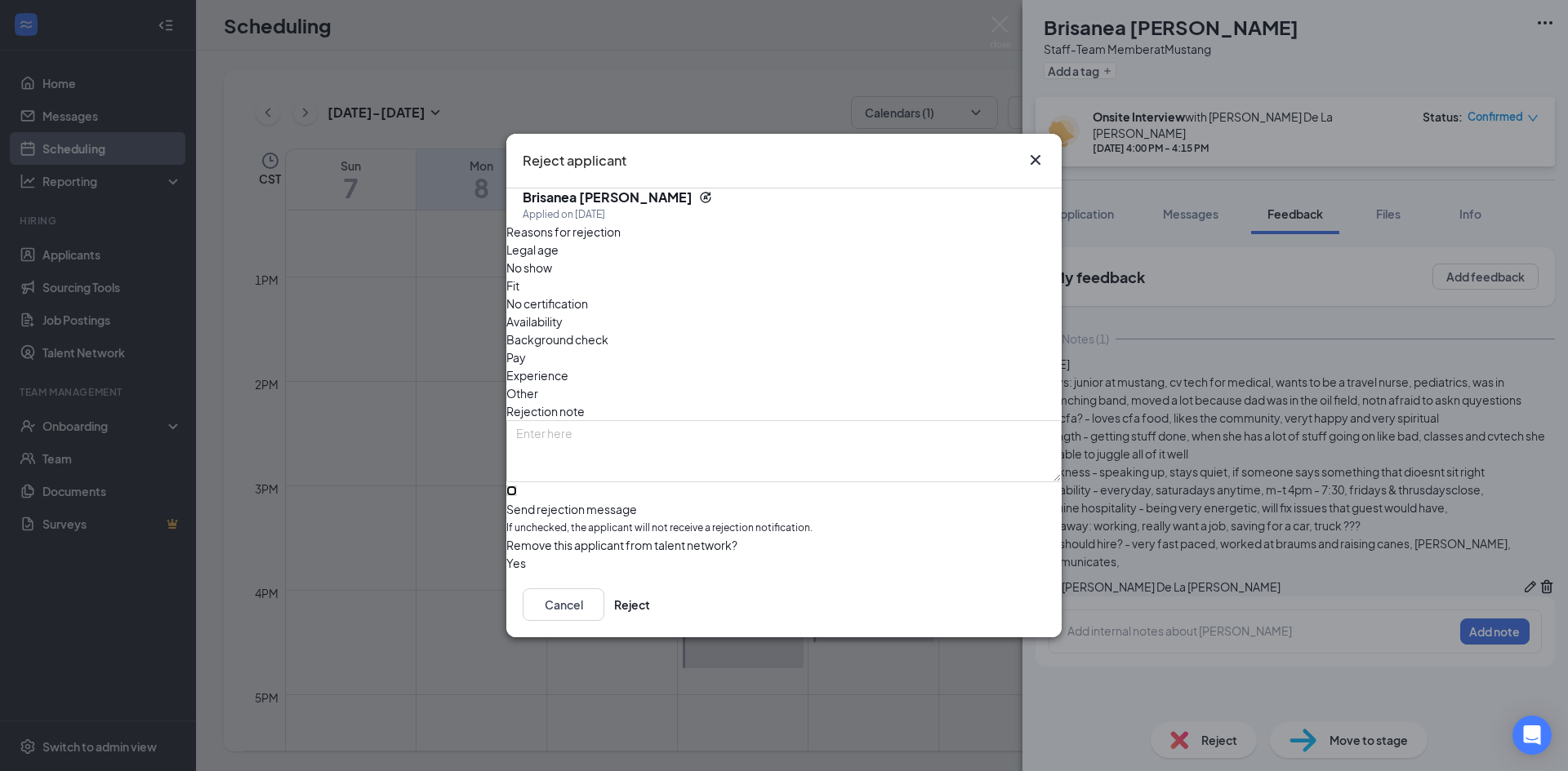
click at [517, 485] on input "Send rejection message If unchecked, the applicant will not receive a rejection…" at bounding box center [512, 491] width 11 height 11
checkbox input "true"
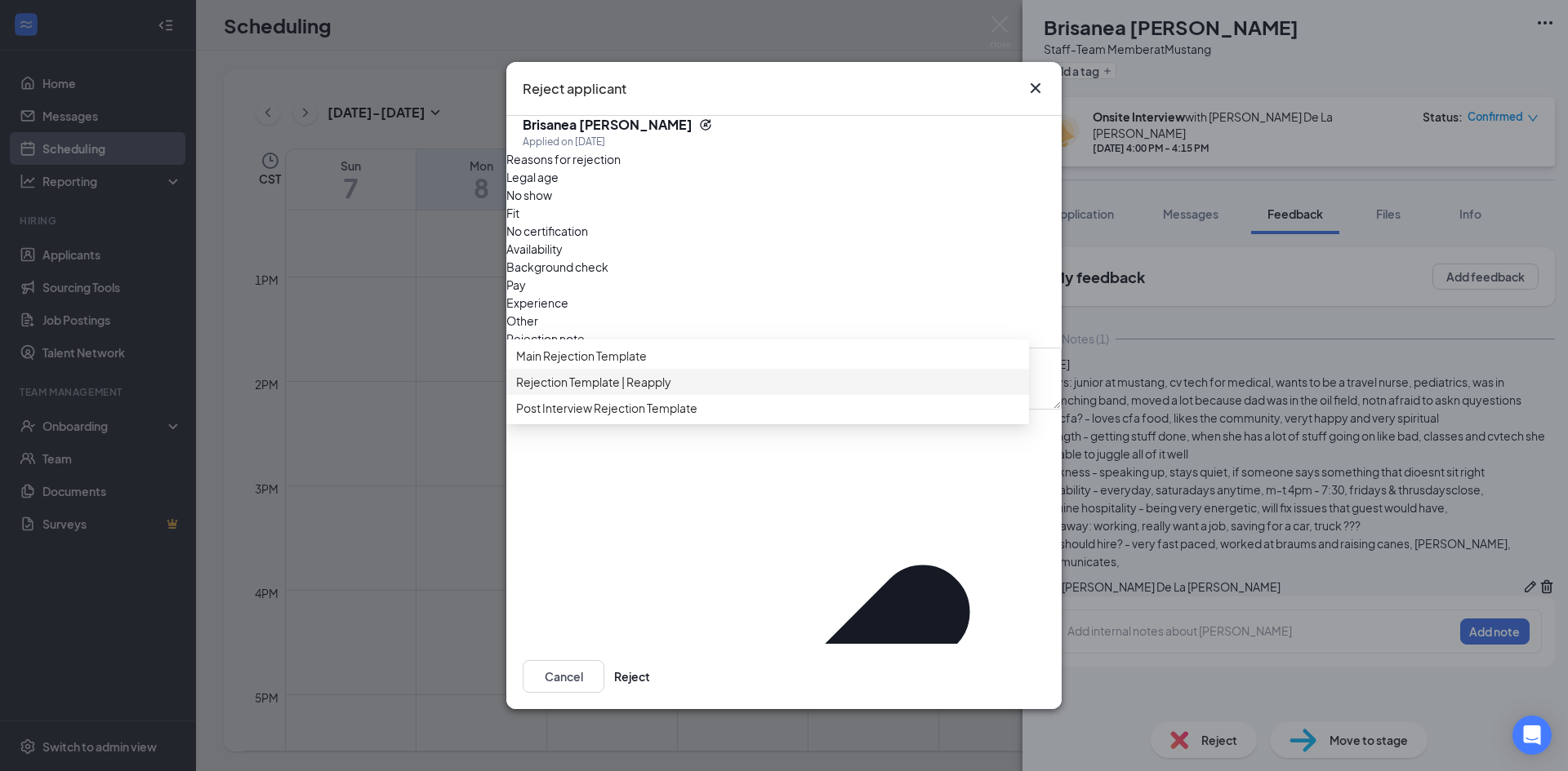
drag, startPoint x: 621, startPoint y: 424, endPoint x: 705, endPoint y: 462, distance: 92.2
click at [622, 391] on span "Rejection Template | Reapply" at bounding box center [594, 382] width 155 height 18
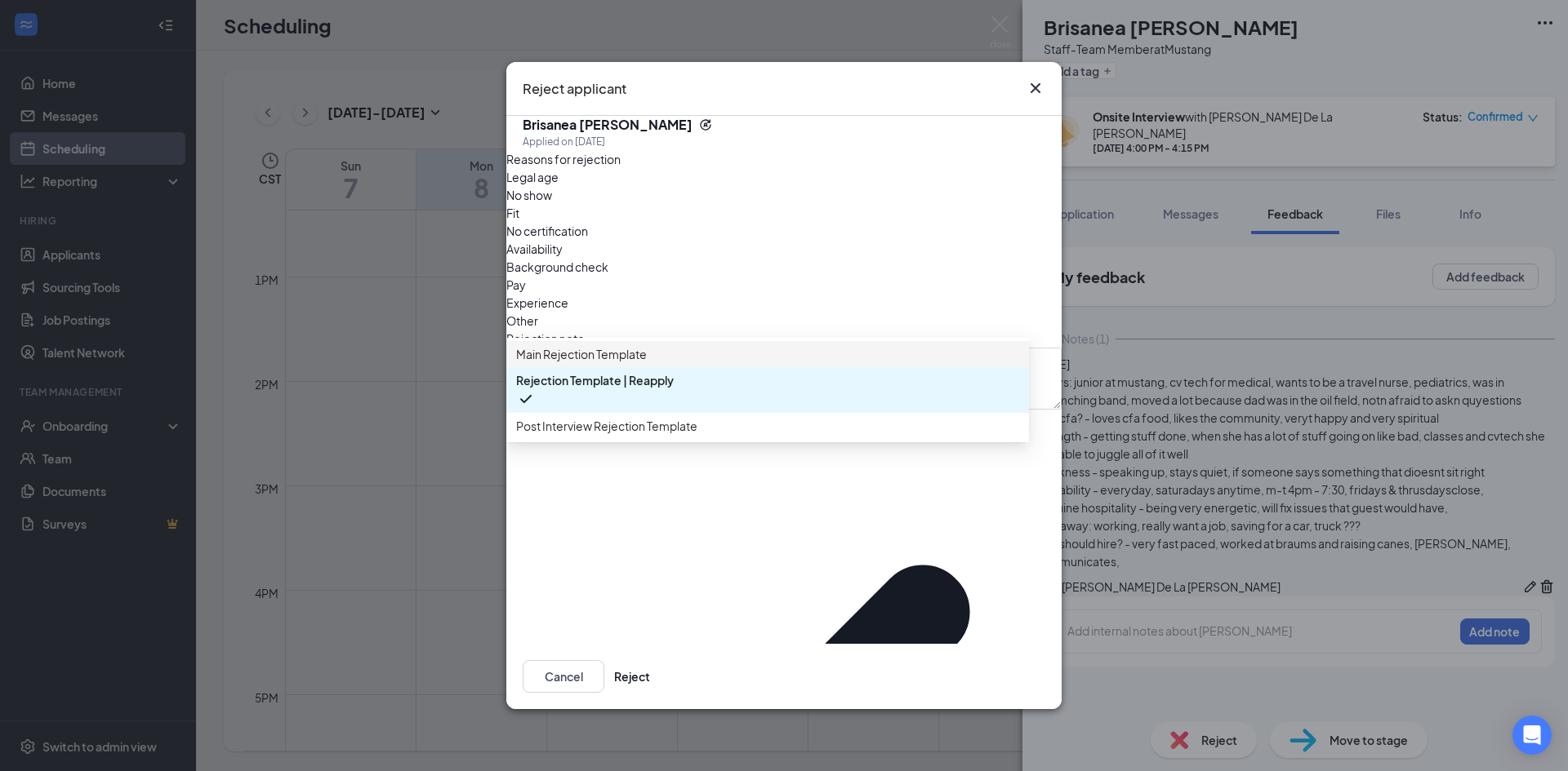
click at [555, 363] on span "Main Rejection Template" at bounding box center [581, 354] width 130 height 18
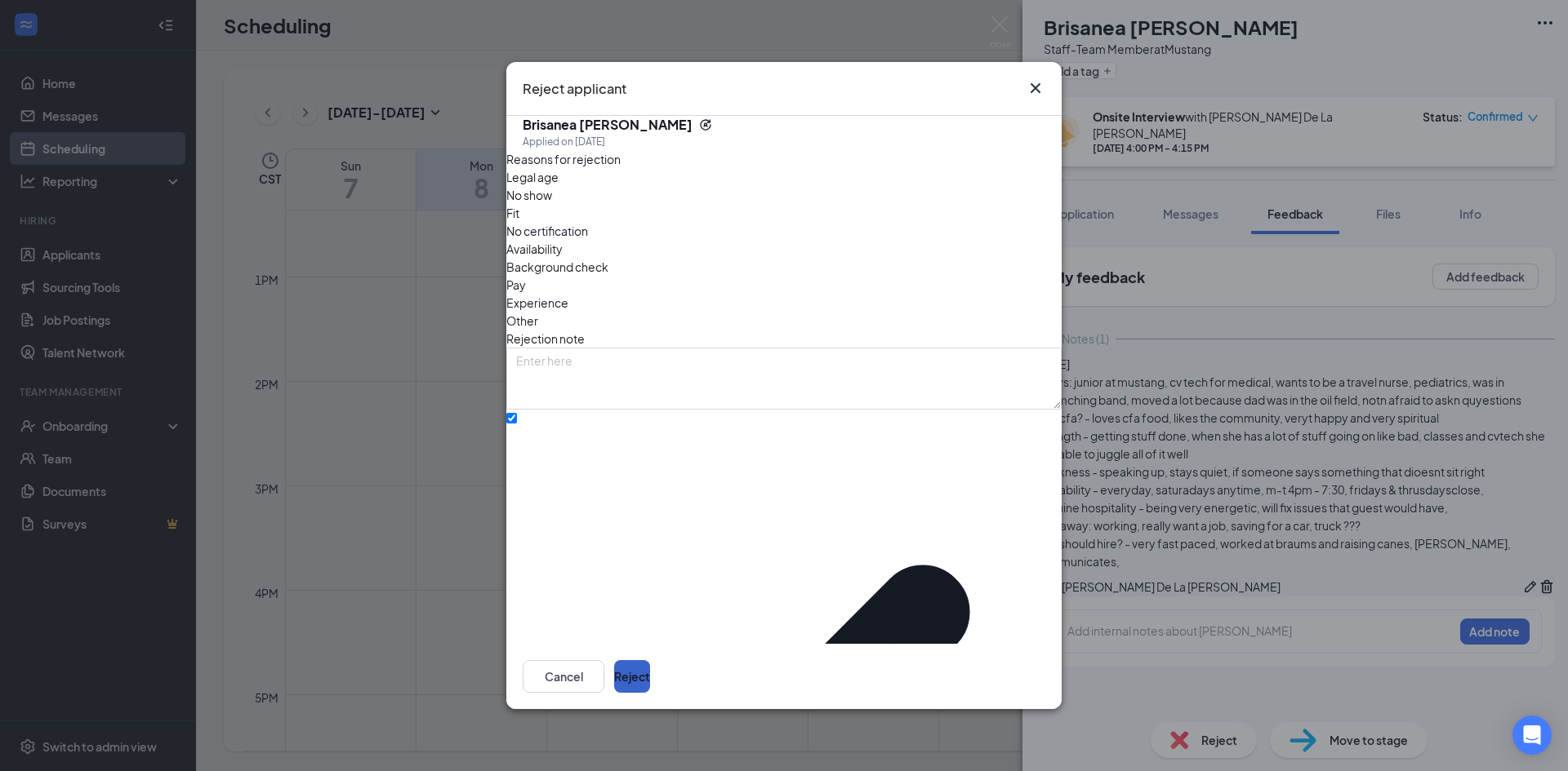
click at [650, 660] on button "Reject" at bounding box center [632, 676] width 36 height 33
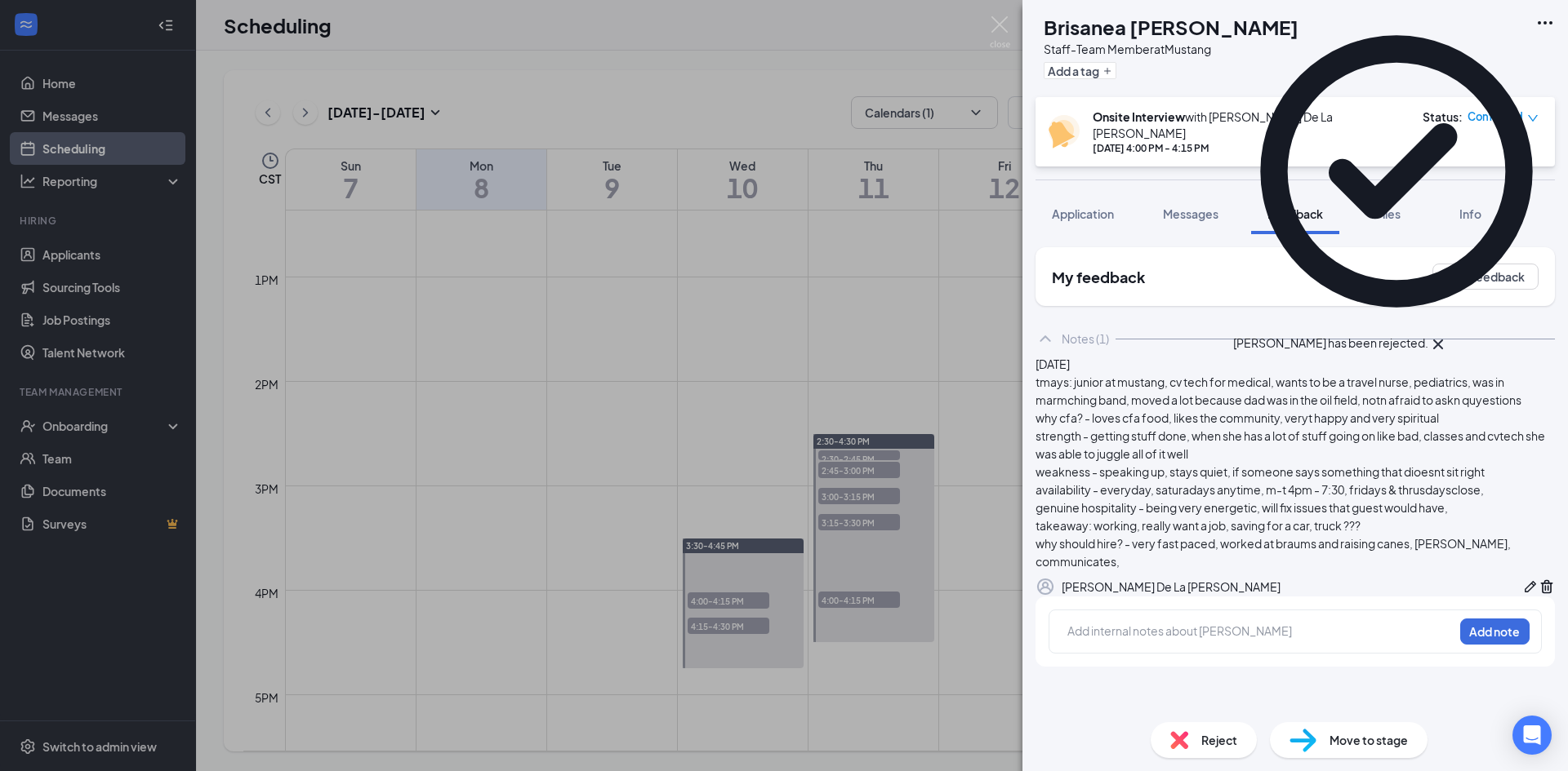
click at [897, 518] on div "BE Brisanea Escamilla Staff-Team Member at Mustang Add a tag Onsite Interview w…" at bounding box center [784, 386] width 1568 height 771
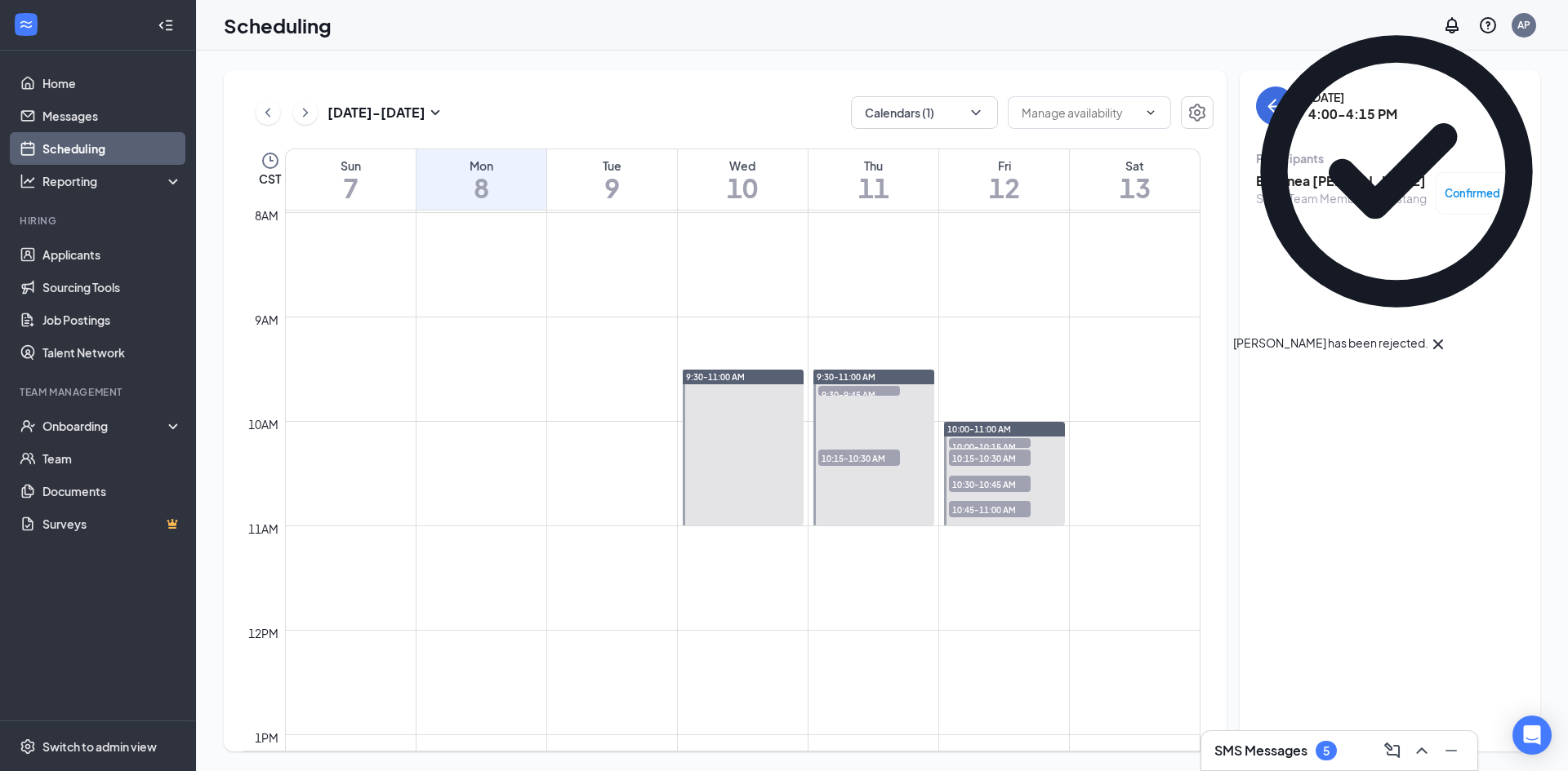
scroll to position [802, 0]
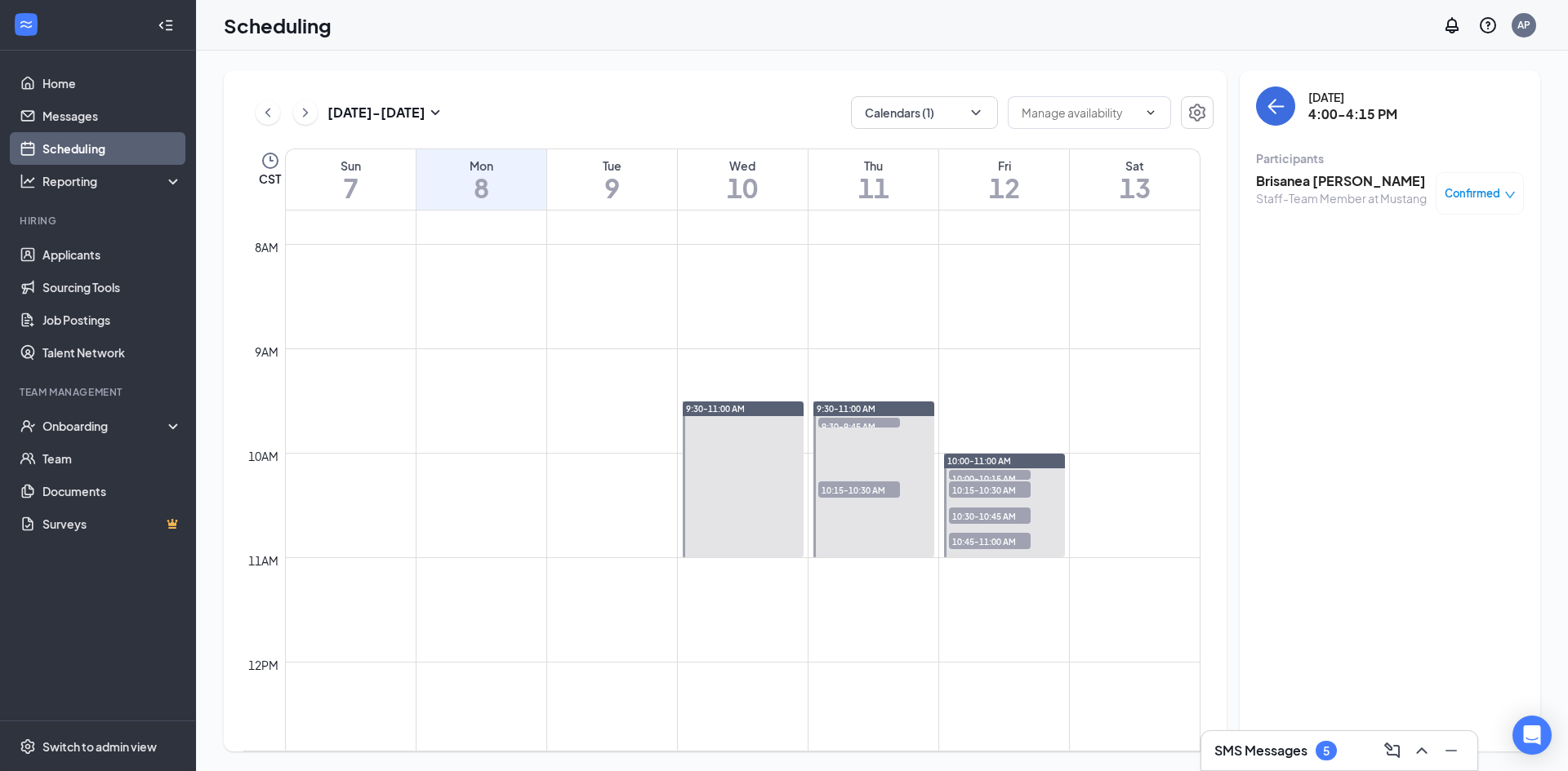
click at [988, 478] on span "10:00-10:15 AM" at bounding box center [989, 478] width 81 height 16
click at [1340, 181] on h3 "Michael Martinez" at bounding box center [1341, 181] width 171 height 18
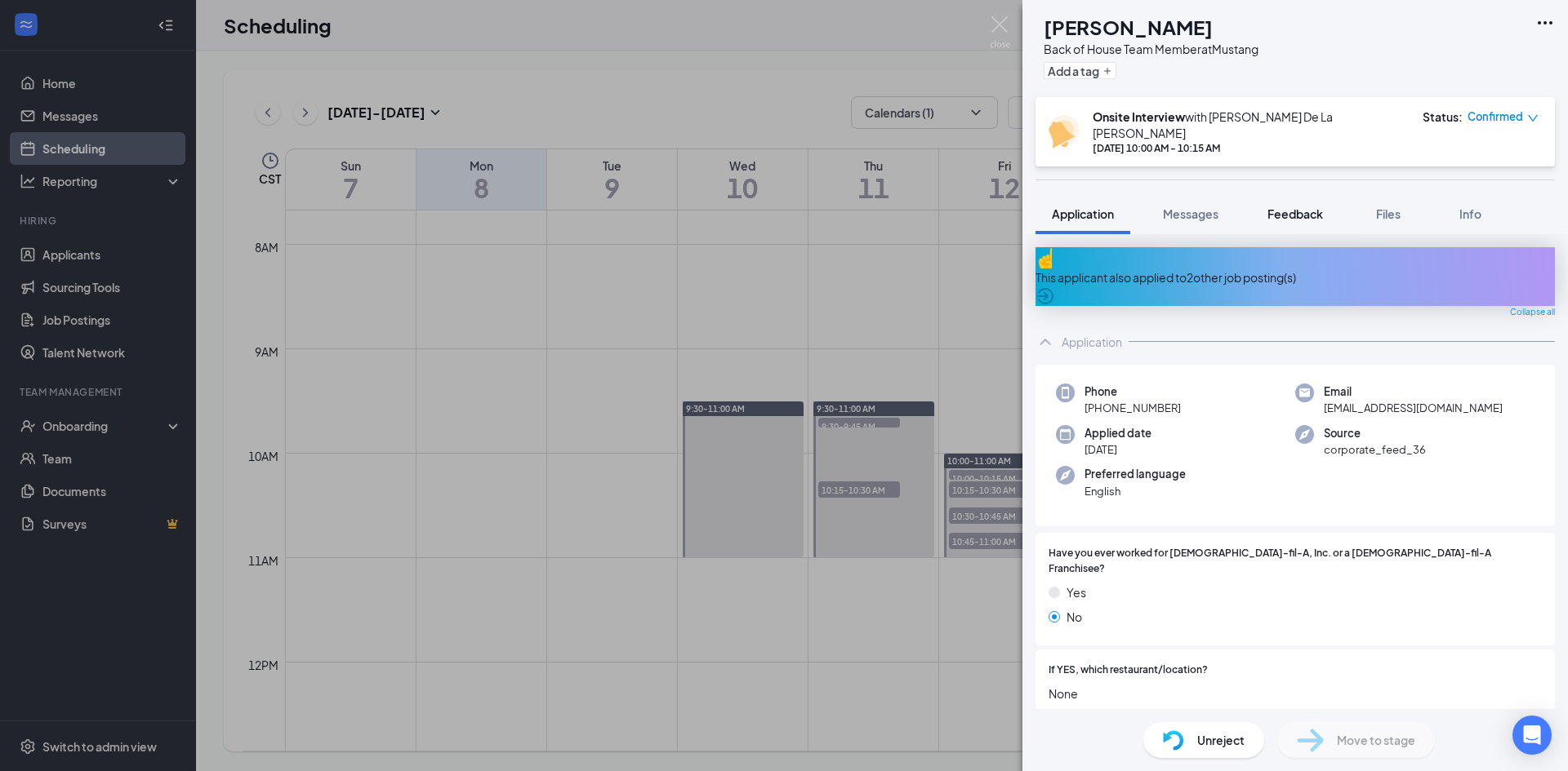
click at [1292, 206] on span "Feedback" at bounding box center [1295, 213] width 55 height 14
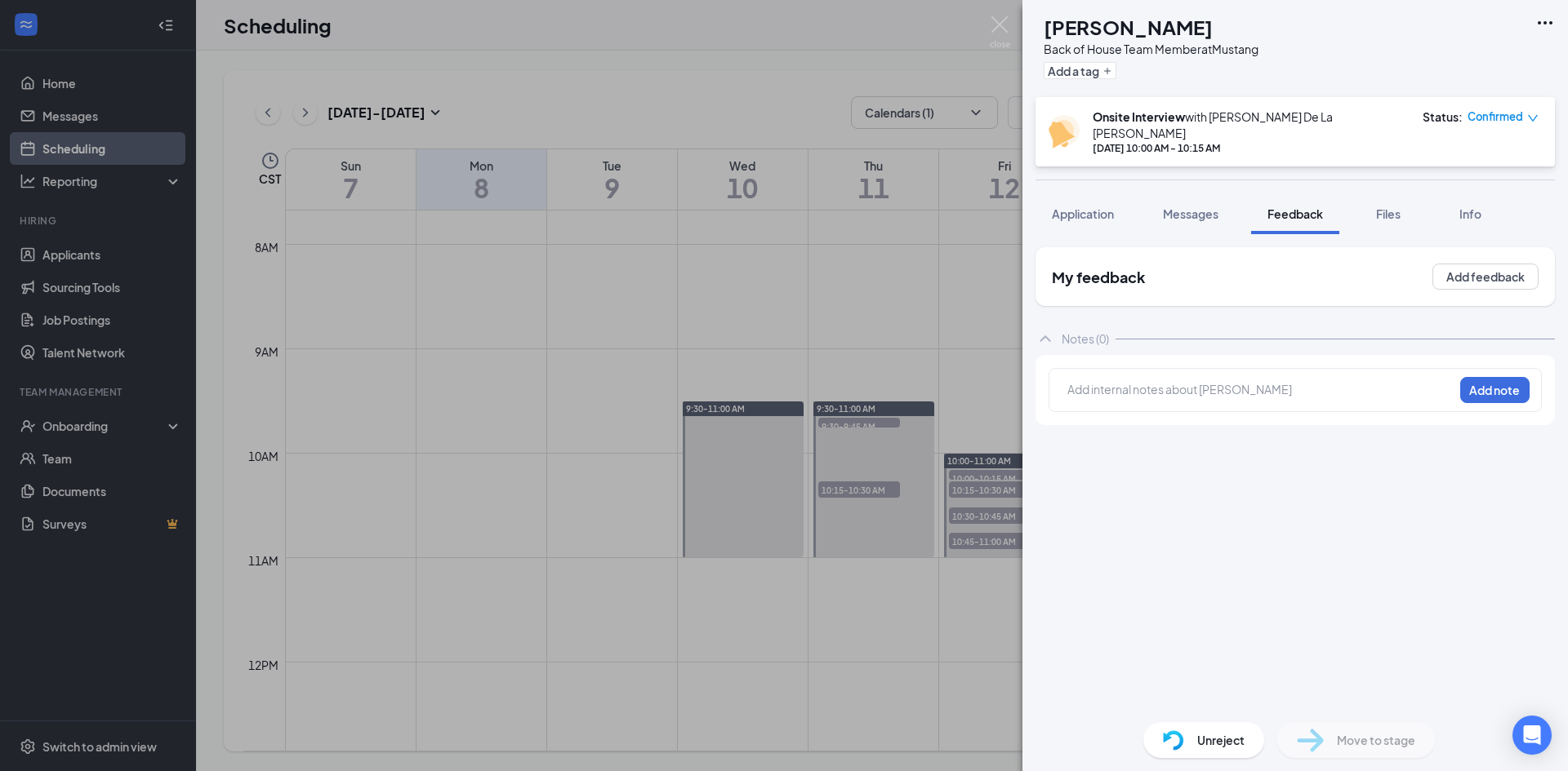
click at [949, 594] on div "MM Michael Martinez Back of House Team Member at Mustang Add a tag Onsite Inter…" at bounding box center [784, 386] width 1568 height 771
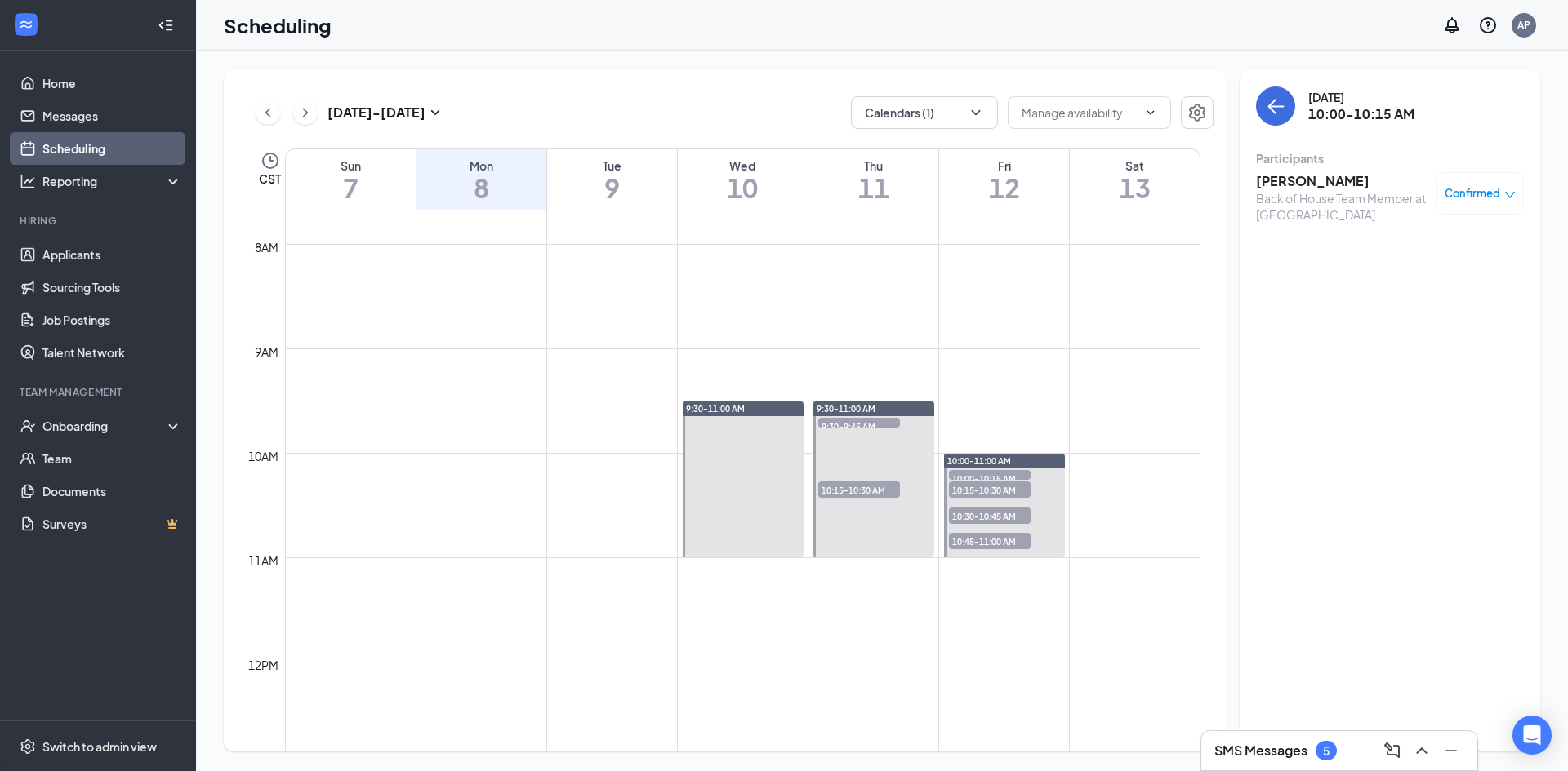
click at [969, 490] on span "10:15-10:30 AM" at bounding box center [989, 489] width 81 height 16
click at [996, 515] on span "10:30-10:45 AM" at bounding box center [989, 516] width 81 height 16
click at [1305, 179] on h3 "Donald Parks" at bounding box center [1341, 181] width 171 height 18
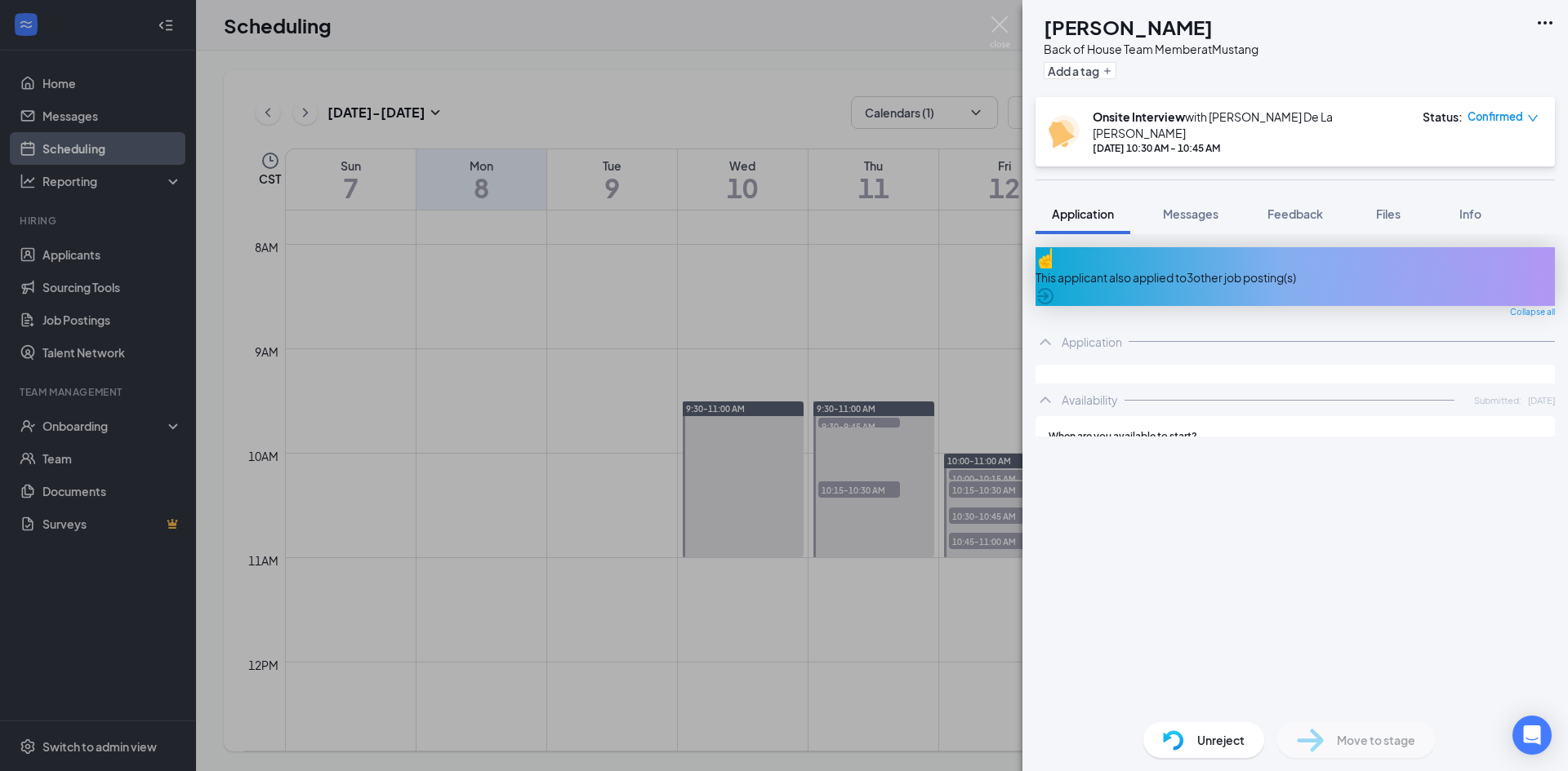
drag, startPoint x: 949, startPoint y: 634, endPoint x: 962, endPoint y: 526, distance: 108.8
click at [949, 634] on div "DP Donald Parks Back of House Team Member at Mustang Add a tag Onsite Interview…" at bounding box center [784, 386] width 1568 height 771
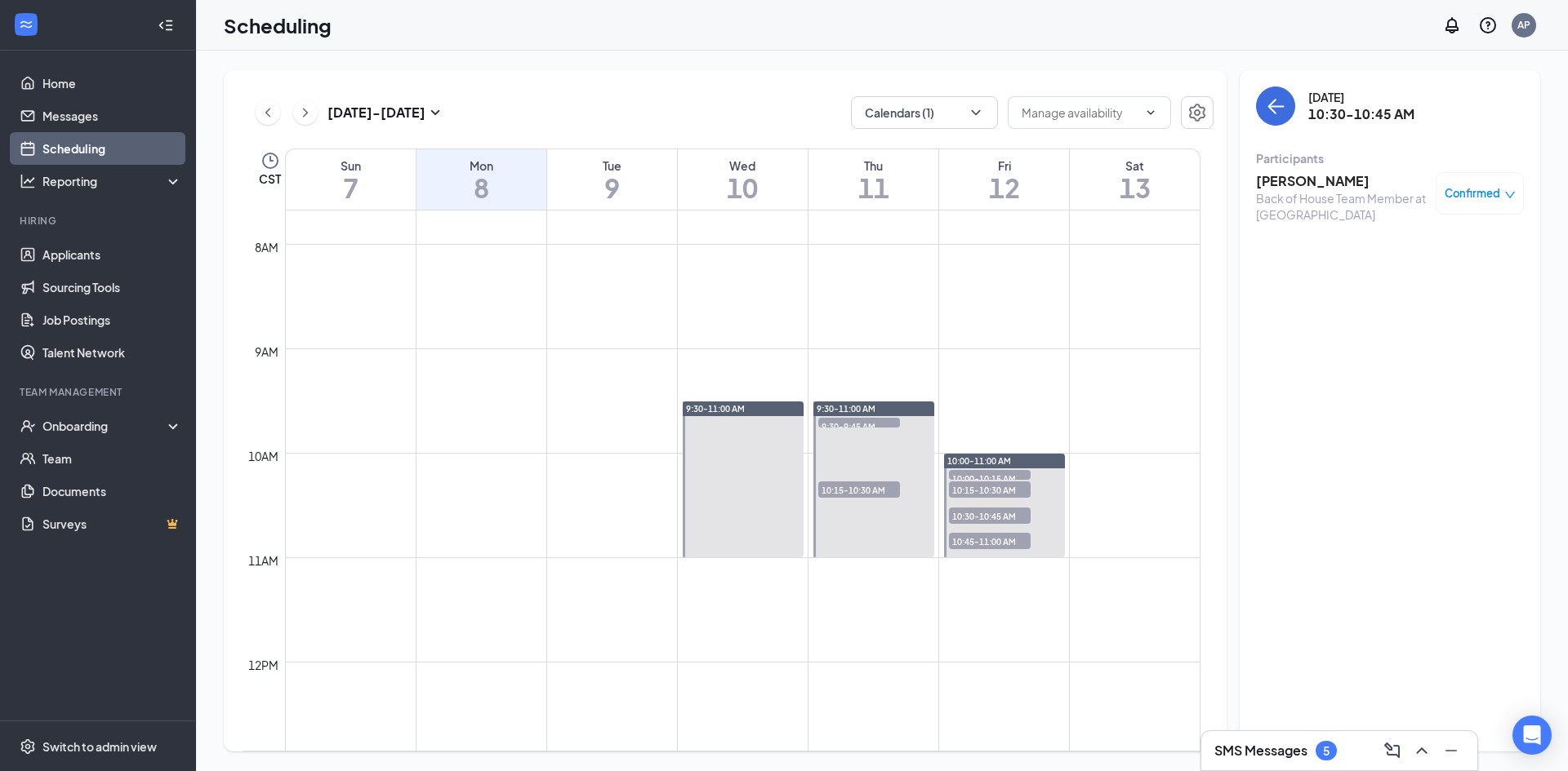
click at [975, 547] on span "10:45-11:00 AM" at bounding box center [989, 541] width 81 height 16
click at [996, 545] on span "10:45-11:00 AM" at bounding box center [989, 541] width 81 height 16
click at [1309, 180] on h3 "Aymee Valdez" at bounding box center [1341, 181] width 171 height 18
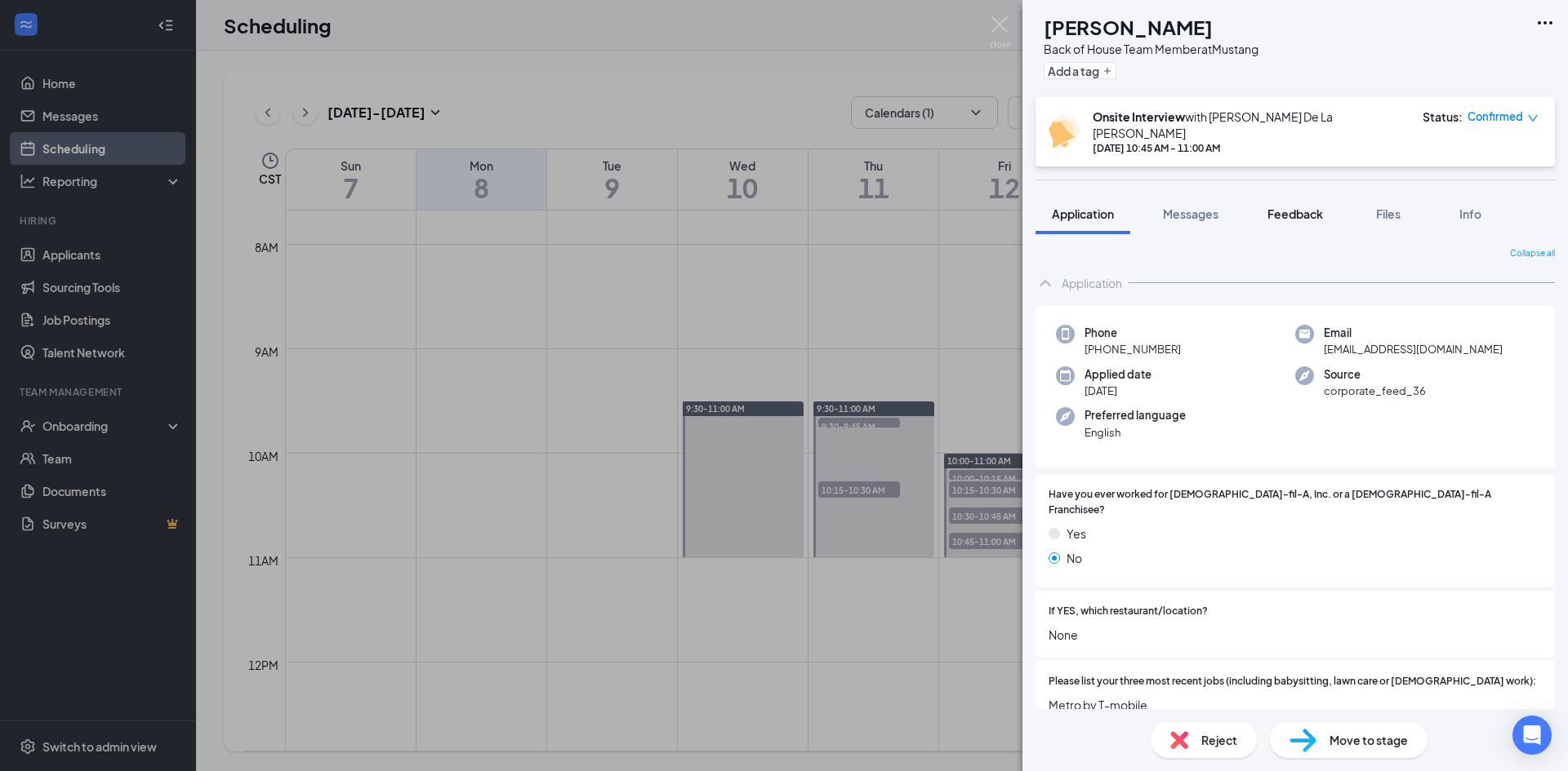
click at [1281, 194] on button "Feedback" at bounding box center [1295, 214] width 88 height 41
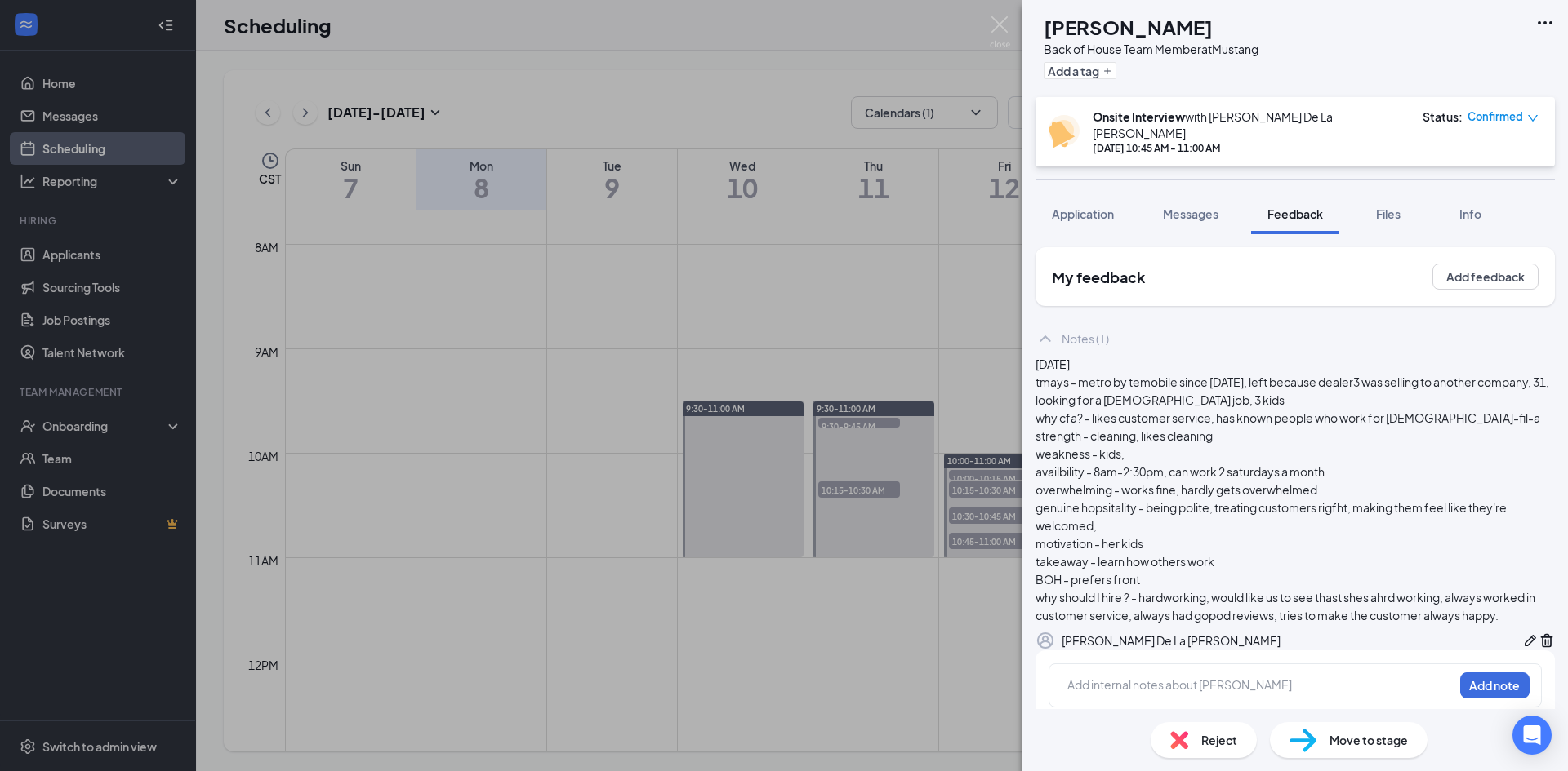
click at [1203, 739] on span "Reject" at bounding box center [1219, 740] width 36 height 18
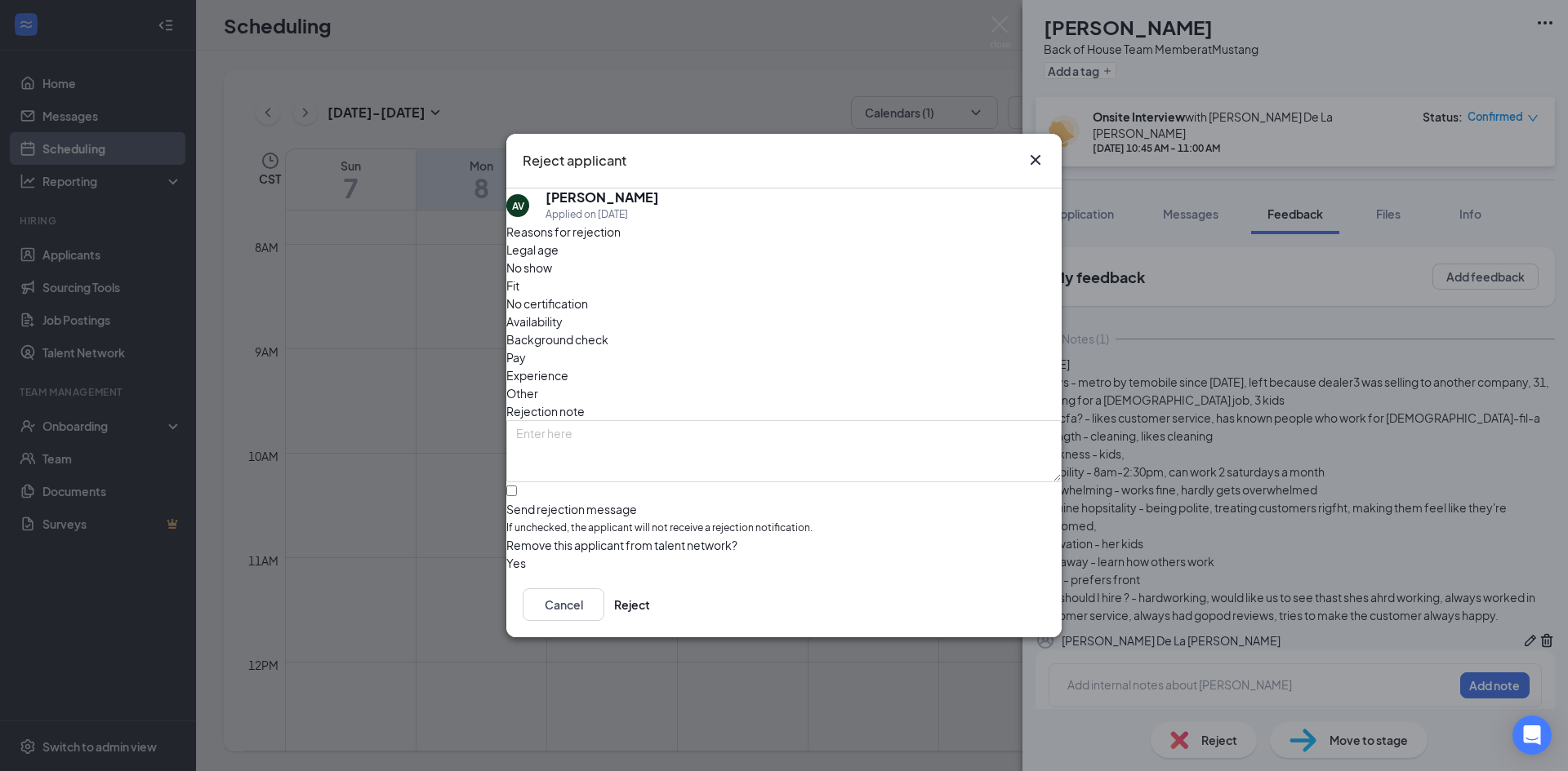
click at [695, 286] on div "Fit" at bounding box center [784, 286] width 555 height 18
click at [517, 485] on input "Send rejection message If unchecked, the applicant will not receive a rejection…" at bounding box center [512, 491] width 11 height 11
checkbox input "true"
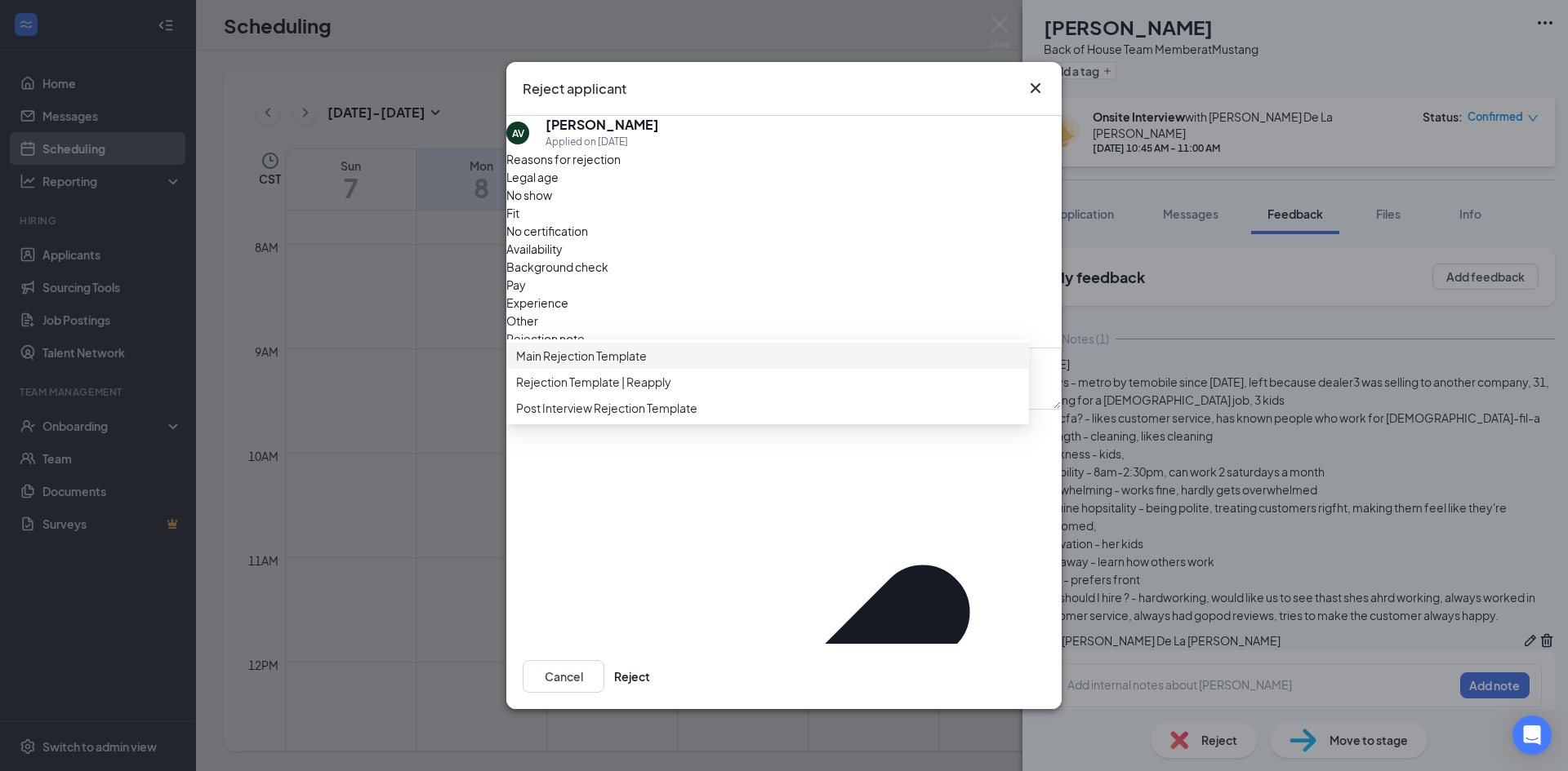
click at [594, 365] on span "Main Rejection Template" at bounding box center [581, 356] width 130 height 18
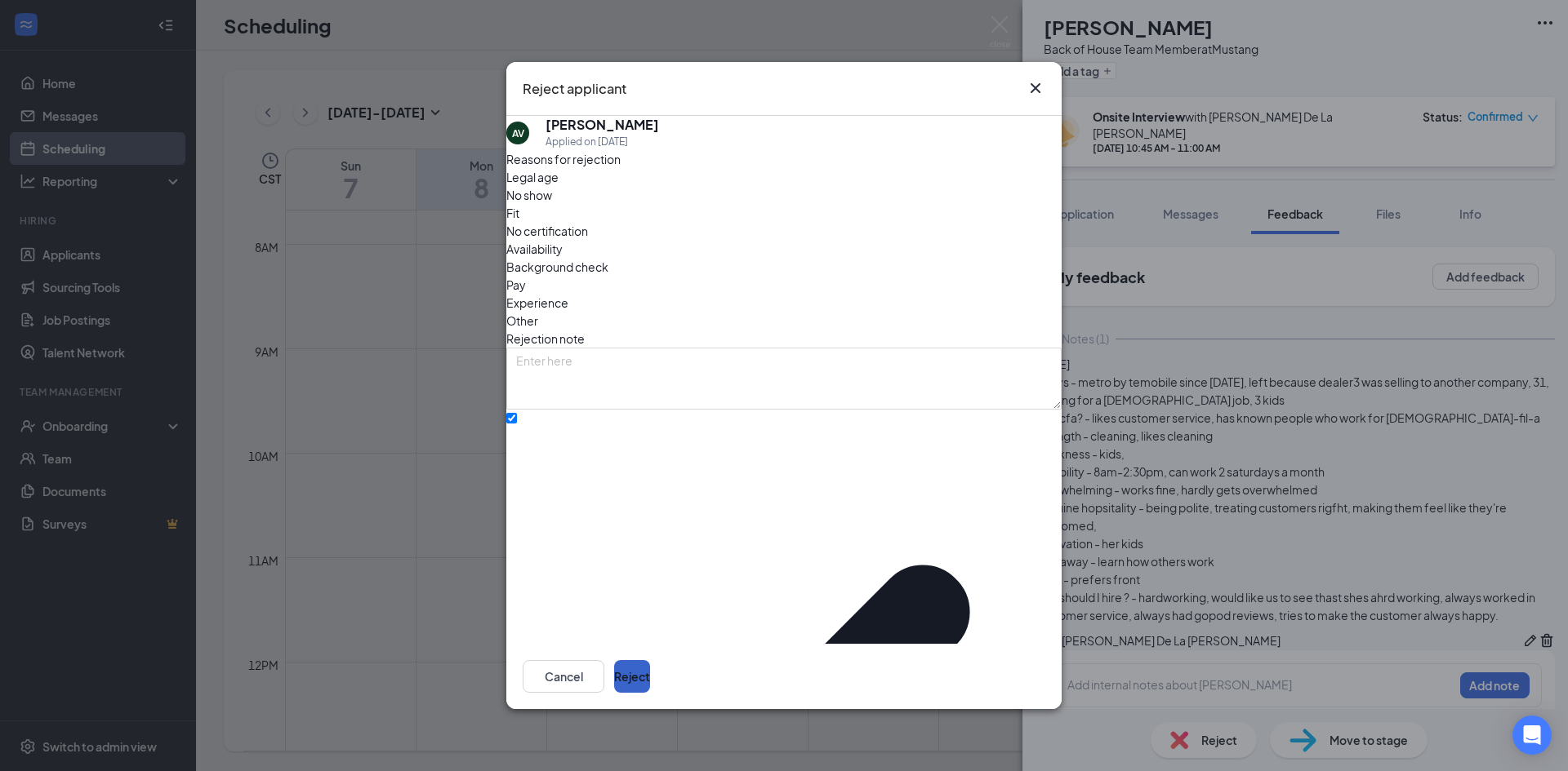
click at [650, 660] on button "Reject" at bounding box center [632, 676] width 36 height 33
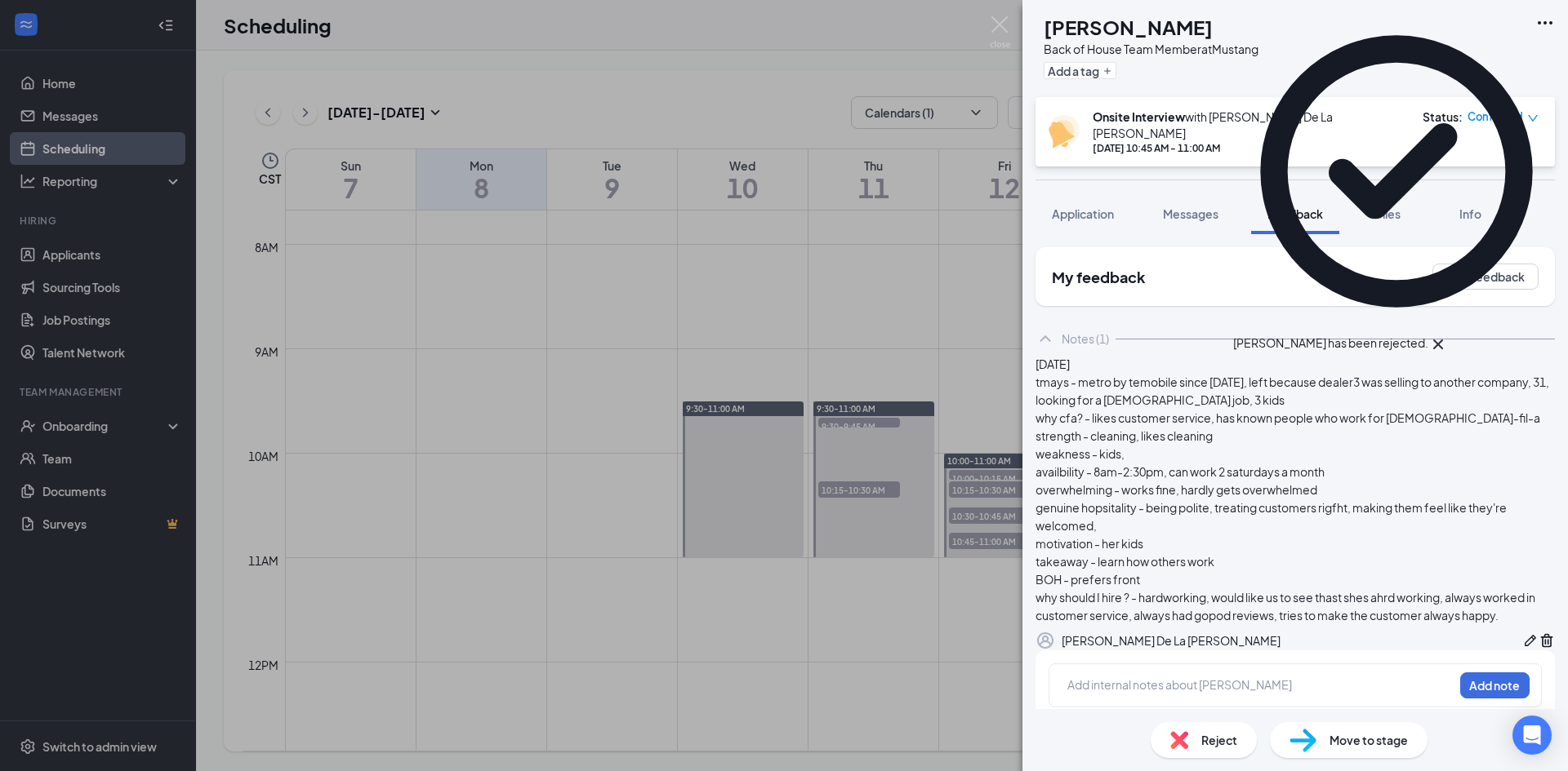
click at [823, 490] on div "AV Aymee Valdez Back of House Team Member at Mustang Add a tag Onsite Interview…" at bounding box center [784, 386] width 1568 height 771
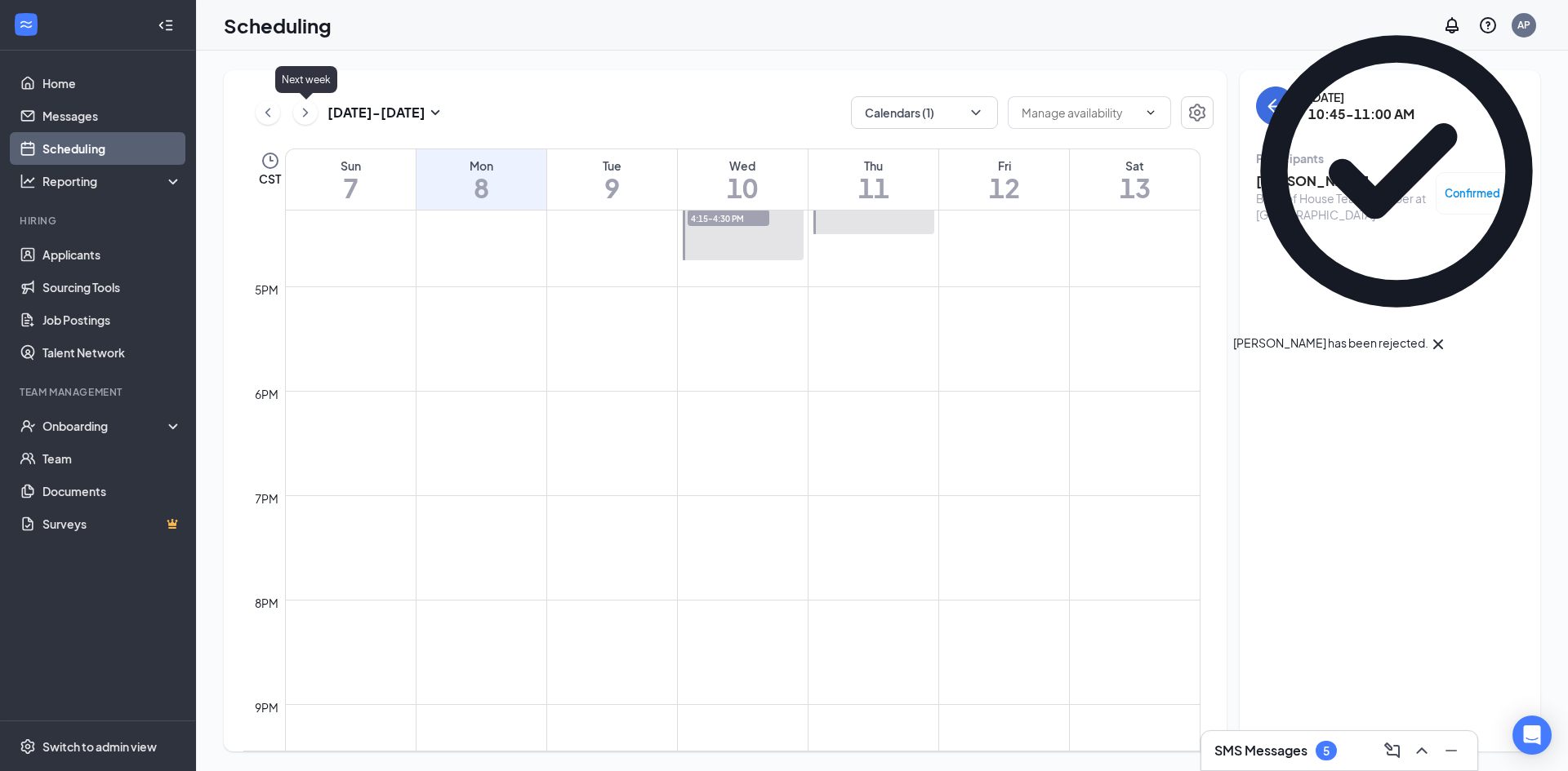
click at [295, 112] on button at bounding box center [304, 112] width 24 height 24
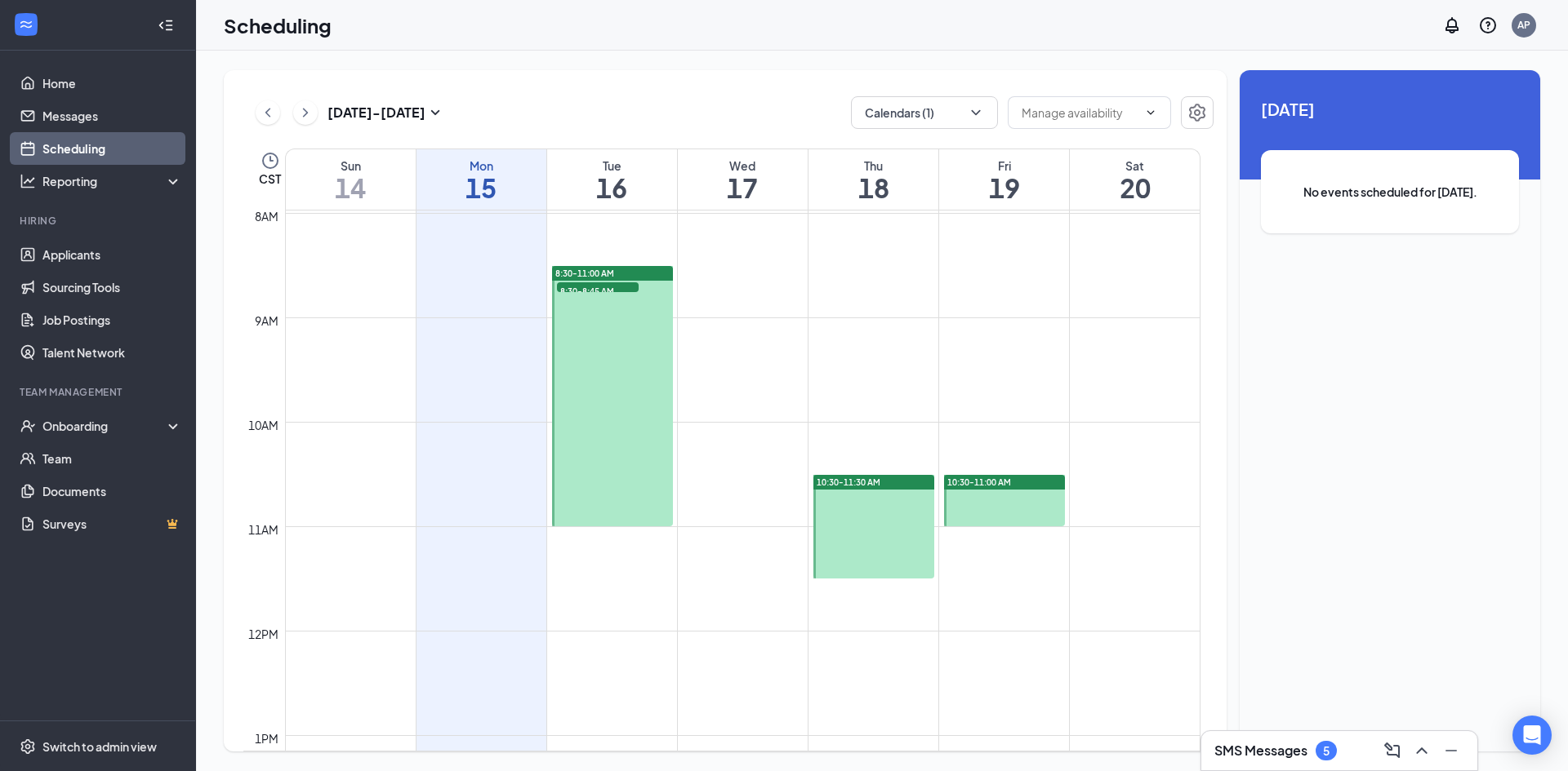
scroll to position [966, 0]
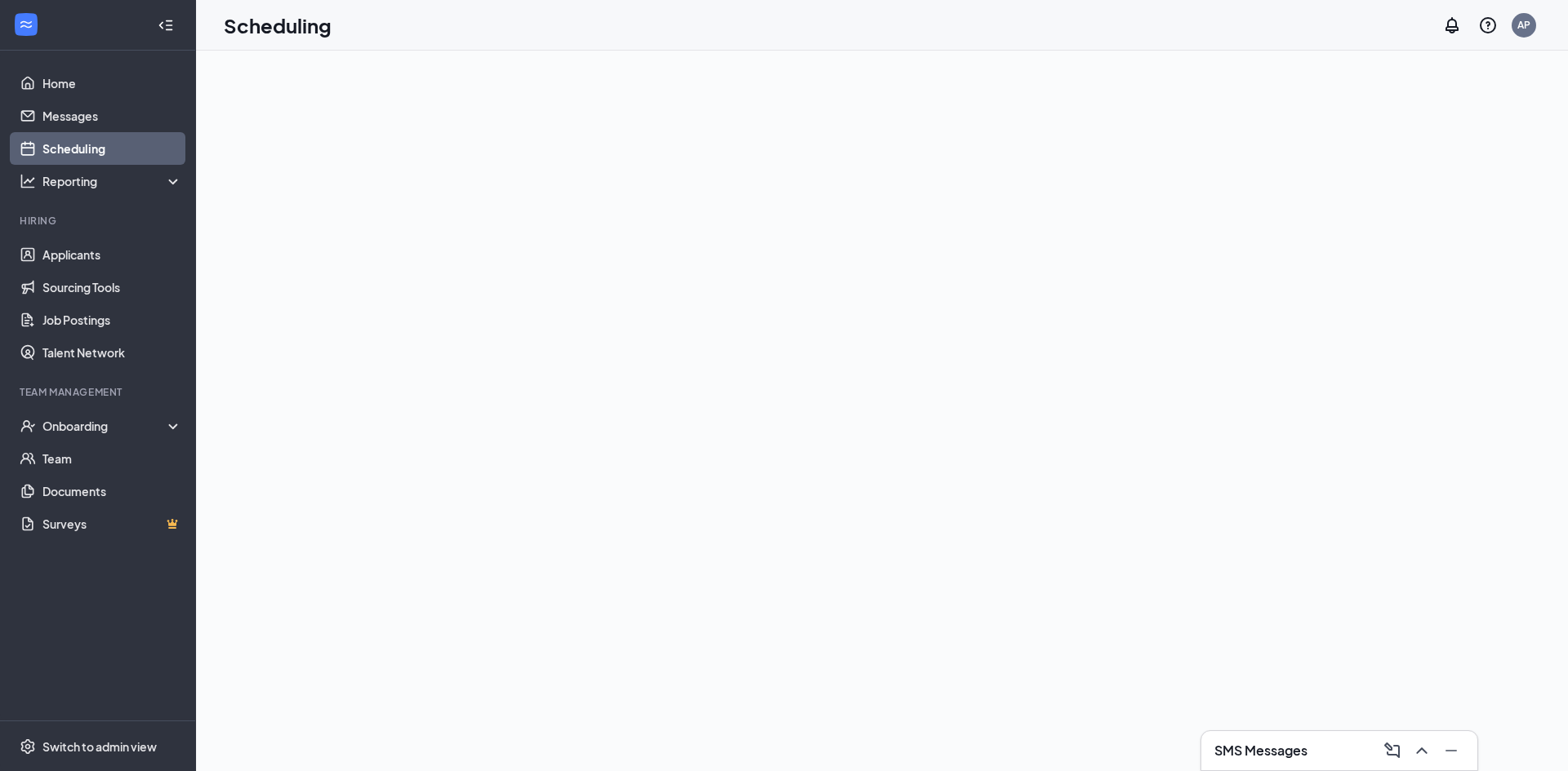
click at [1329, 742] on div "SMS Messages" at bounding box center [1339, 750] width 250 height 26
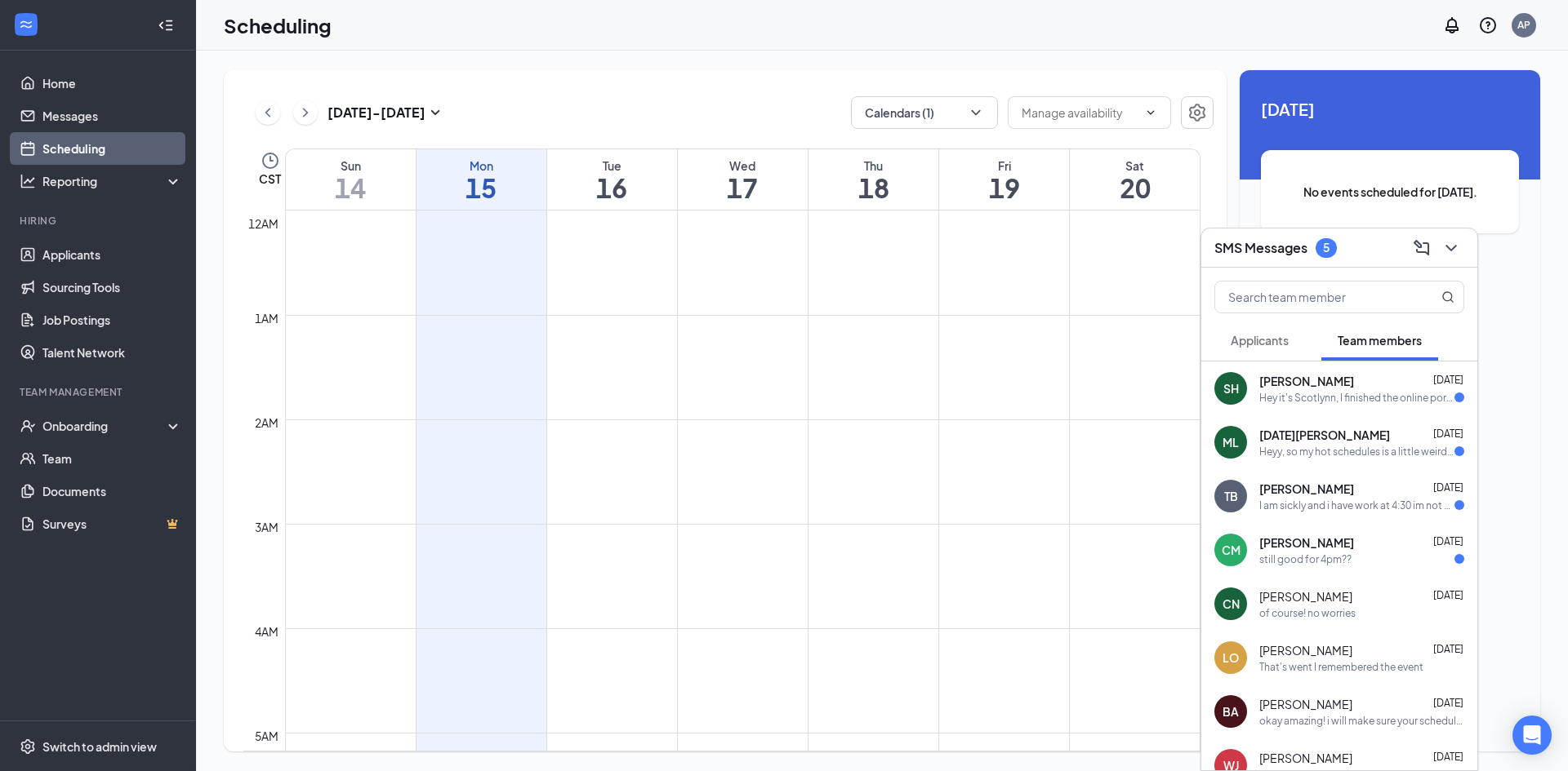
scroll to position [802, 0]
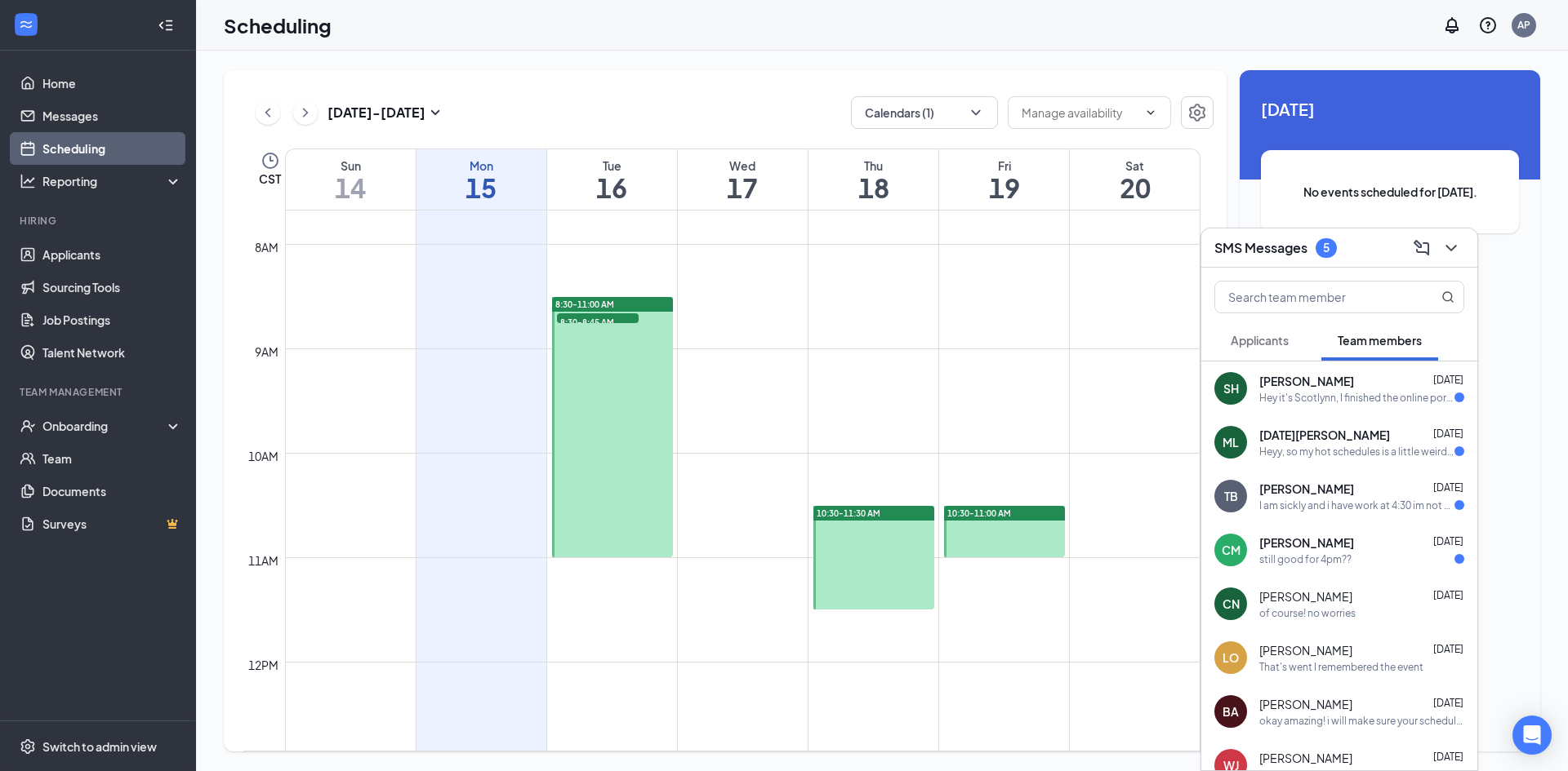
click at [1444, 443] on div "[DATE]" at bounding box center [1448, 435] width 30 height 16
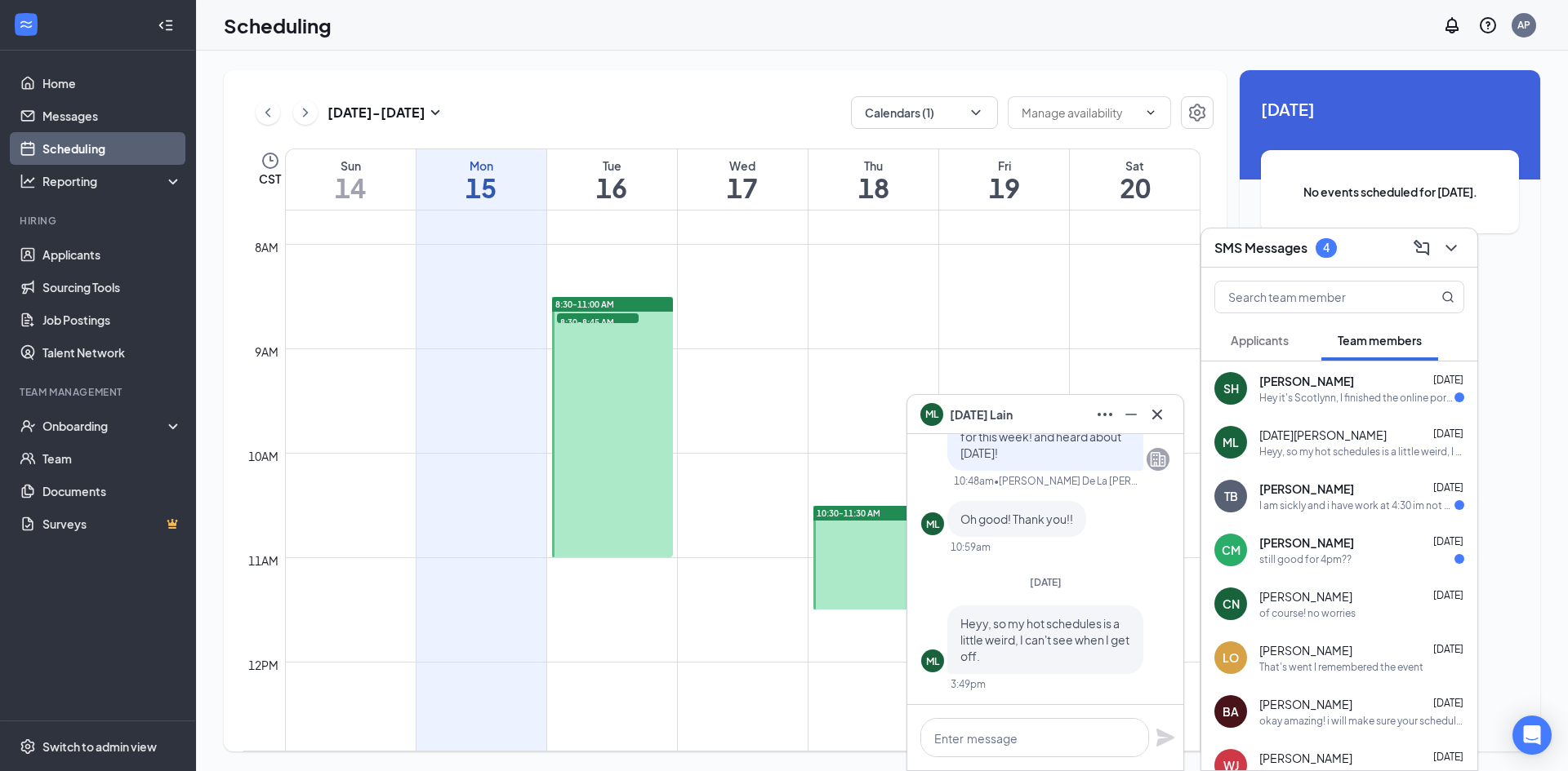
click at [1417, 538] on div "[PERSON_NAME] [DATE]" at bounding box center [1362, 543] width 205 height 16
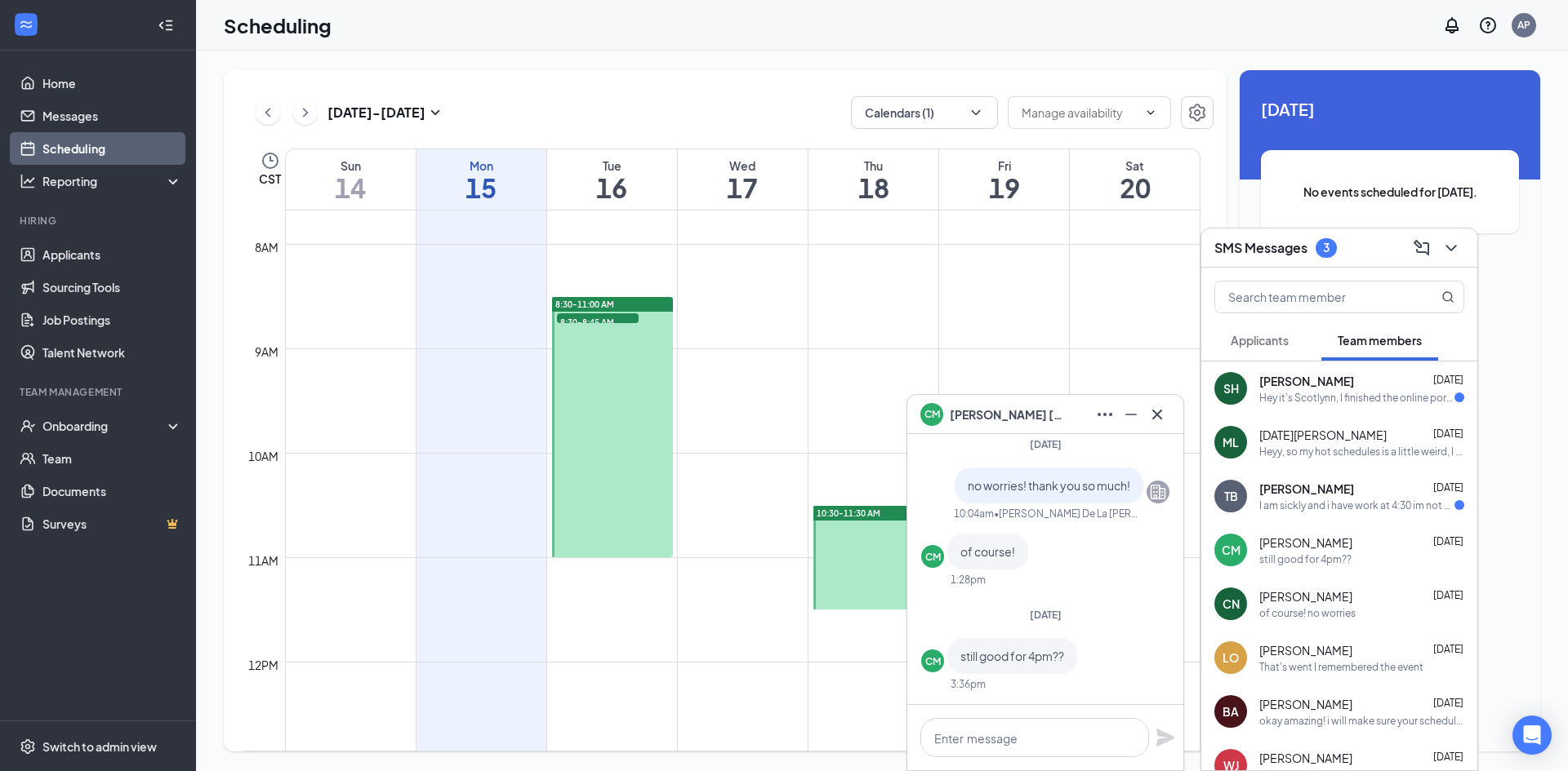
click at [1406, 505] on div "I am sickly and i have work at 4:30 im not sure what to do!" at bounding box center [1356, 506] width 196 height 14
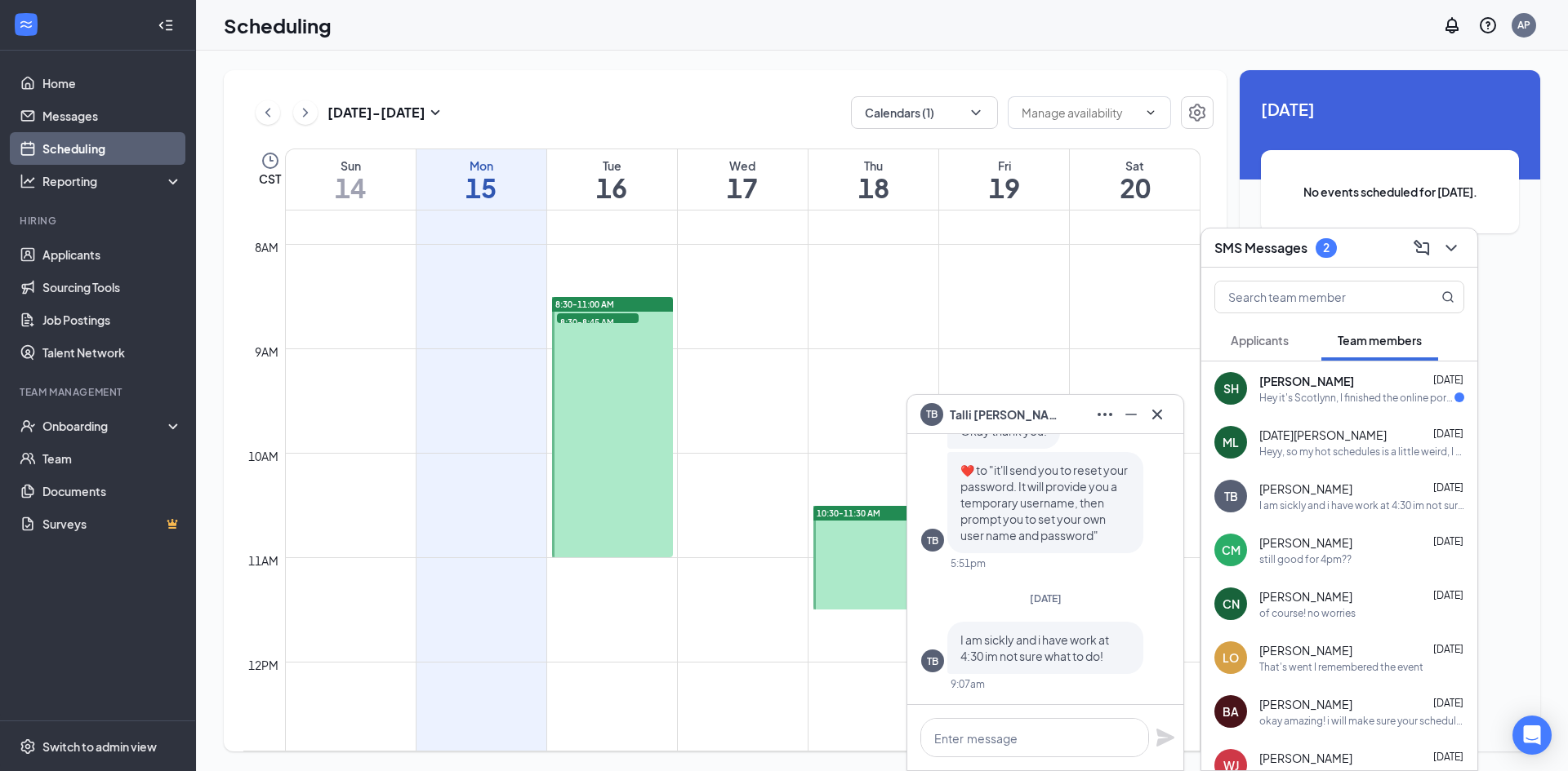
click at [1353, 396] on div "Hey it's Scotlynn, I finished the online portion that was sent out to me. Will …" at bounding box center [1356, 398] width 196 height 14
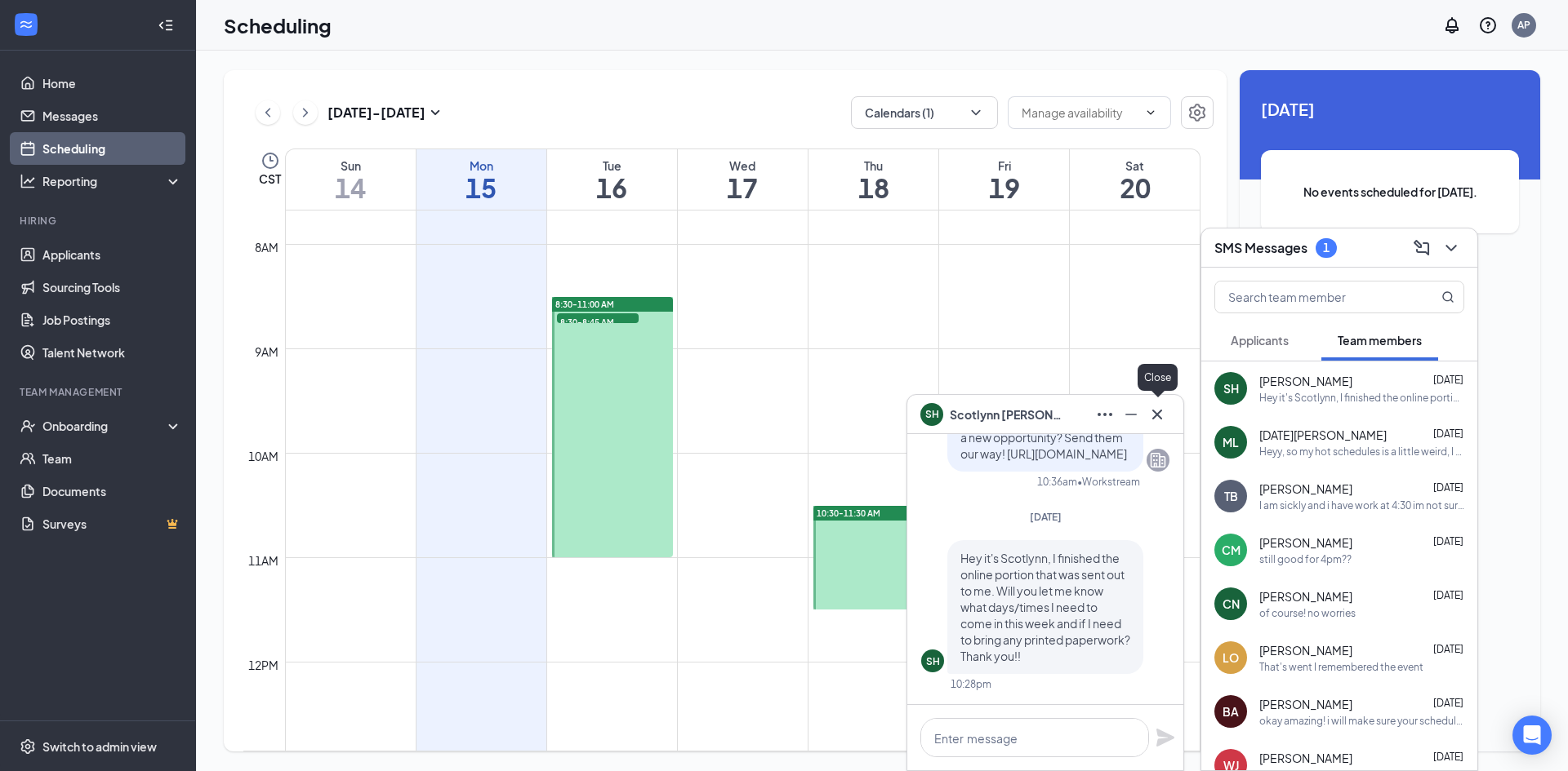
click at [1163, 422] on icon "Cross" at bounding box center [1157, 415] width 20 height 20
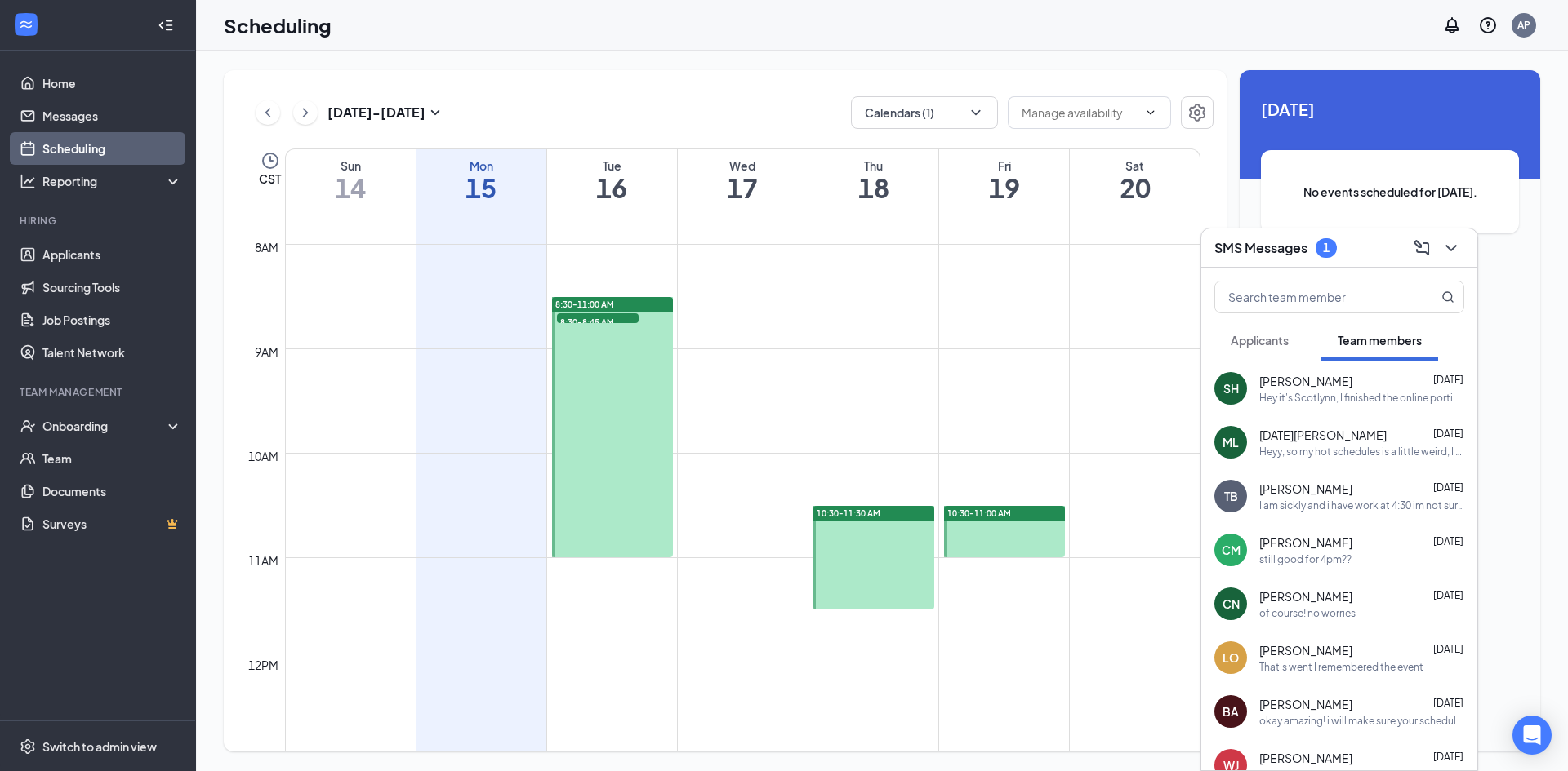
click at [1291, 344] on button "Applicants" at bounding box center [1259, 340] width 90 height 41
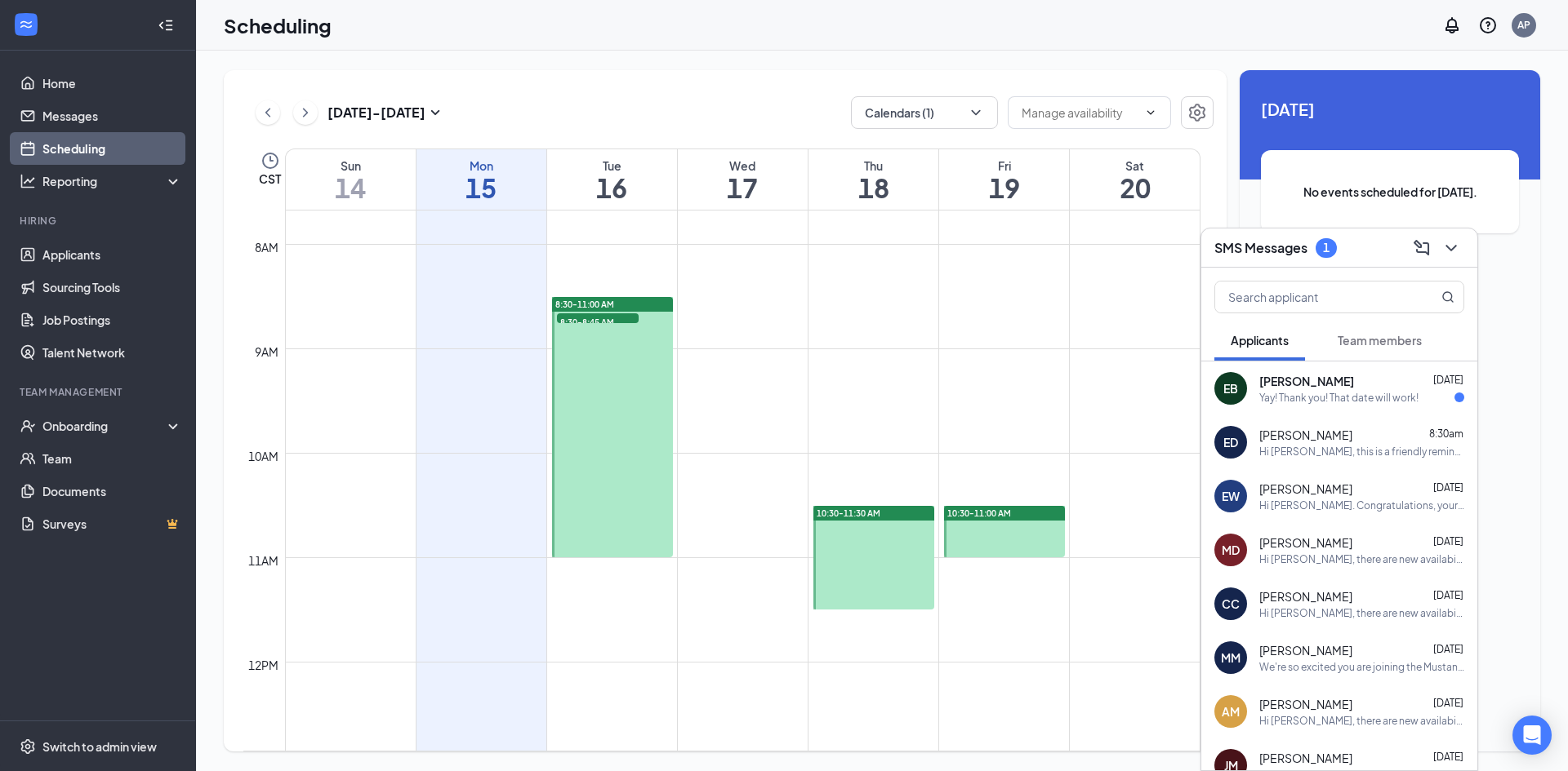
click at [1430, 408] on div "EB [PERSON_NAME] [DATE] Yay! Thank you! That date will work!" at bounding box center [1339, 388] width 276 height 54
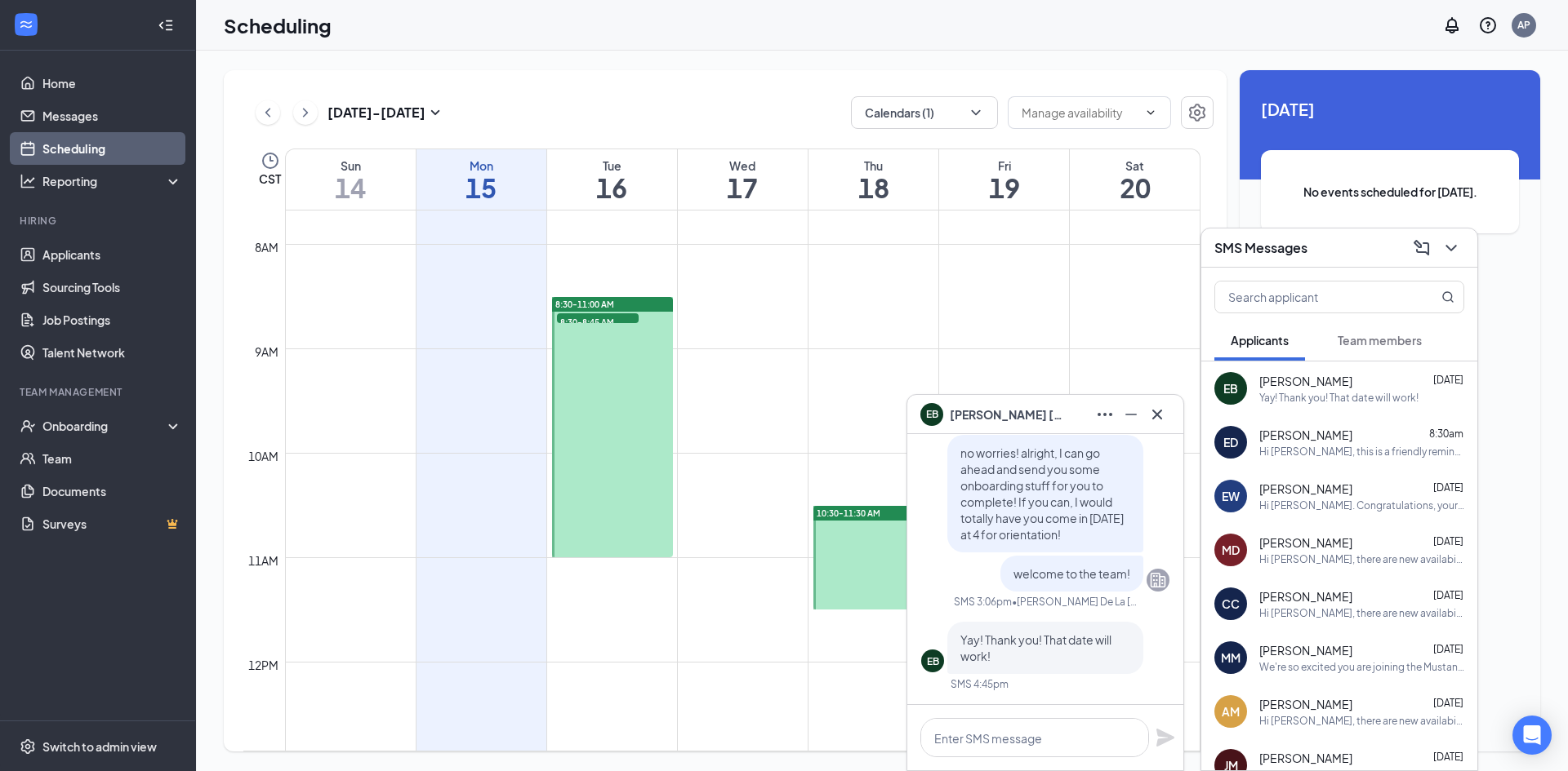
click at [1373, 456] on div "Hi [PERSON_NAME], this is a friendly reminder. Your interview with [DEMOGRAPHIC…" at bounding box center [1362, 452] width 205 height 14
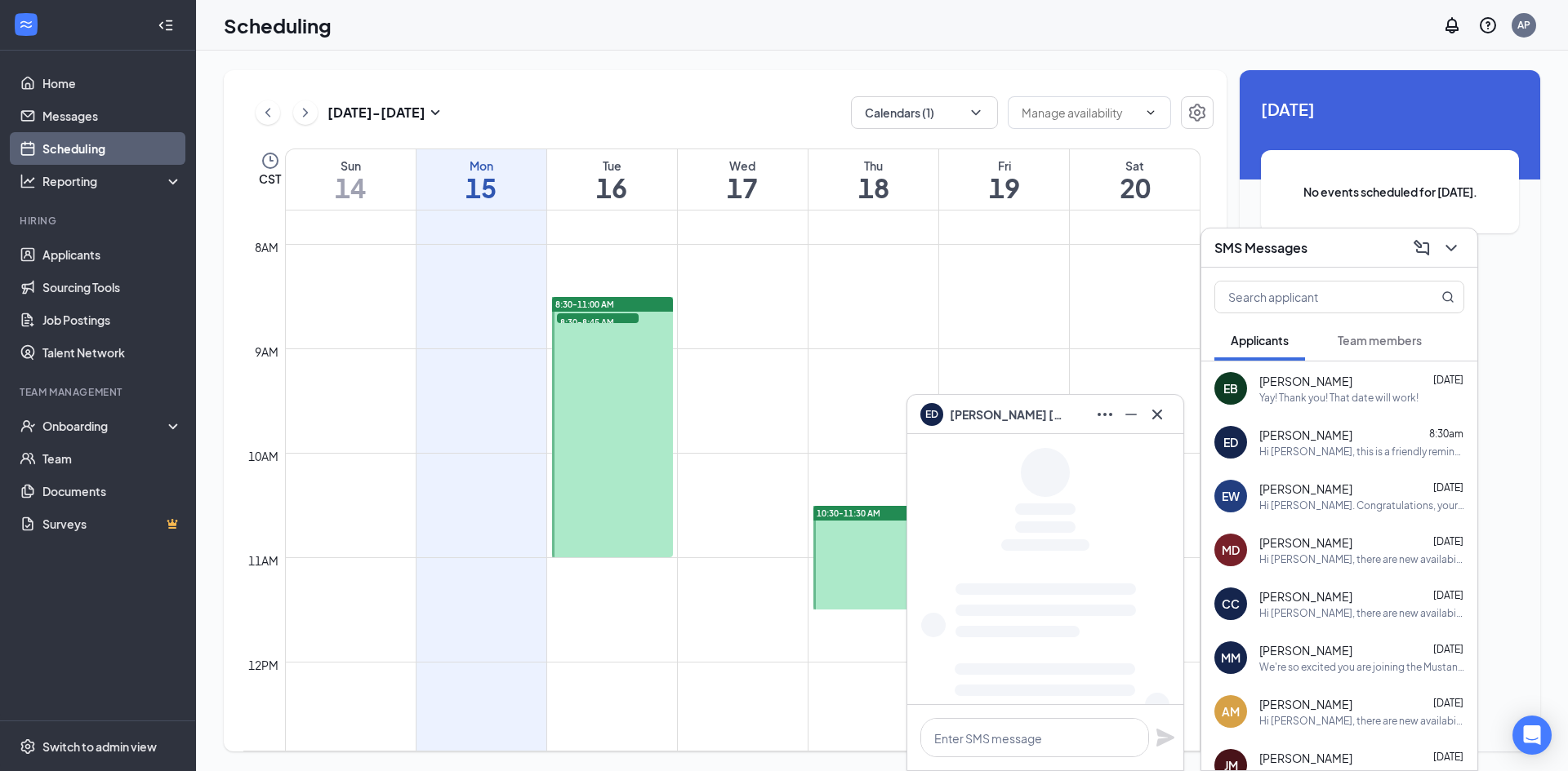
click at [1378, 403] on div "Yay! Thank you! That date will work!" at bounding box center [1339, 398] width 159 height 14
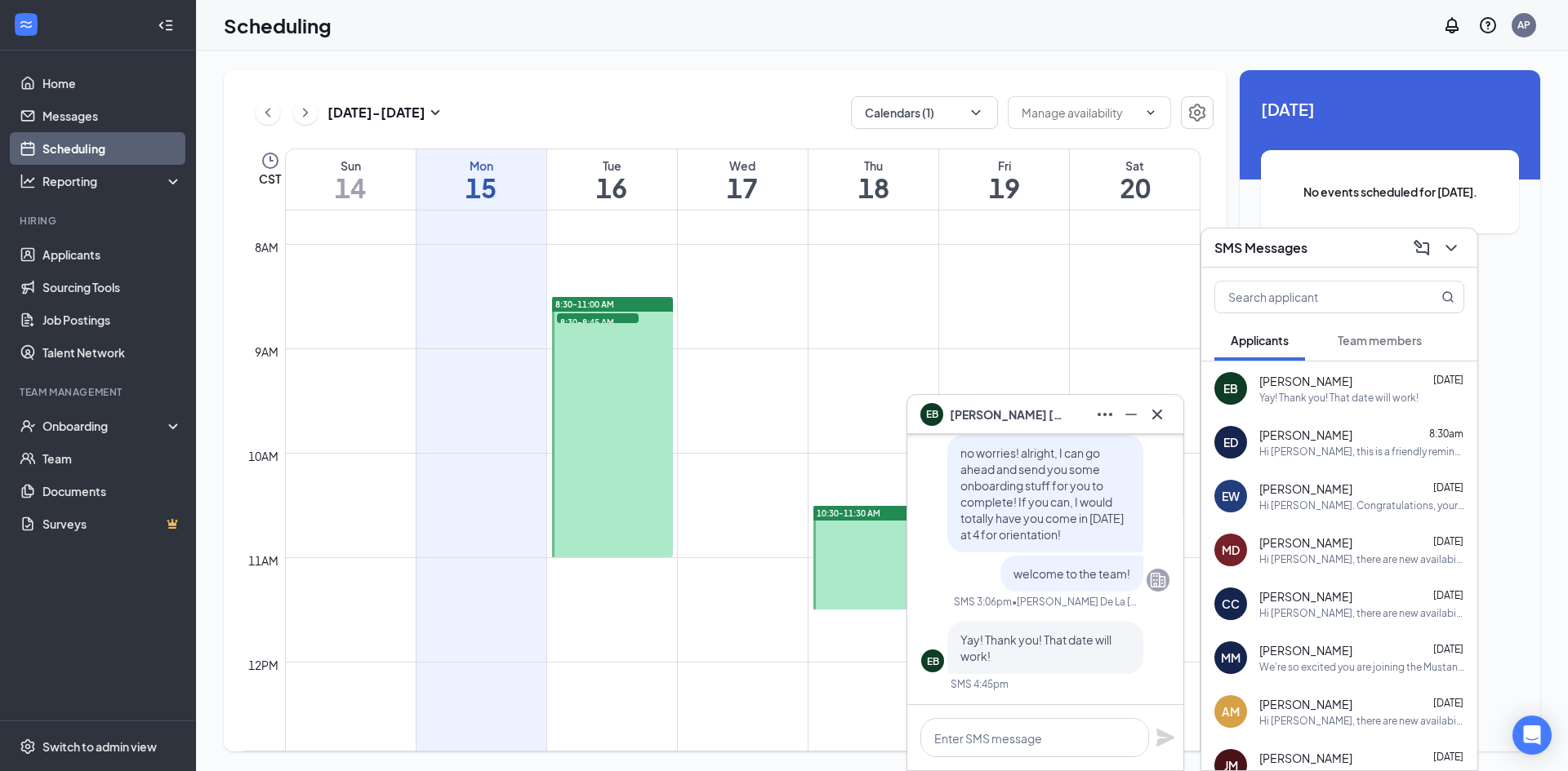
click at [1417, 337] on span "Team members" at bounding box center [1380, 340] width 84 height 14
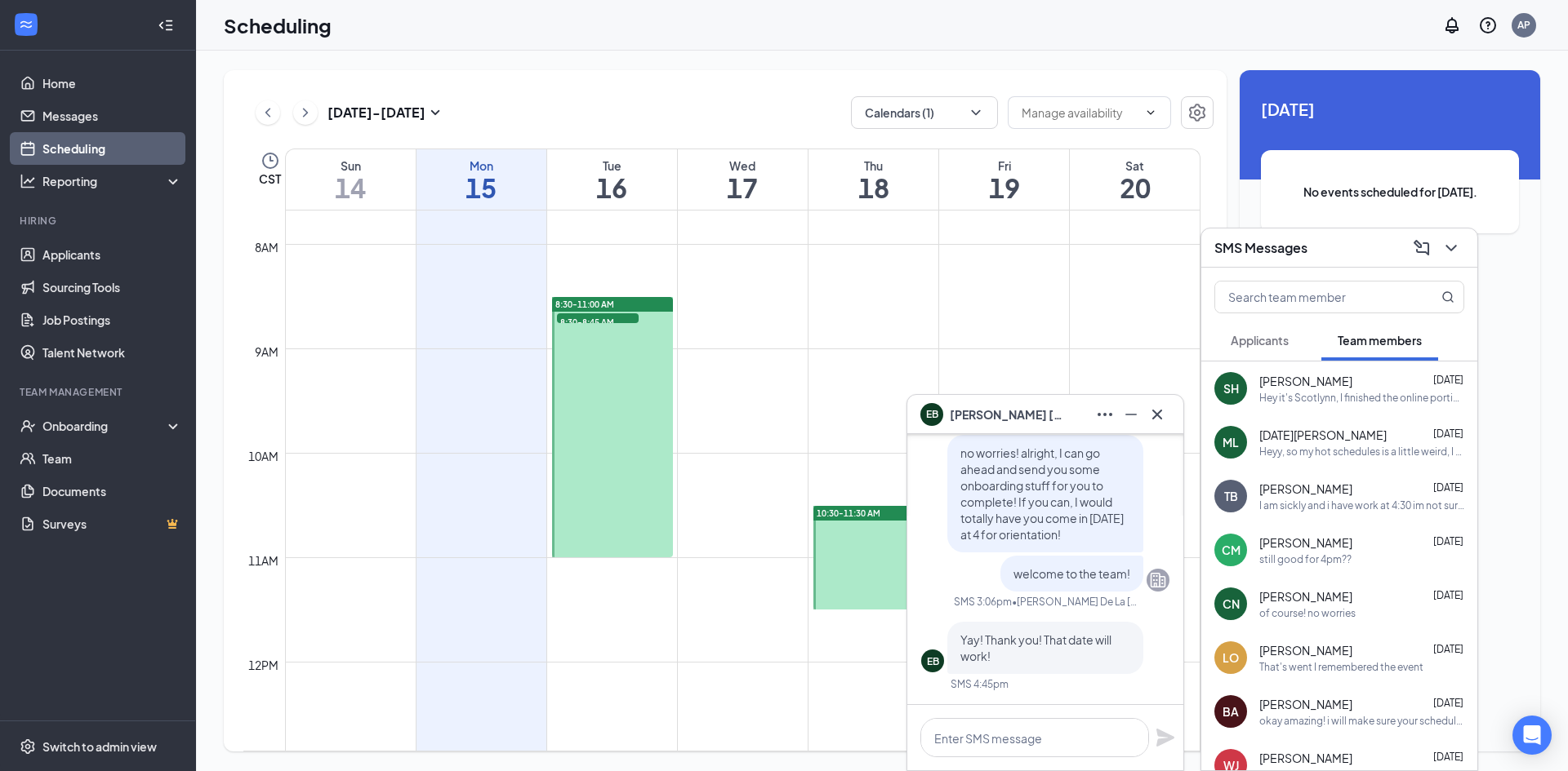
click at [1397, 385] on div "[PERSON_NAME] [DATE]" at bounding box center [1362, 381] width 205 height 16
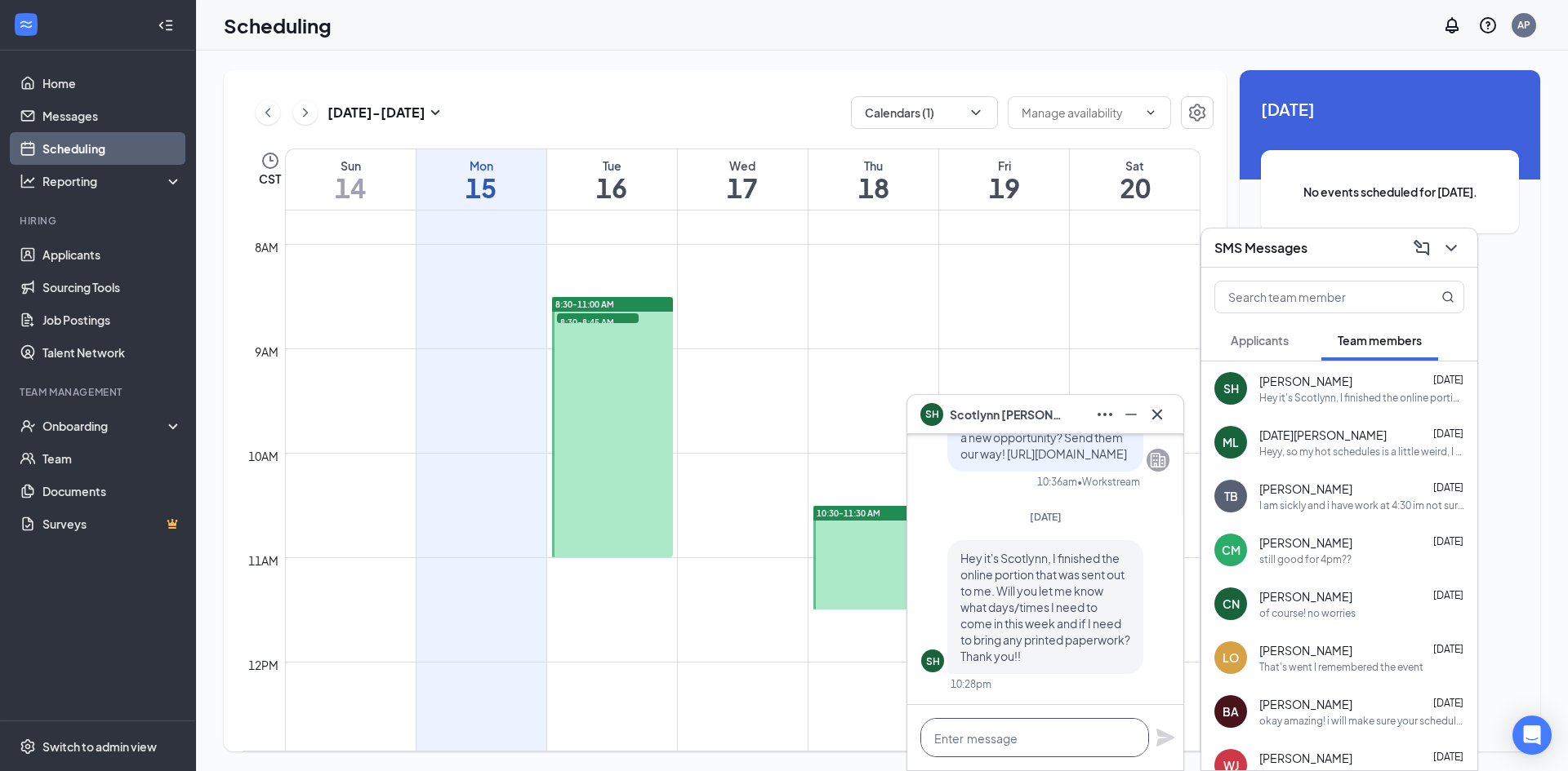
click at [1102, 750] on textarea at bounding box center [1035, 738] width 229 height 39
type textarea "h"
click at [1164, 412] on icon "Cross" at bounding box center [1157, 415] width 20 height 20
